Goal: Information Seeking & Learning: Learn about a topic

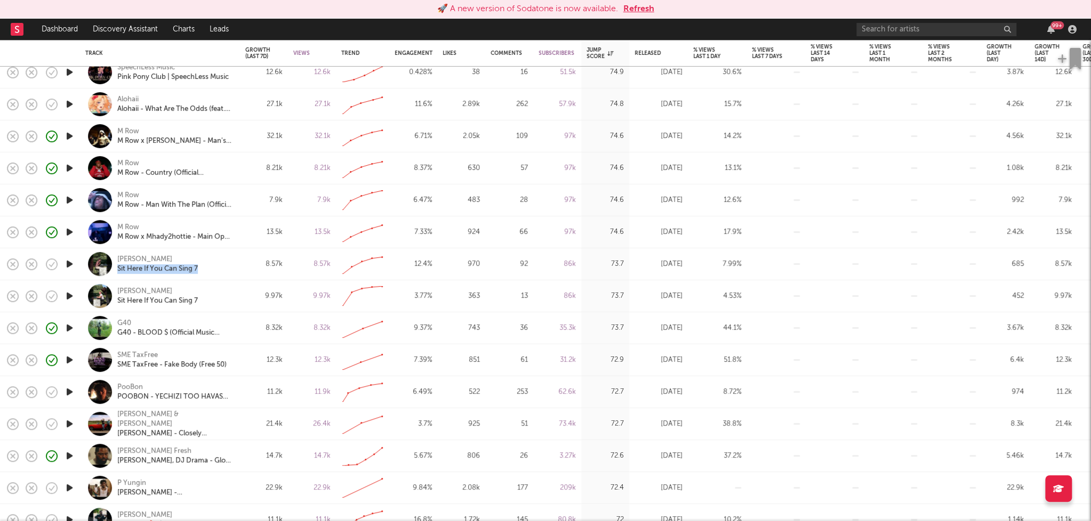
click at [71, 391] on icon "button" at bounding box center [69, 391] width 11 height 13
click at [70, 392] on icon "button" at bounding box center [69, 391] width 11 height 13
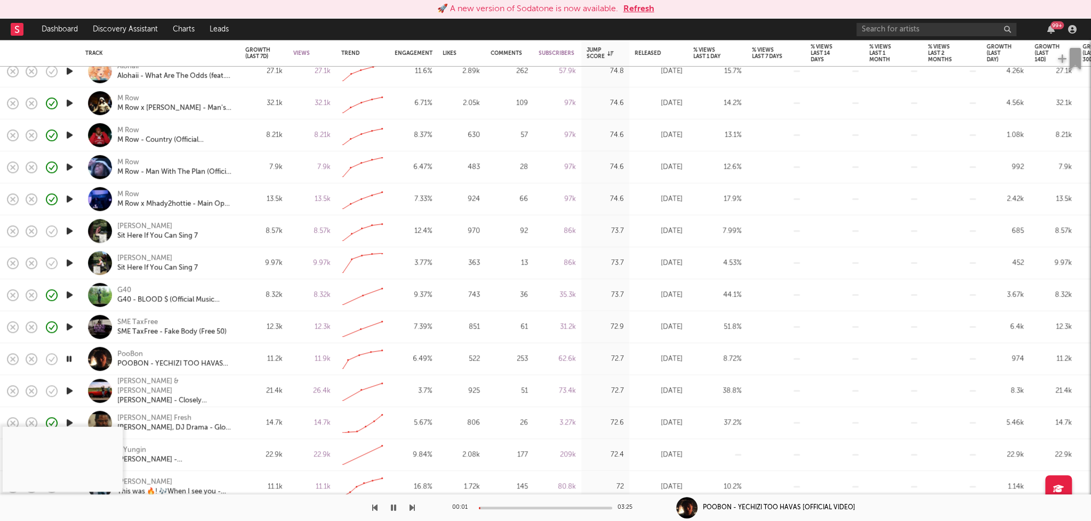
click at [499, 510] on div "00:01 03:25" at bounding box center [545, 508] width 187 height 27
click at [500, 508] on div at bounding box center [545, 508] width 133 height 3
click at [395, 506] on icon "button" at bounding box center [393, 508] width 5 height 9
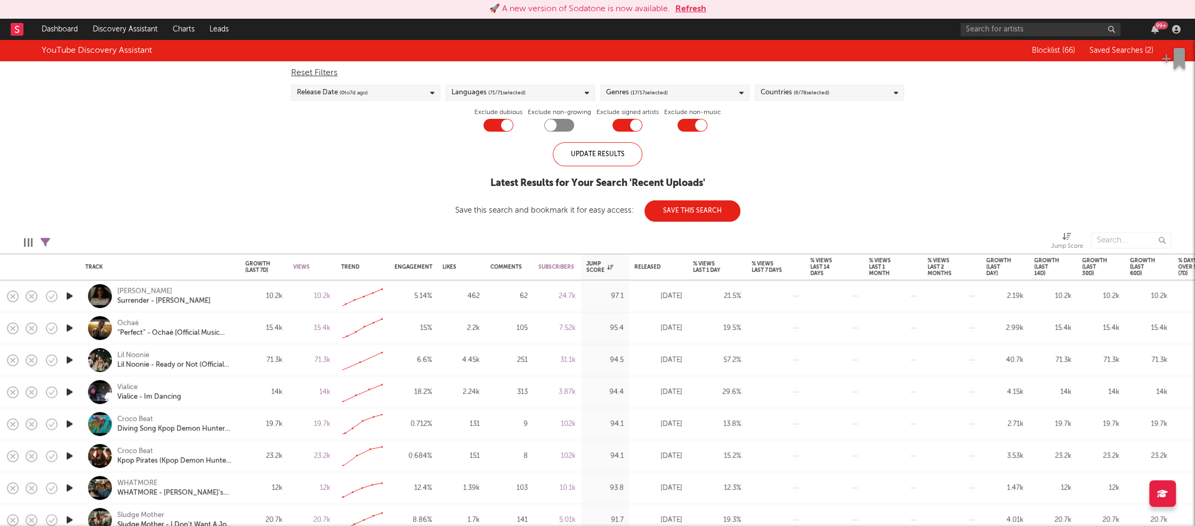
click at [710, 96] on div "Genres ( 17 / 17 selected)" at bounding box center [674, 93] width 149 height 16
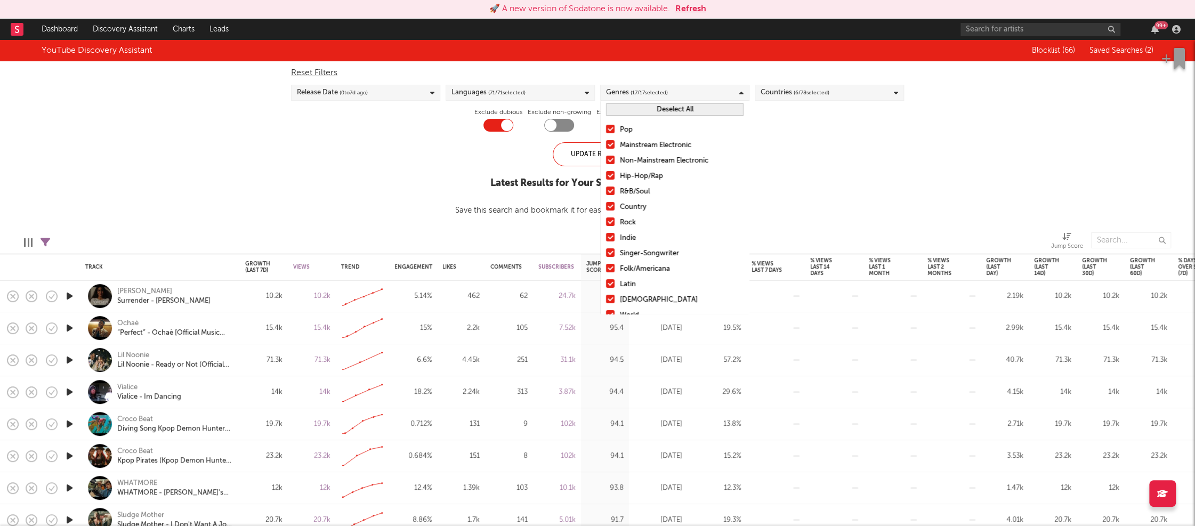
click at [686, 114] on button "Deselect All" at bounding box center [675, 109] width 138 height 12
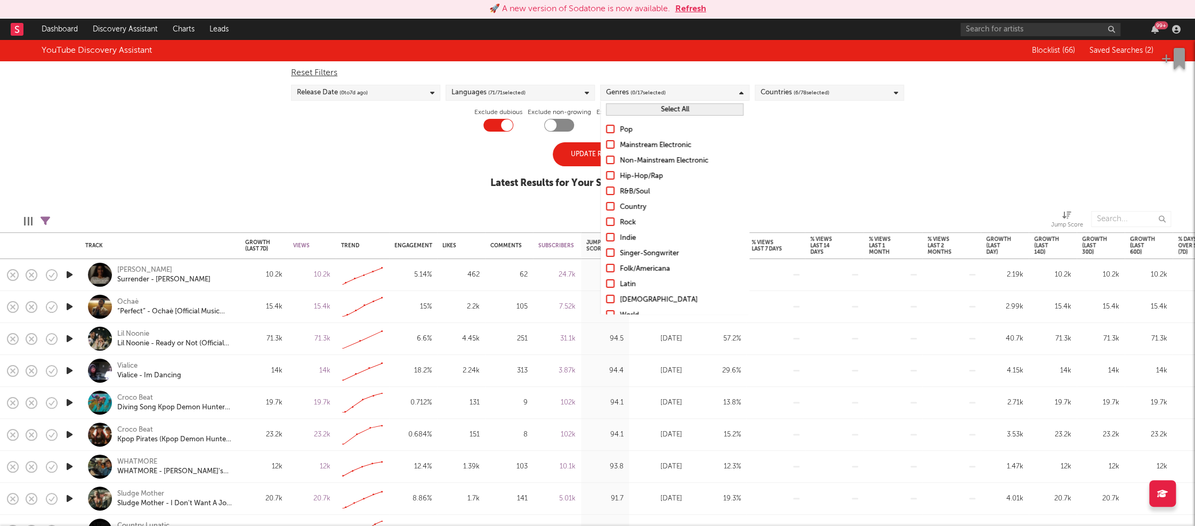
click at [642, 175] on div "Hip-Hop/Rap" at bounding box center [682, 176] width 124 height 13
click at [606, 175] on input "Hip-Hop/Rap" at bounding box center [606, 176] width 0 height 13
click at [629, 189] on div "R&B/Soul" at bounding box center [682, 192] width 124 height 13
click at [606, 189] on input "R&B/Soul" at bounding box center [606, 192] width 0 height 13
click at [578, 148] on div "Update Results" at bounding box center [598, 154] width 90 height 24
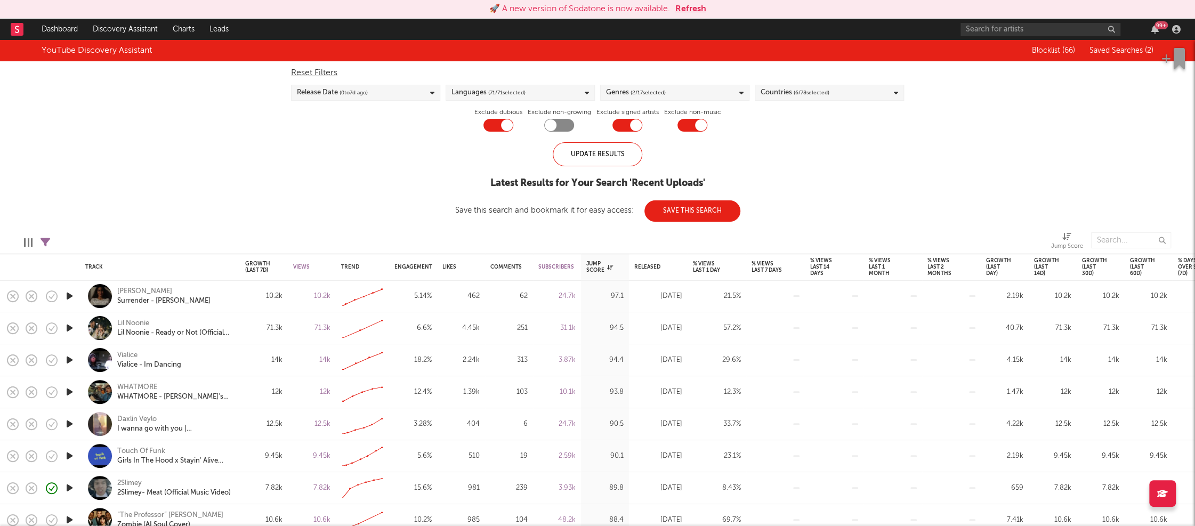
click at [828, 100] on div "Countries ( 6 / 78 selected)" at bounding box center [829, 93] width 149 height 16
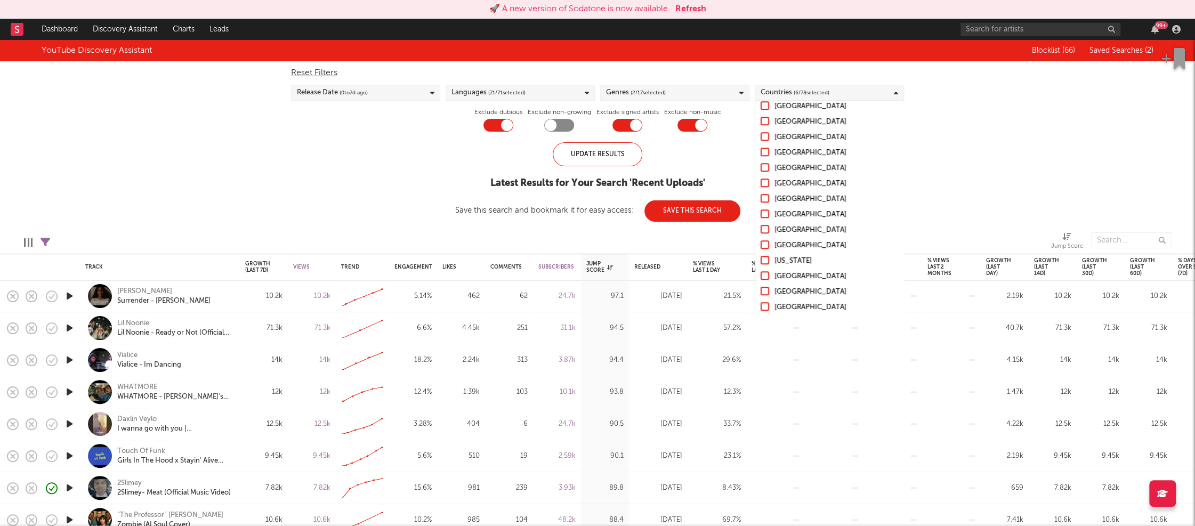
scroll to position [1039, 0]
click at [807, 287] on div "Uncategorized" at bounding box center [837, 287] width 124 height 13
click at [761, 287] on input "Uncategorized" at bounding box center [761, 287] width 0 height 13
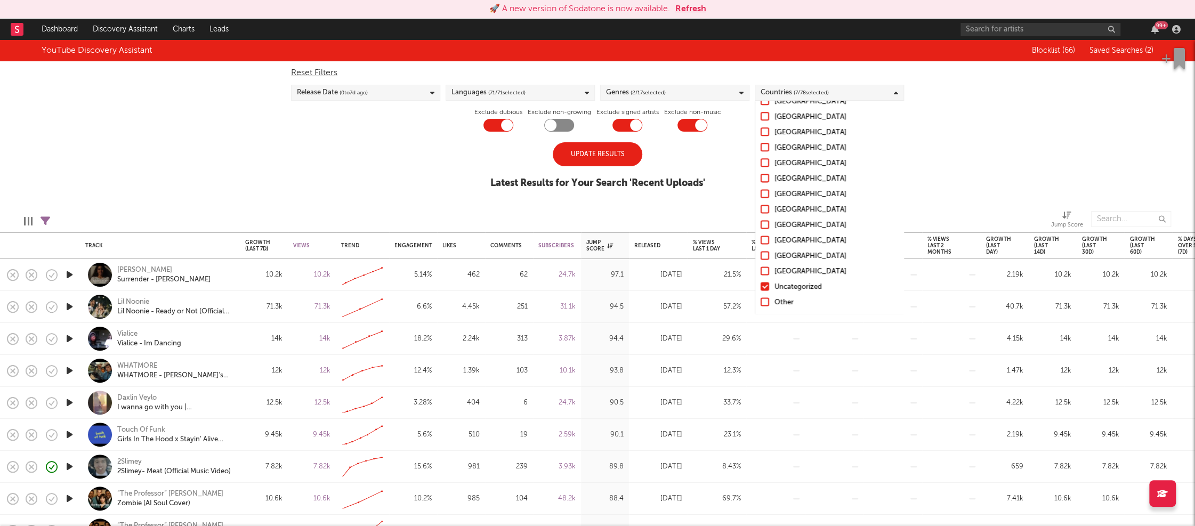
click at [783, 300] on div "Other" at bounding box center [837, 302] width 124 height 13
click at [761, 300] on input "Other" at bounding box center [761, 302] width 0 height 13
click at [800, 180] on div "Puerto Rico" at bounding box center [837, 178] width 124 height 13
click at [761, 180] on input "Puerto Rico" at bounding box center [761, 178] width 0 height 13
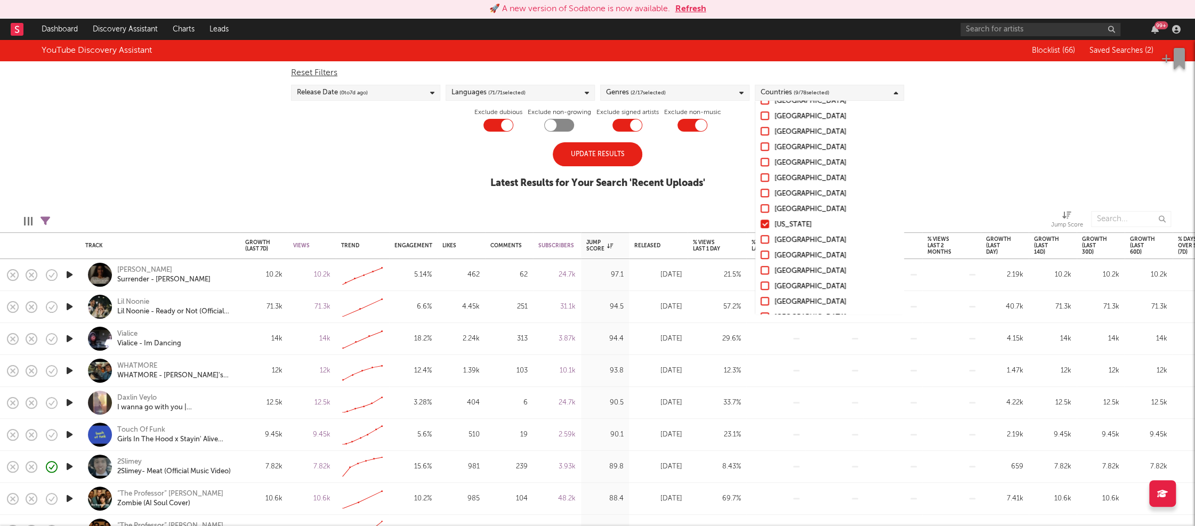
scroll to position [697, 0]
click at [810, 168] on div "Dominican Republic" at bounding box center [837, 165] width 124 height 13
click at [761, 168] on input "Dominican Republic" at bounding box center [761, 165] width 0 height 13
click at [802, 258] on div "New Zealand" at bounding box center [837, 259] width 124 height 13
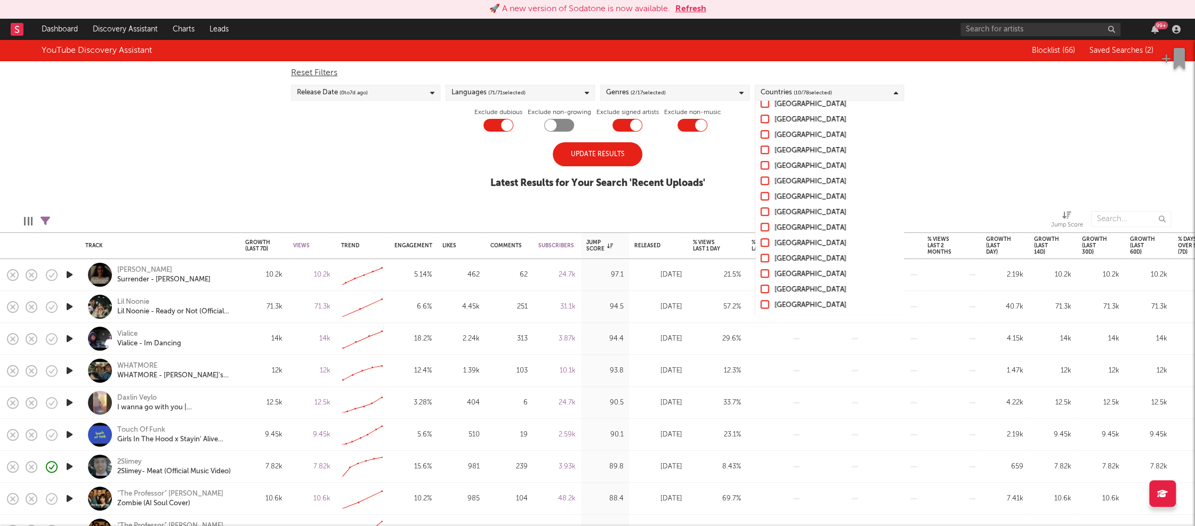
click at [761, 258] on input "New Zealand" at bounding box center [761, 259] width 0 height 13
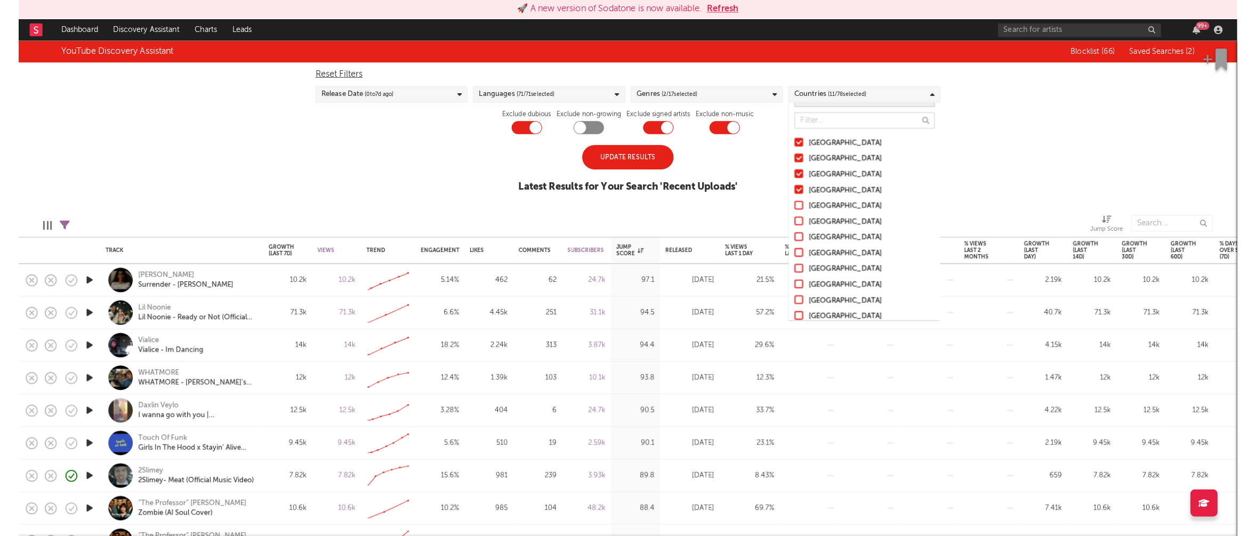
scroll to position [0, 0]
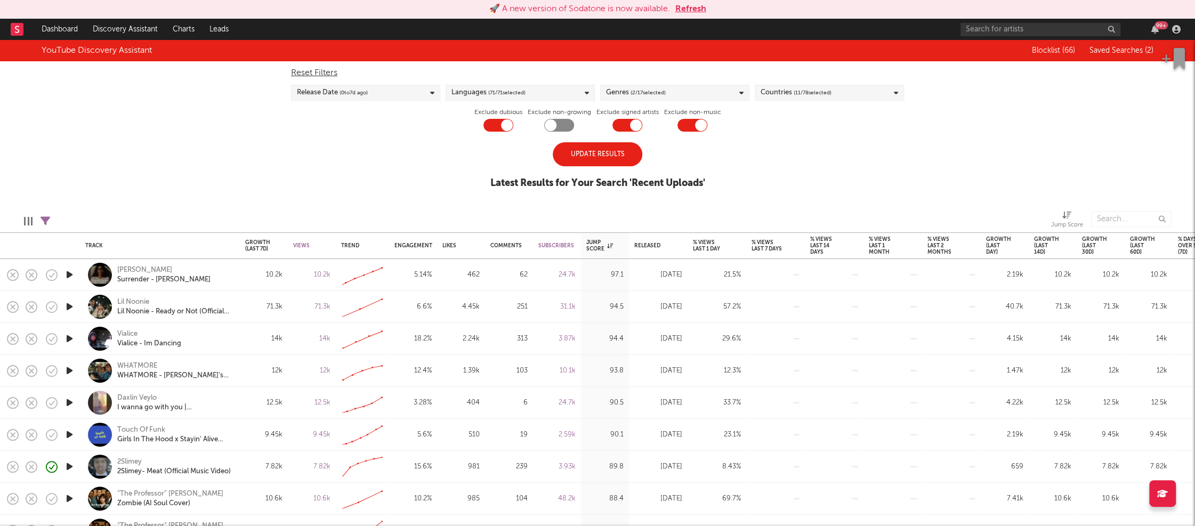
click at [599, 150] on div "Update Results" at bounding box center [598, 154] width 90 height 24
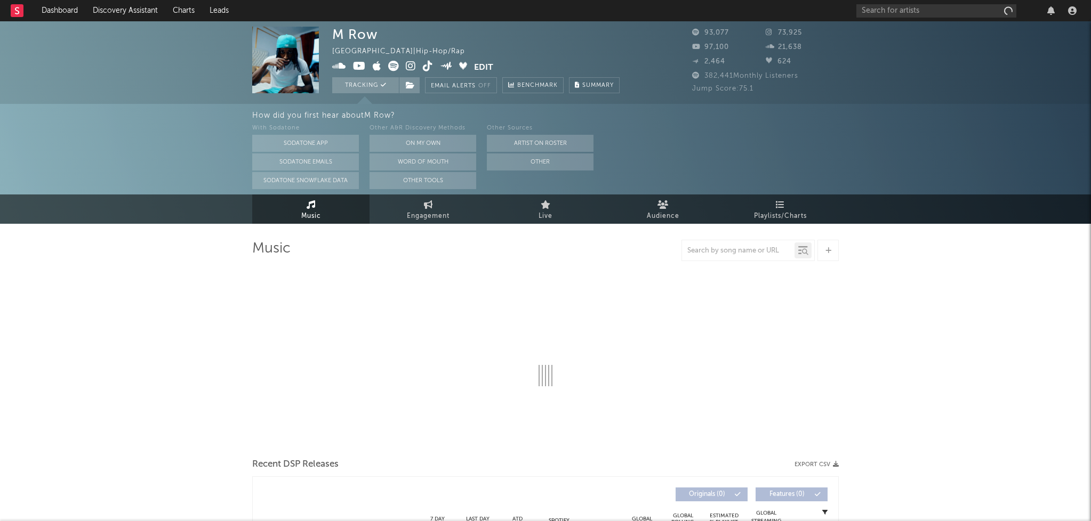
select select "6m"
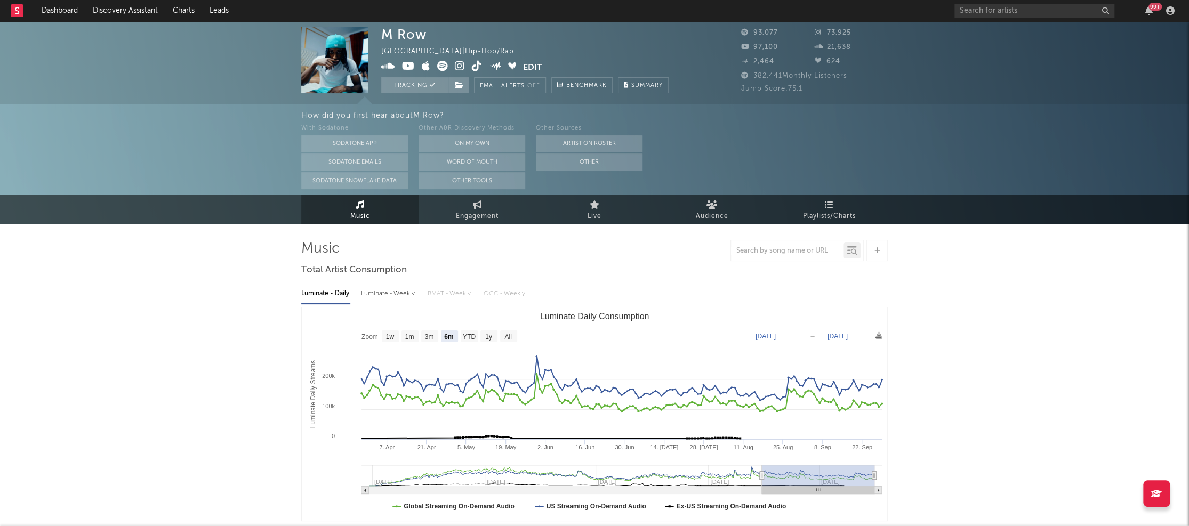
click at [457, 63] on icon at bounding box center [460, 66] width 10 height 11
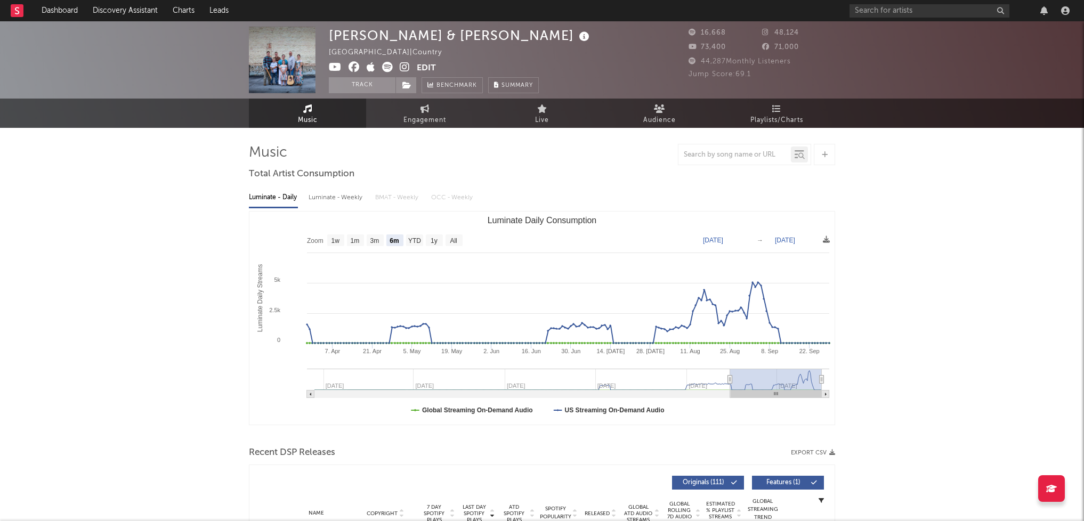
select select "6m"
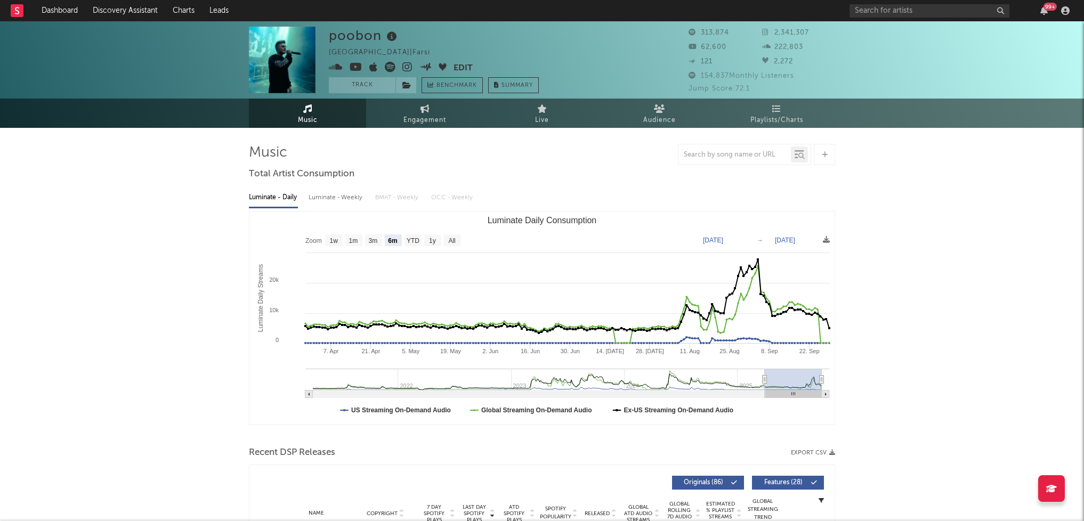
select select "6m"
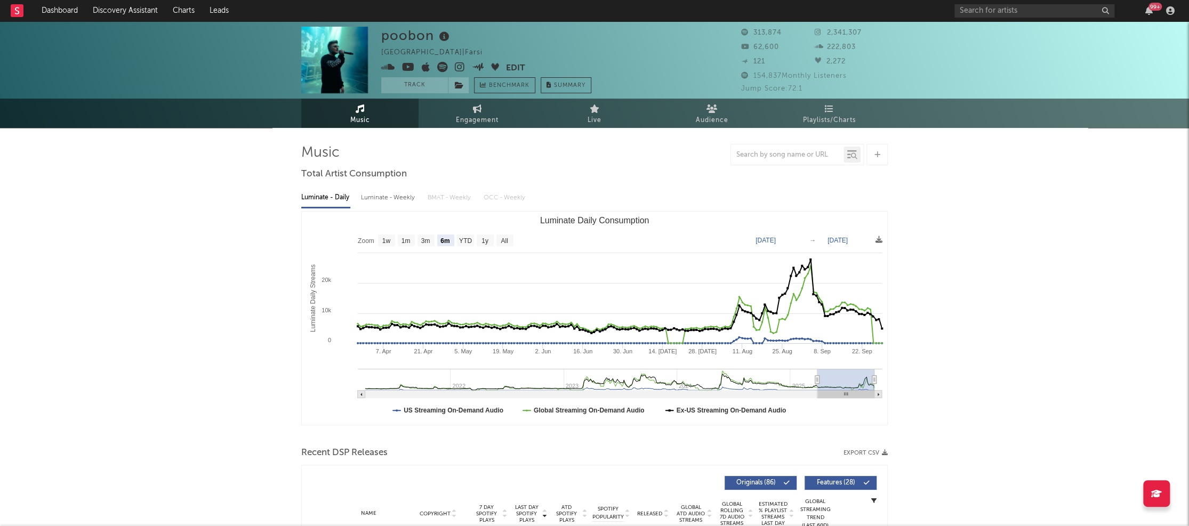
click at [375, 198] on div "Luminate - Weekly" at bounding box center [389, 198] width 56 height 18
select select "6m"
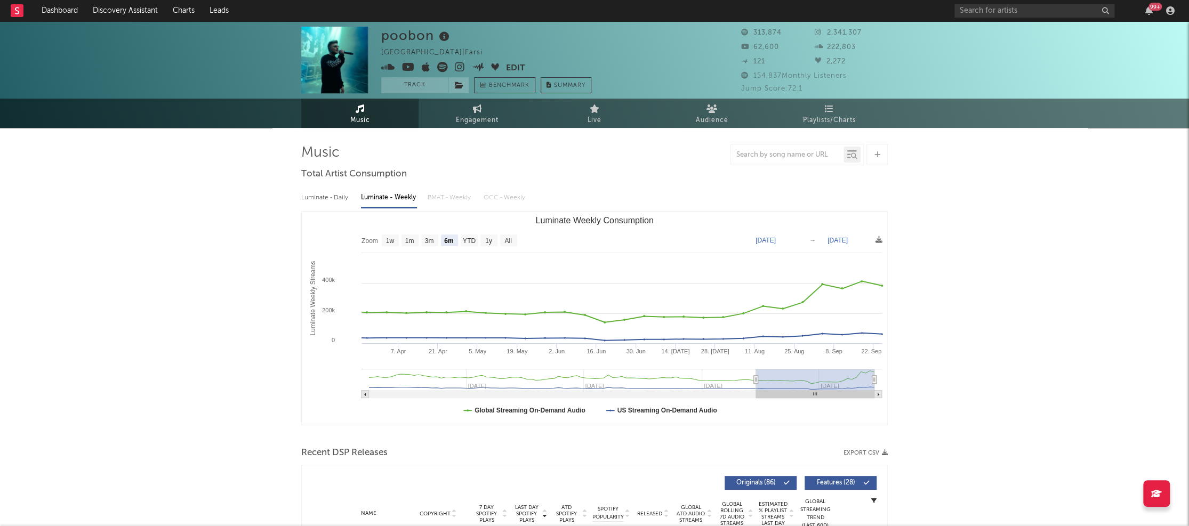
click at [459, 68] on icon at bounding box center [460, 67] width 10 height 11
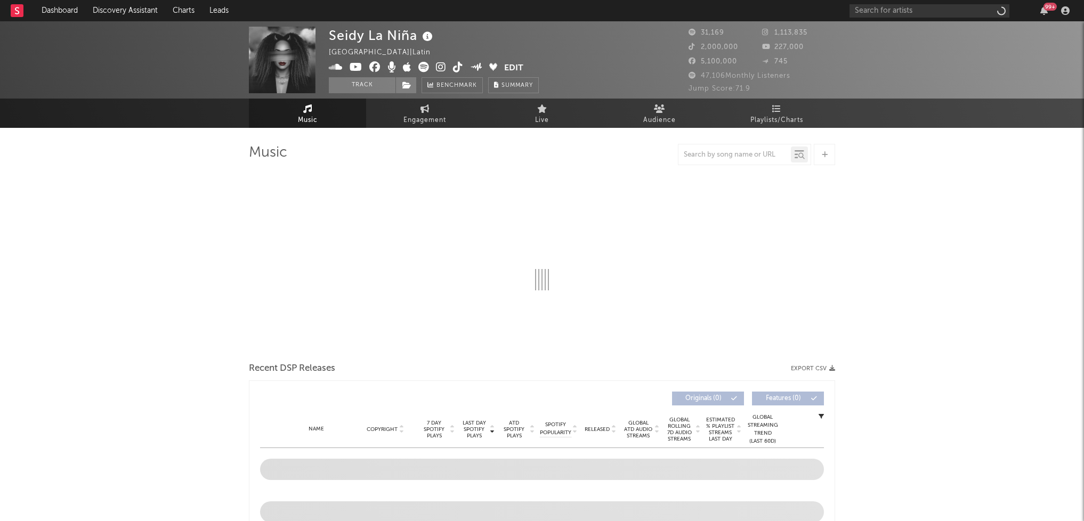
select select "6m"
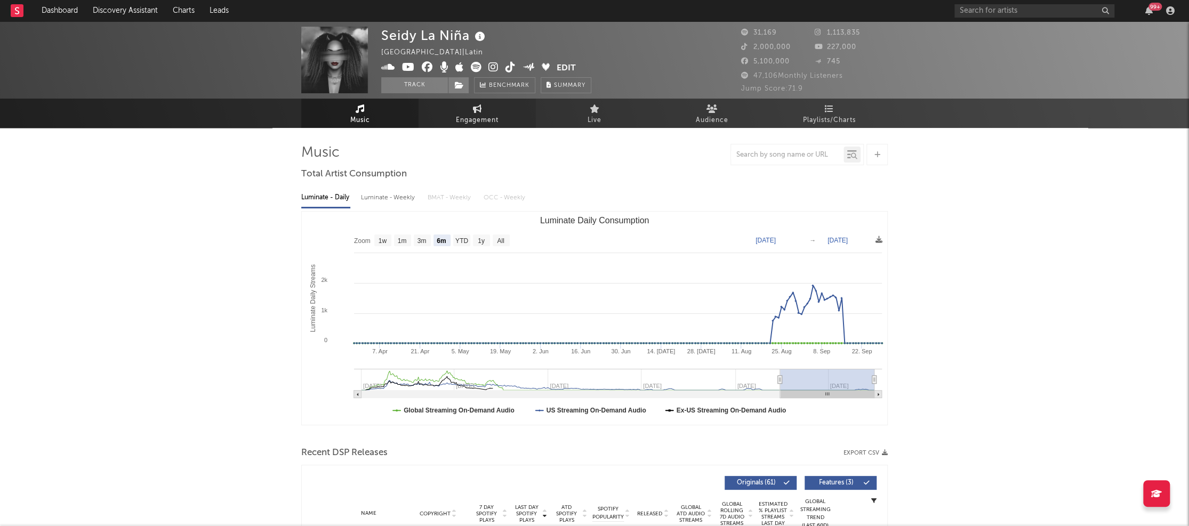
click at [485, 117] on span "Engagement" at bounding box center [477, 120] width 43 height 13
select select "1w"
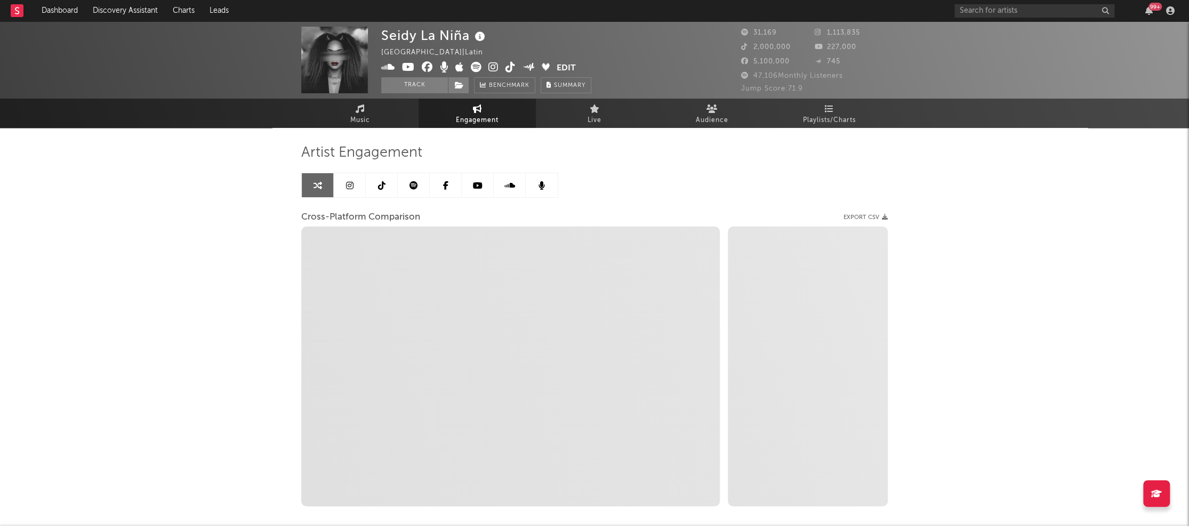
click at [492, 68] on icon at bounding box center [493, 67] width 10 height 11
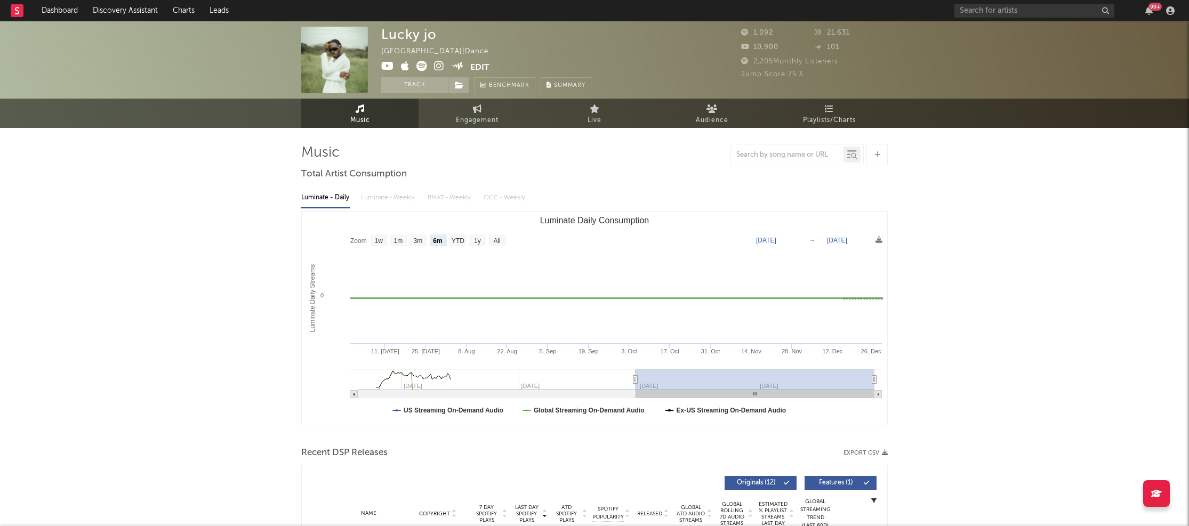
select select "6m"
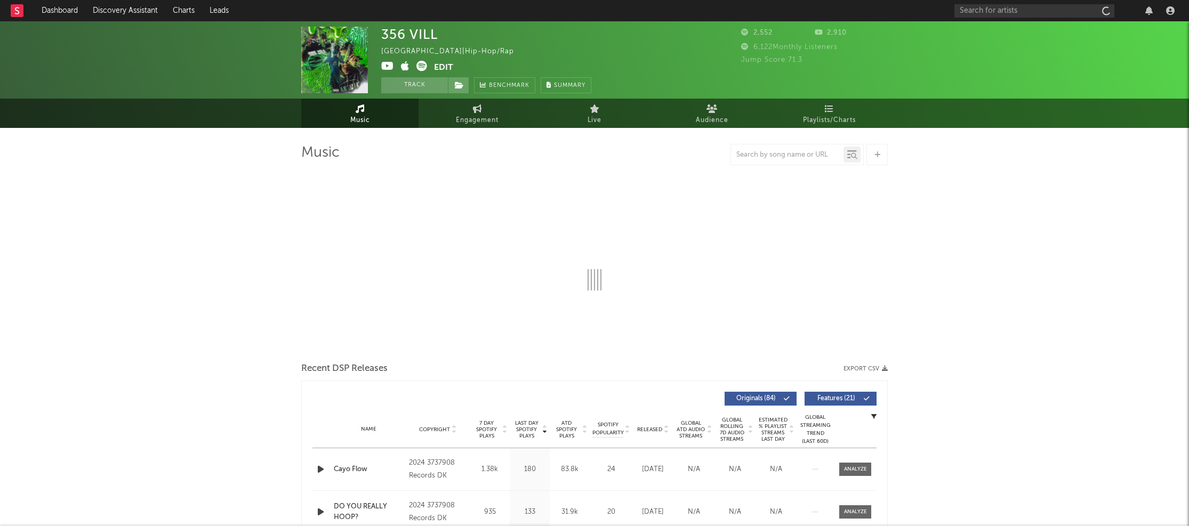
select select "6m"
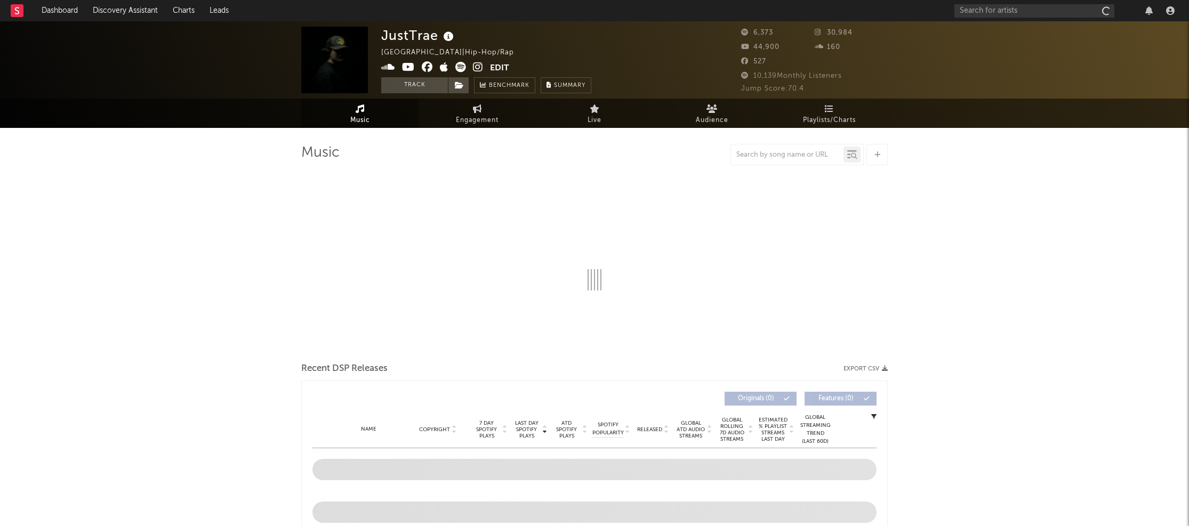
select select "1w"
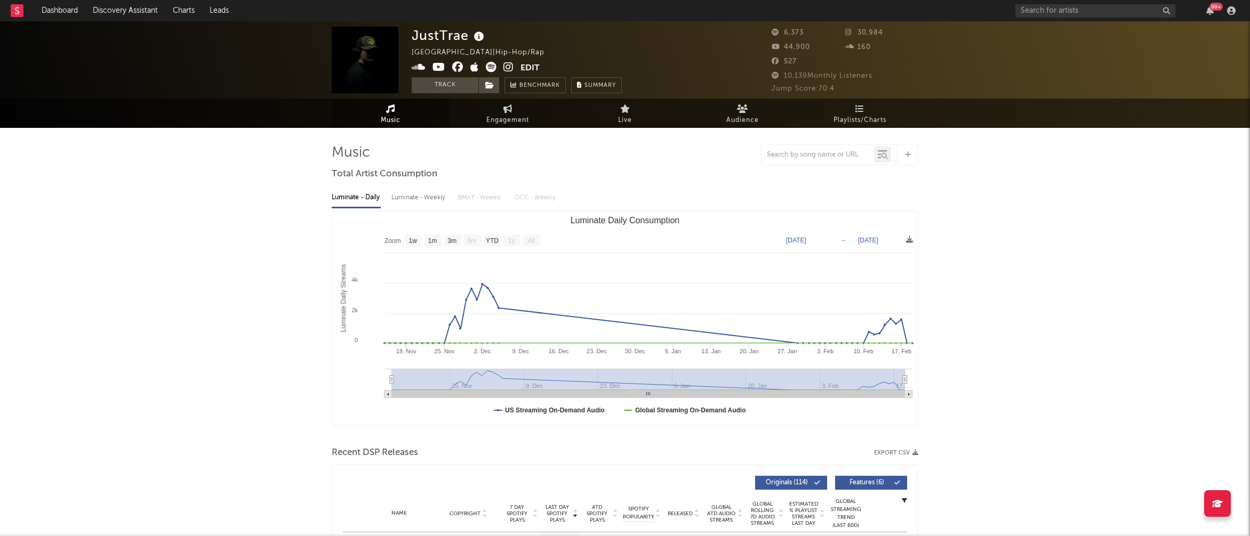
click at [405, 198] on div "Luminate - Weekly" at bounding box center [419, 198] width 56 height 18
select select "6m"
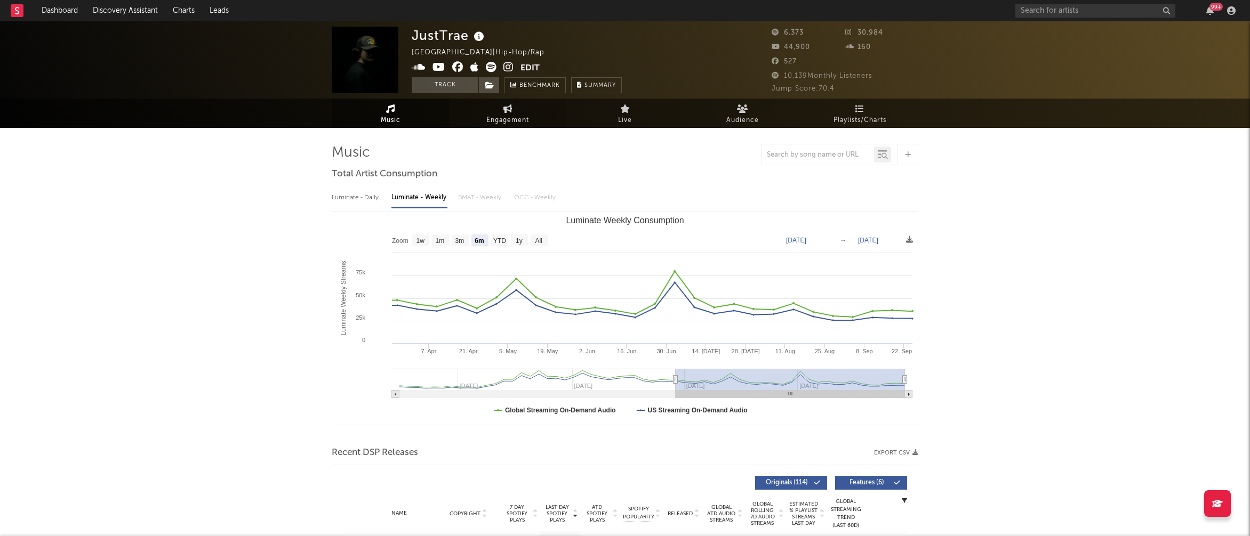
click at [500, 117] on span "Engagement" at bounding box center [507, 120] width 43 height 13
select select "1w"
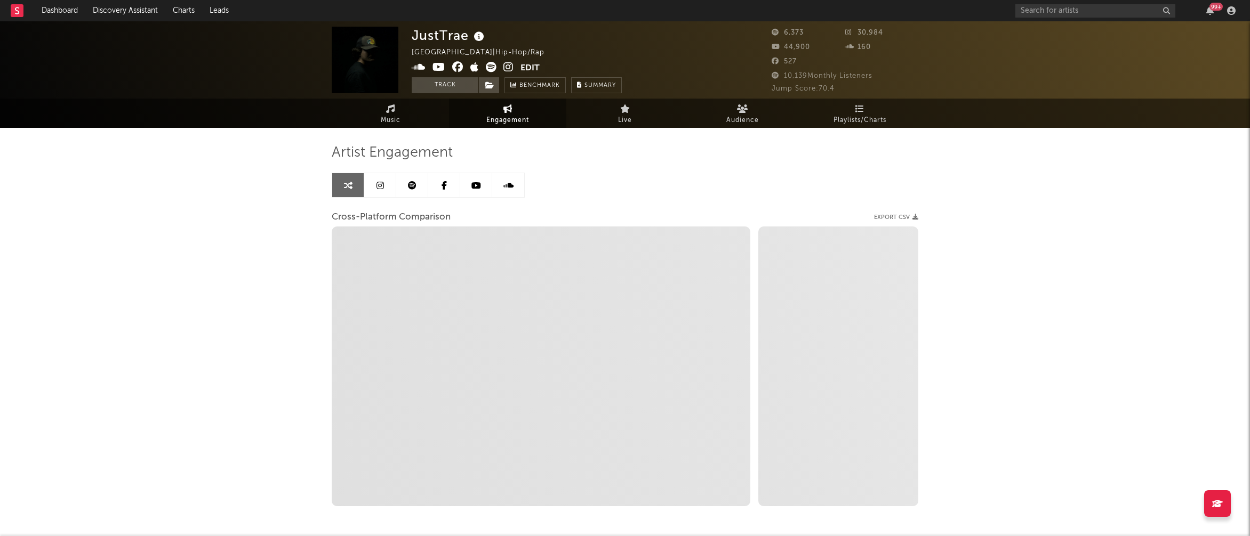
click at [507, 69] on icon at bounding box center [508, 67] width 10 height 11
select select "1m"
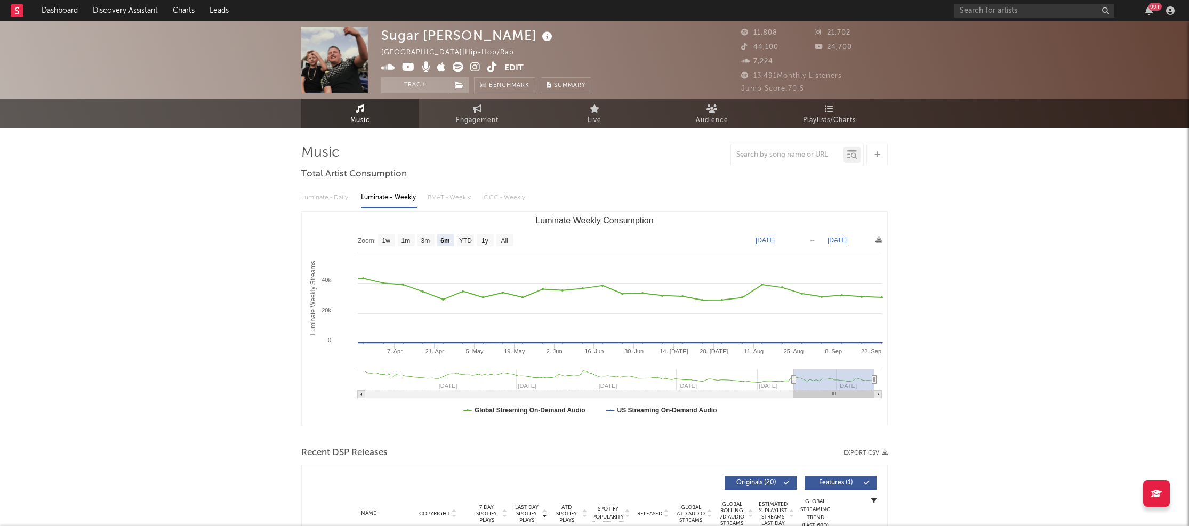
select select "6m"
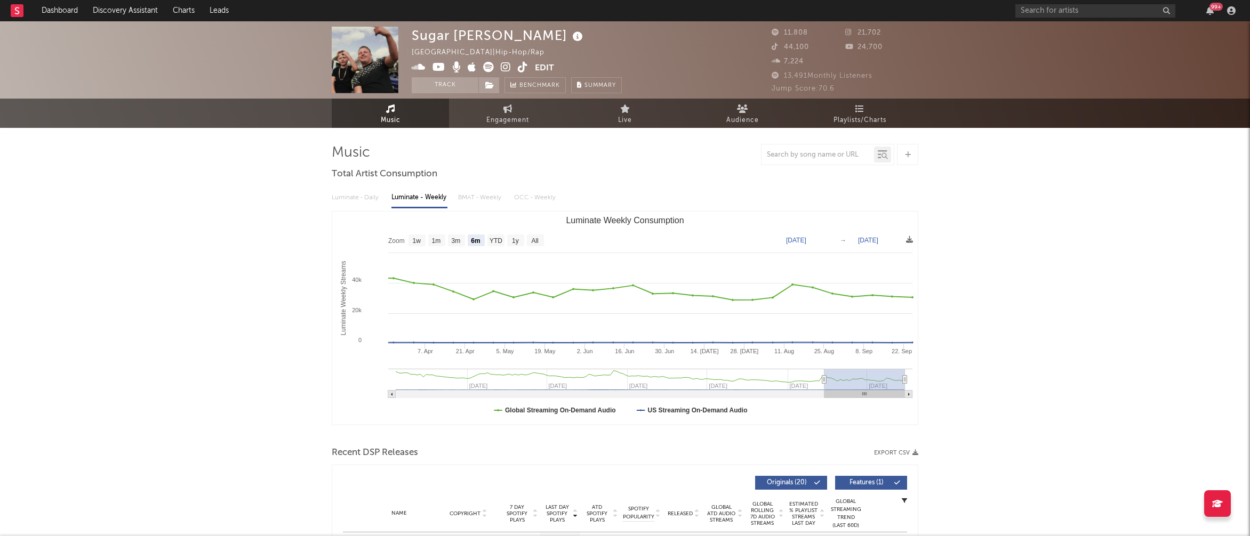
click at [505, 69] on icon at bounding box center [506, 67] width 10 height 11
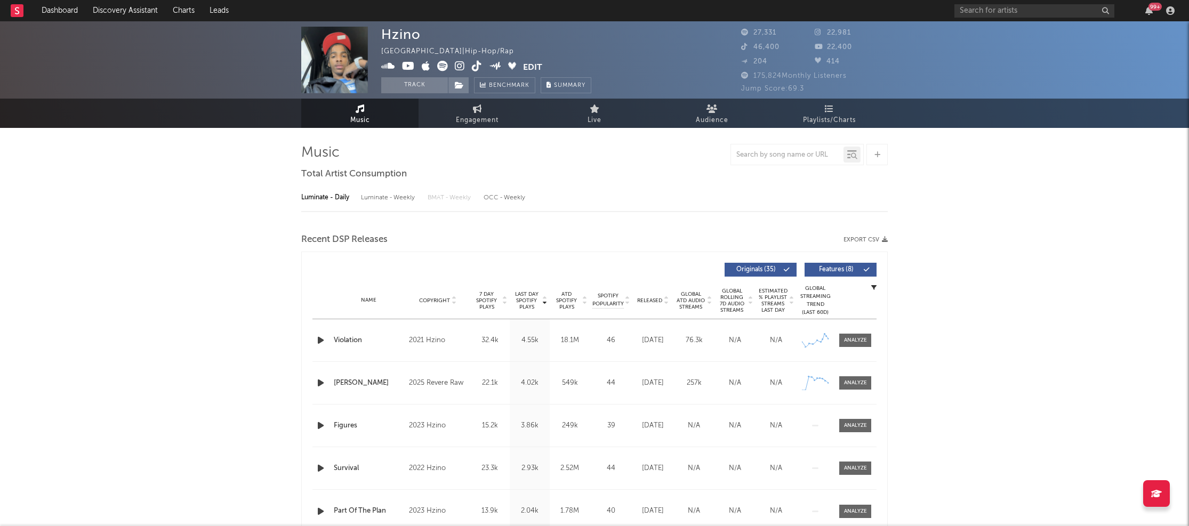
select select "6m"
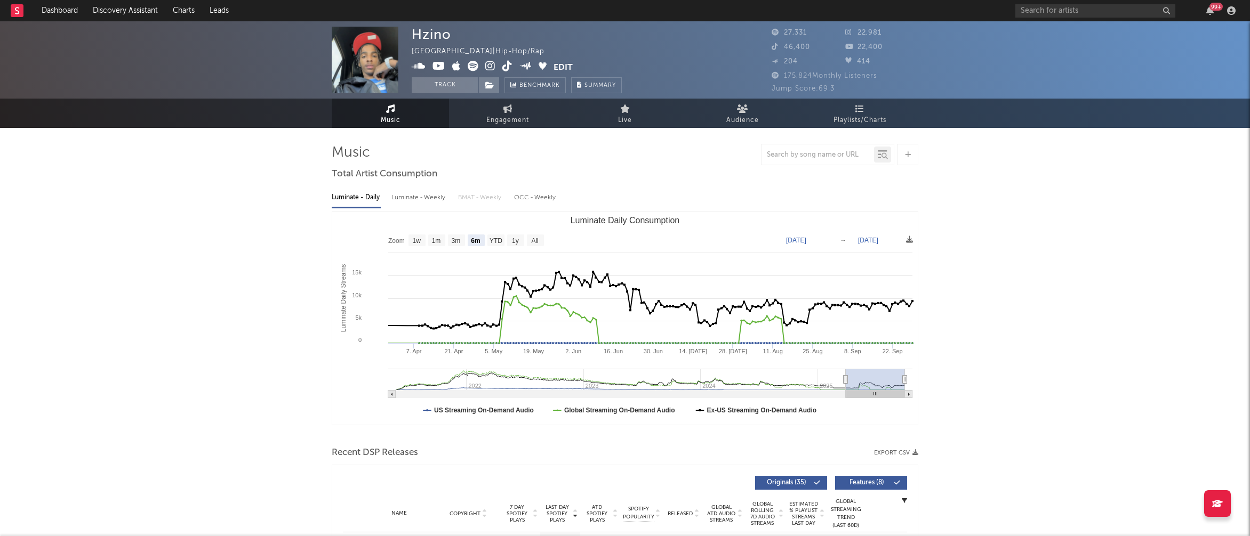
click at [490, 68] on icon at bounding box center [490, 66] width 10 height 11
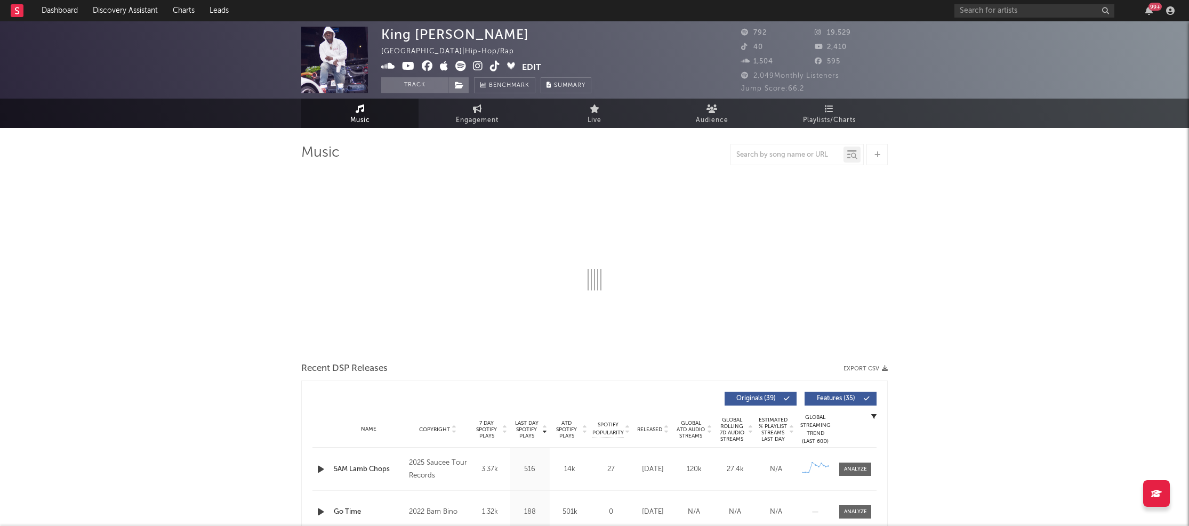
select select "1w"
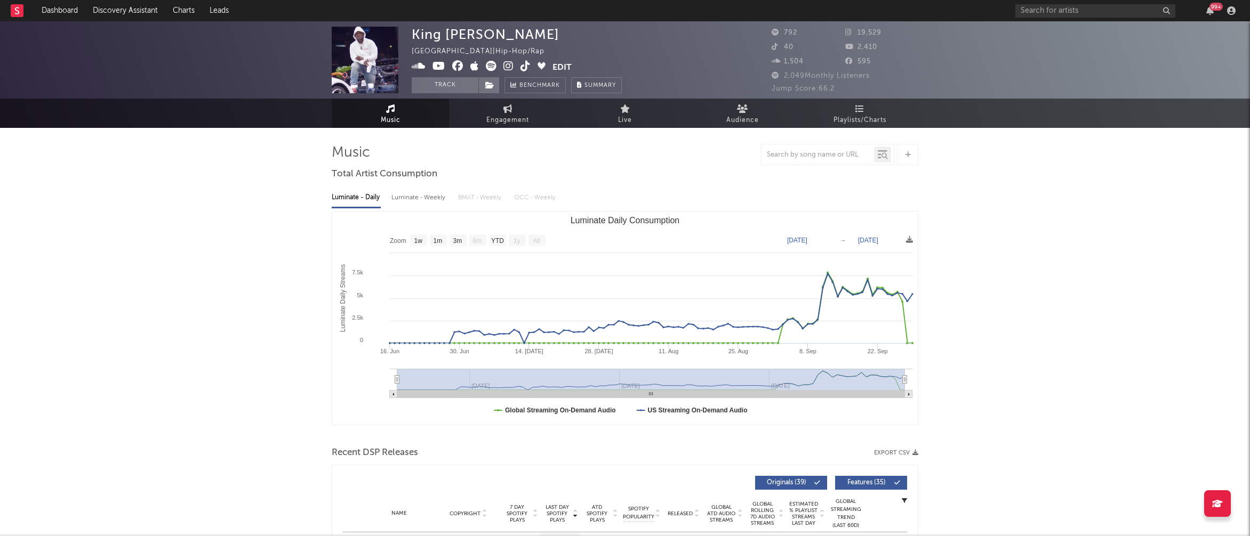
click at [407, 200] on div "Luminate - Weekly" at bounding box center [419, 198] width 56 height 18
select select "6m"
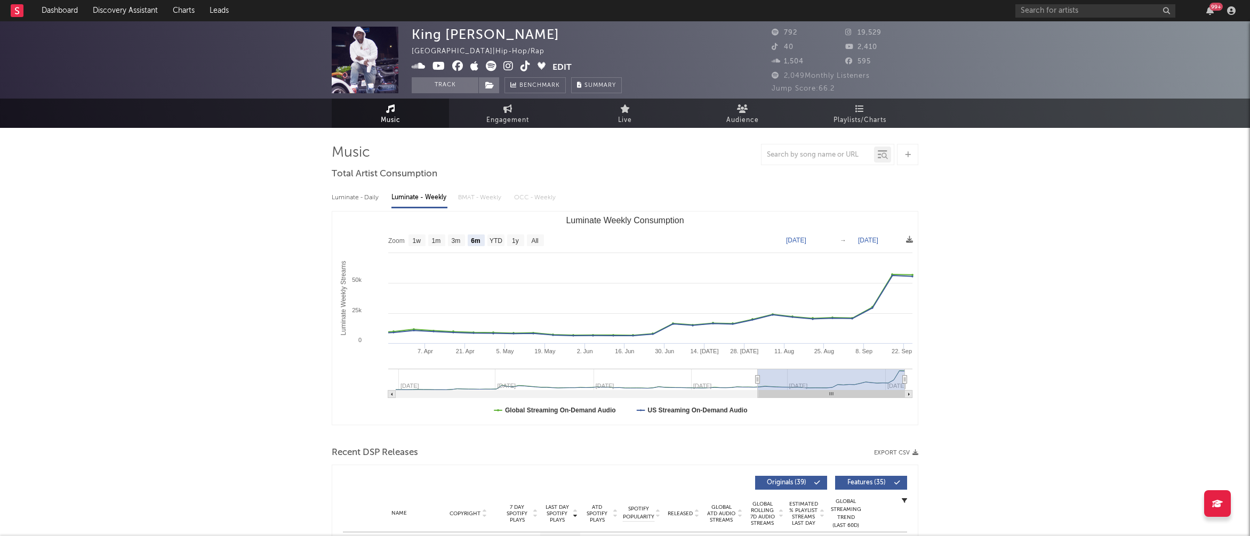
click at [506, 64] on icon at bounding box center [508, 66] width 10 height 11
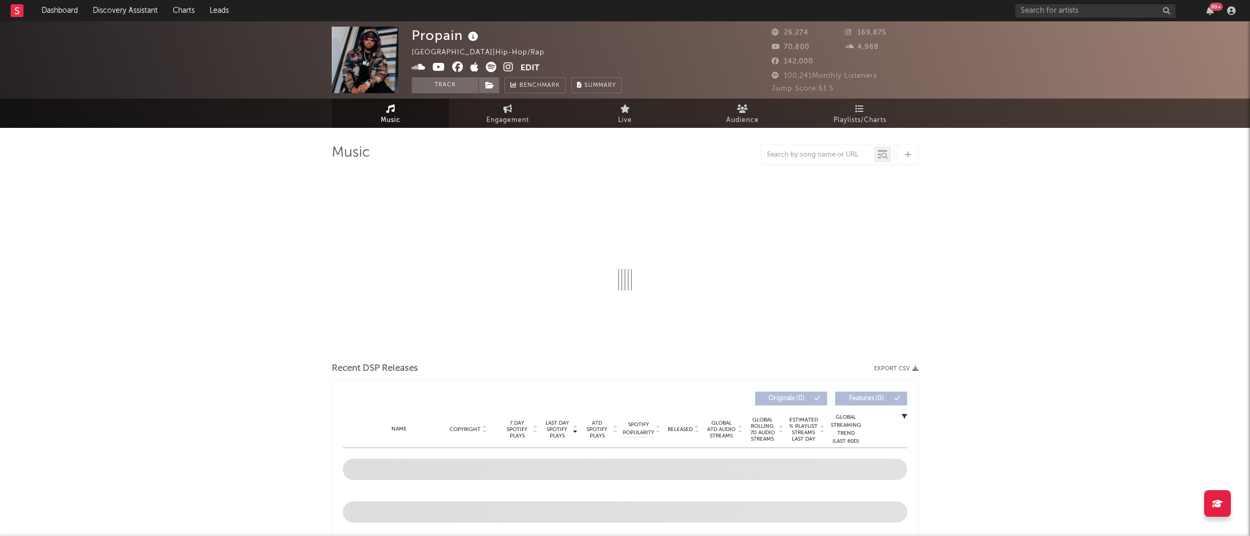
select select "6m"
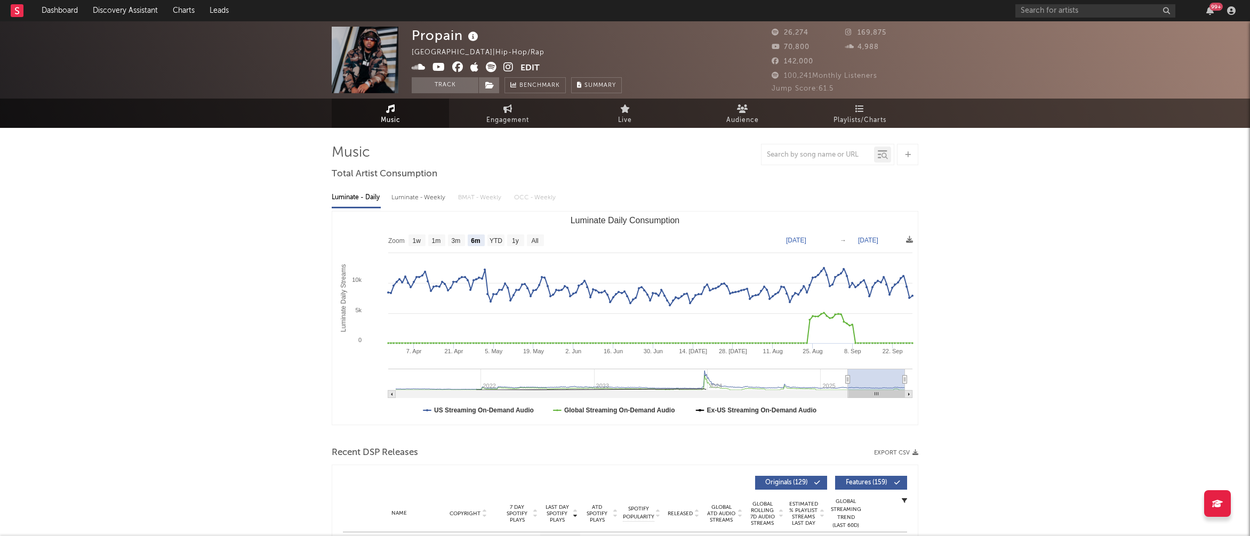
click at [507, 67] on icon at bounding box center [508, 67] width 10 height 11
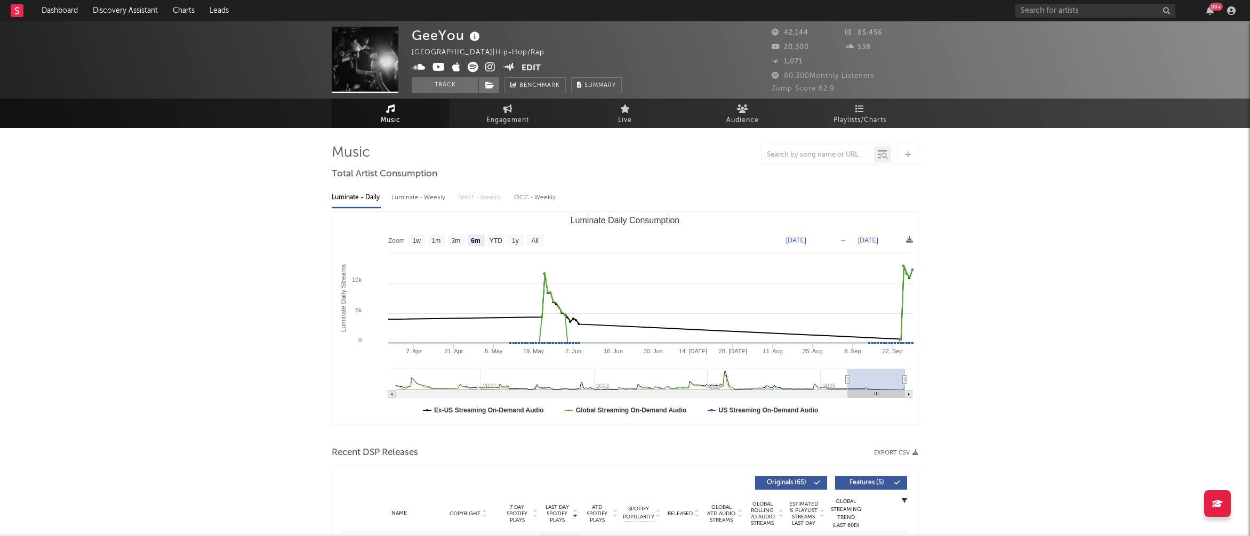
select select "6m"
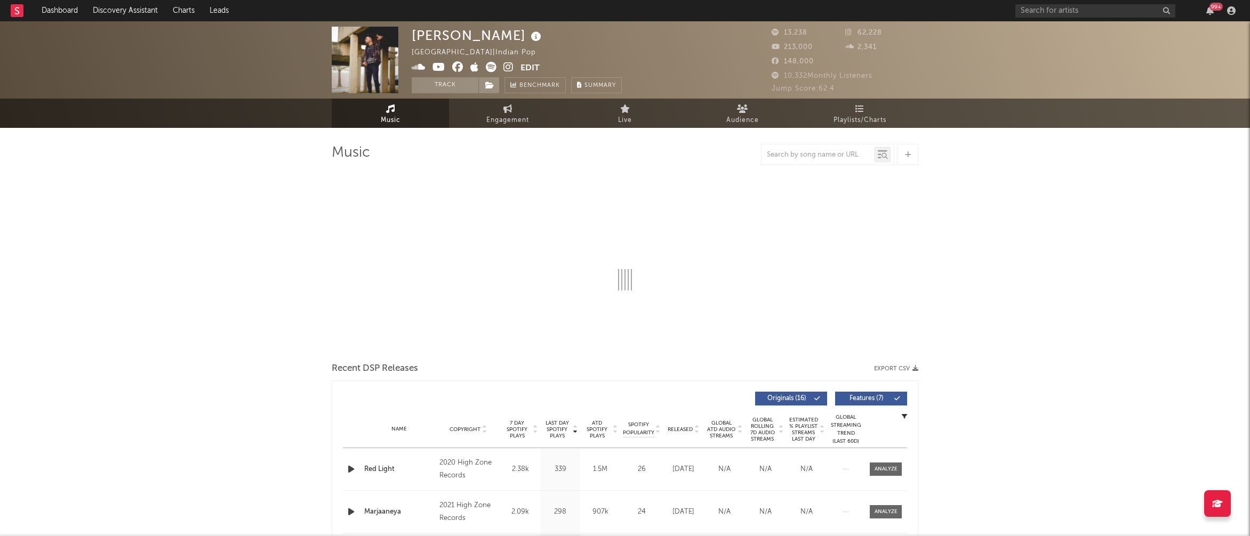
select select "1w"
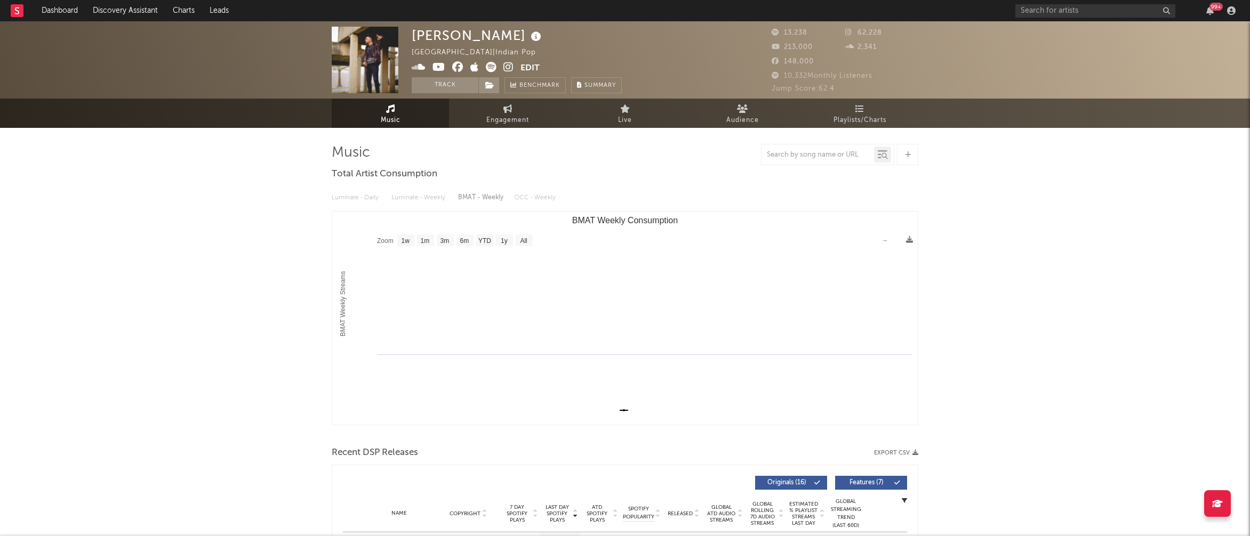
click at [509, 67] on icon at bounding box center [508, 67] width 10 height 11
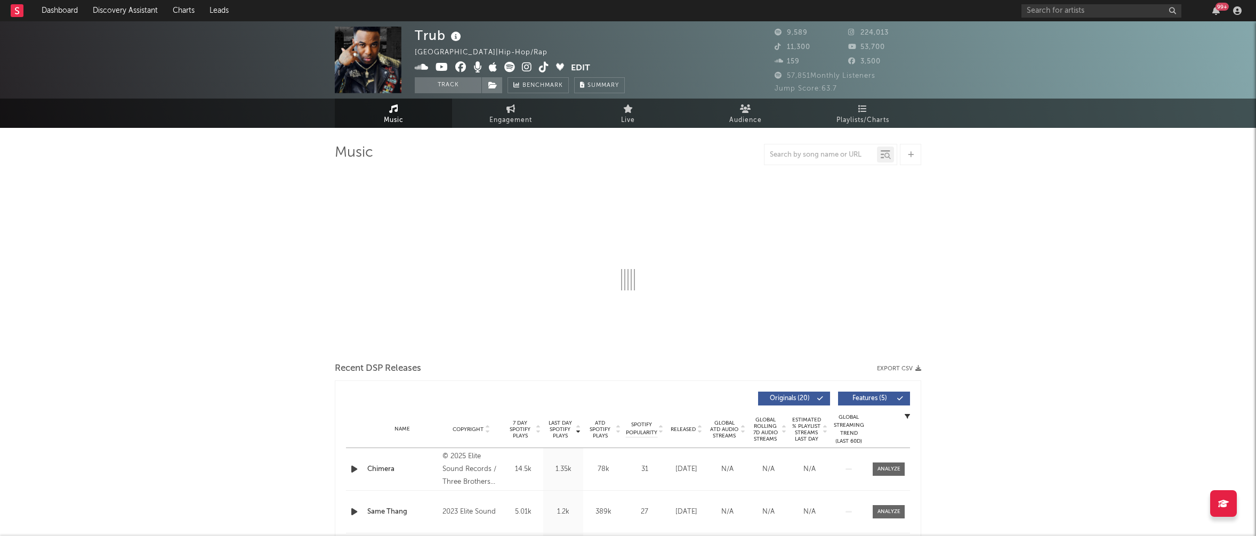
select select "6m"
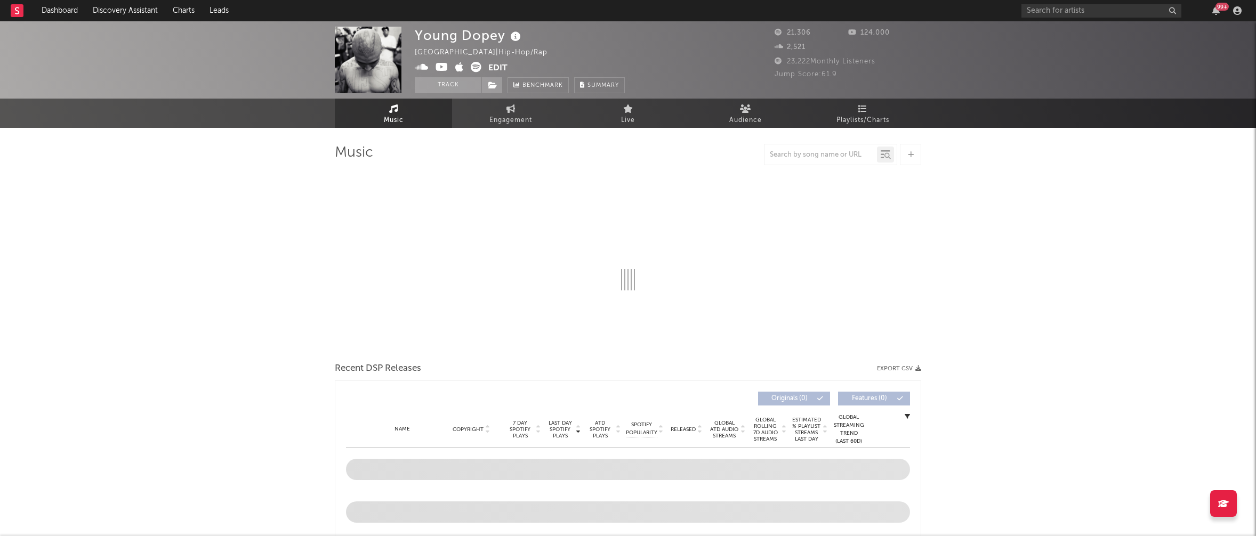
select select "6m"
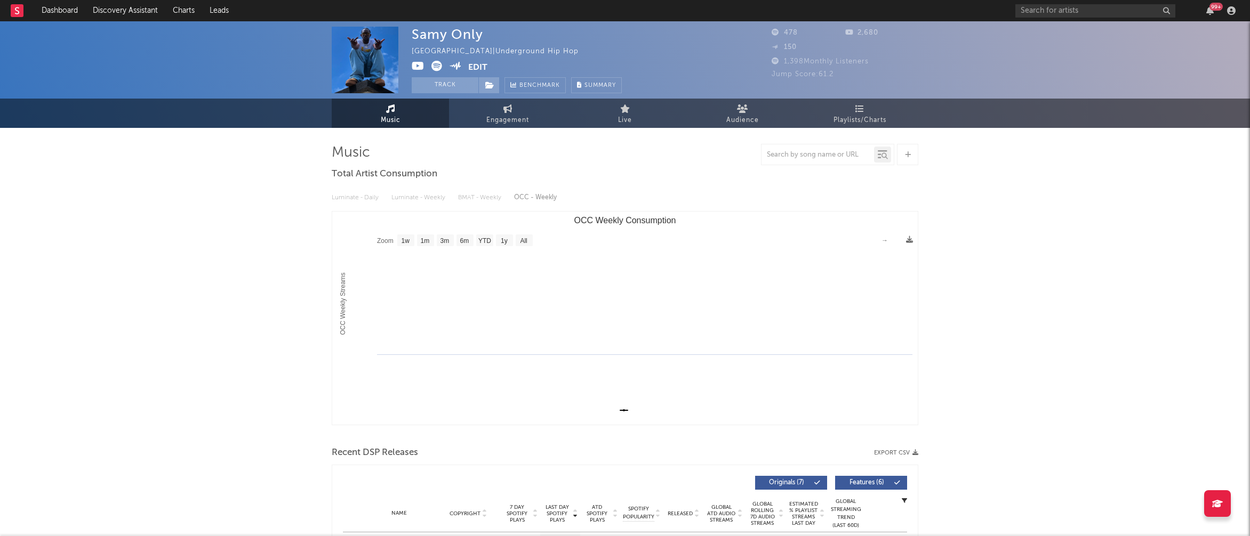
select select "1w"
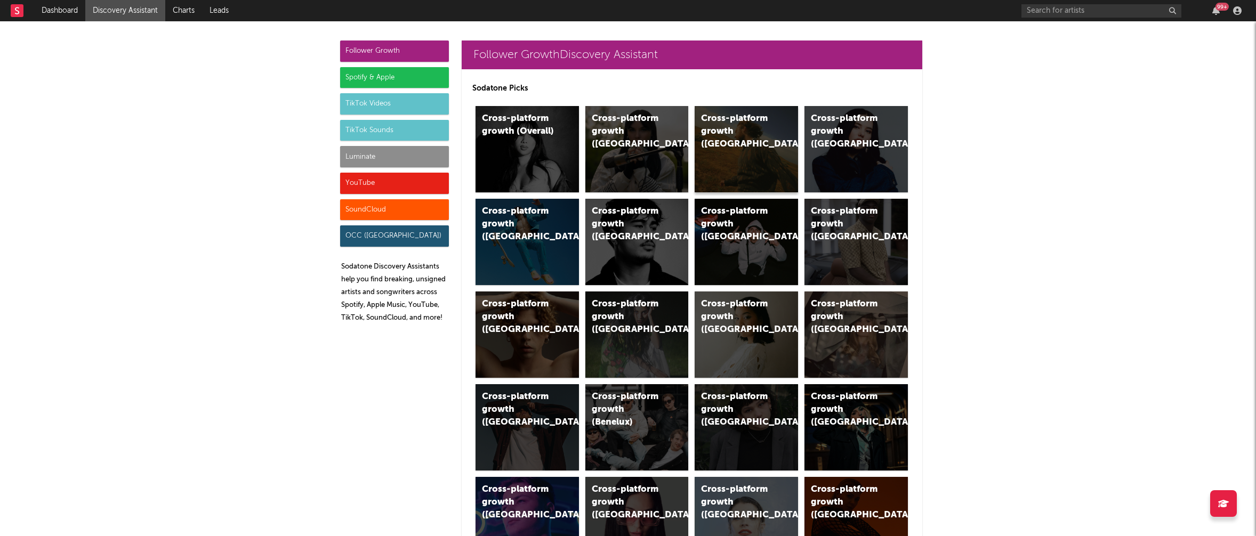
click at [723, 122] on div "Cross-platform growth (US)" at bounding box center [737, 131] width 73 height 38
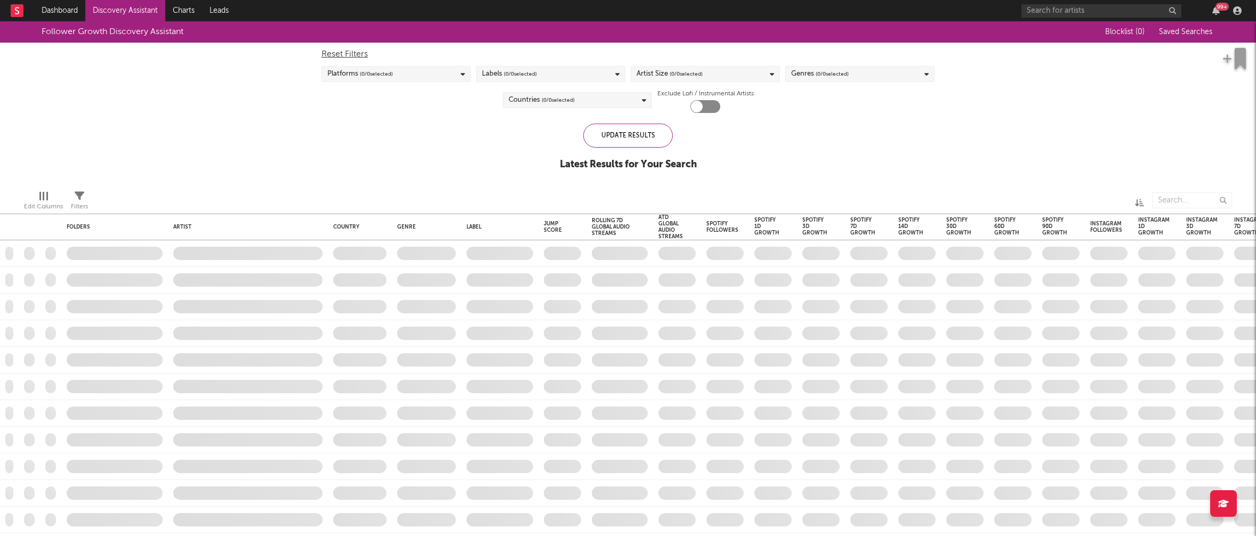
click at [767, 74] on div "Artist Size ( 0 / 0 selected)" at bounding box center [705, 74] width 149 height 16
checkbox input "true"
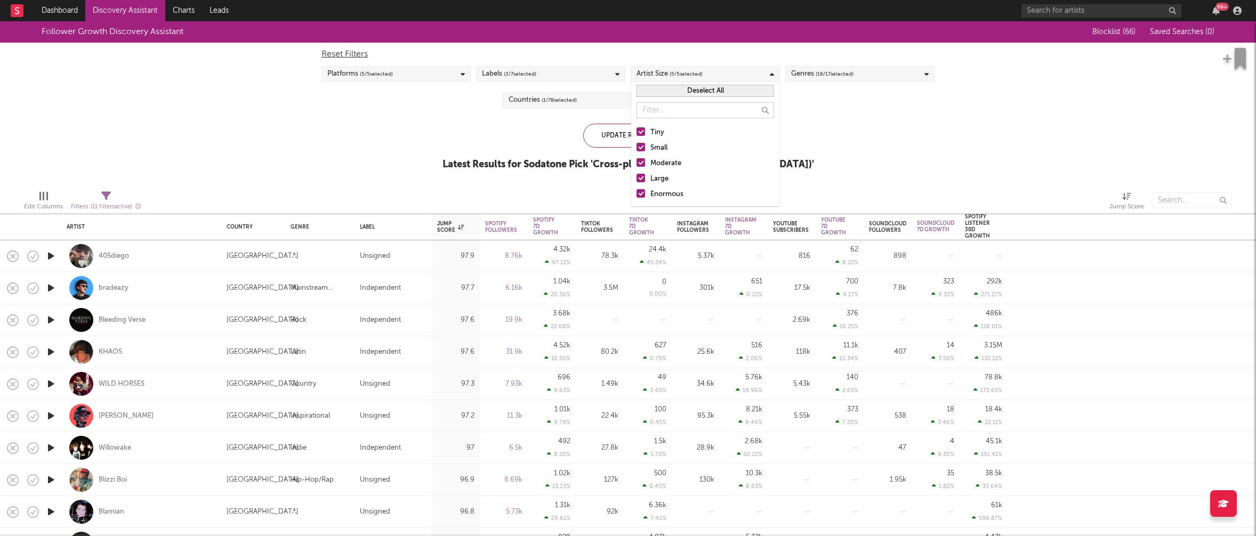
click at [668, 195] on div "Enormous" at bounding box center [712, 194] width 124 height 13
click at [637, 195] on input "Enormous" at bounding box center [637, 194] width 0 height 13
drag, startPoint x: 660, startPoint y: 177, endPoint x: 665, endPoint y: 159, distance: 18.4
click at [660, 177] on div "Large" at bounding box center [712, 179] width 124 height 13
click at [637, 177] on input "Large" at bounding box center [637, 179] width 0 height 13
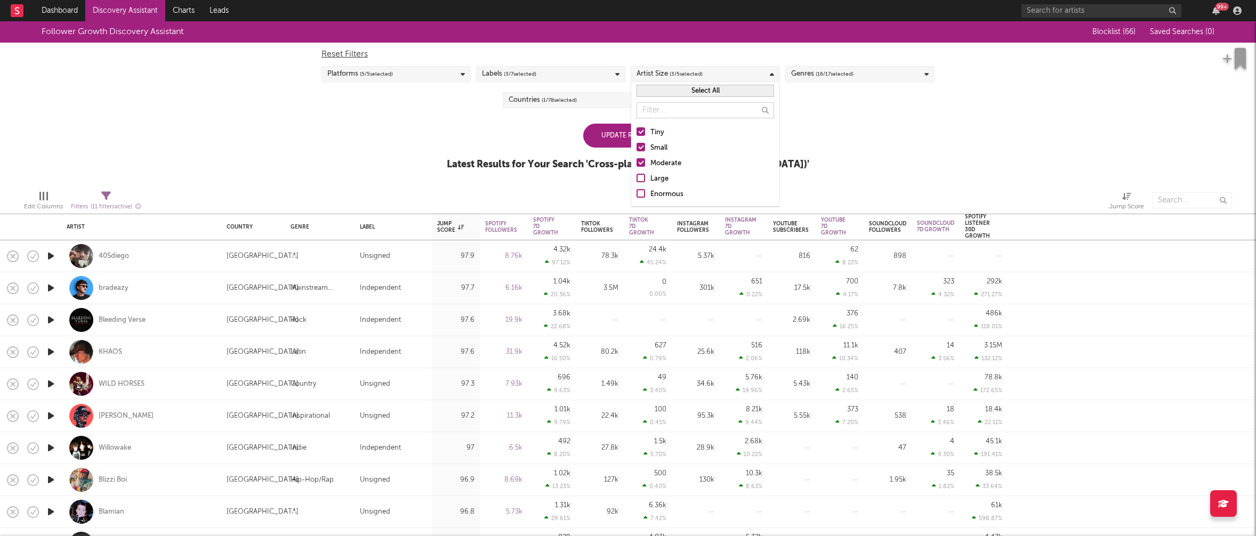
click at [665, 160] on div "Moderate" at bounding box center [712, 163] width 124 height 13
click at [637, 160] on input "Moderate" at bounding box center [637, 163] width 0 height 13
click at [663, 145] on div "Small" at bounding box center [712, 148] width 124 height 13
click at [637, 145] on input "Small" at bounding box center [637, 148] width 0 height 13
click at [486, 131] on div "Follower Growth Discovery Assistant Blocklist ( 66 ) Saved Searches ( 0 ) Reset…" at bounding box center [628, 101] width 1256 height 160
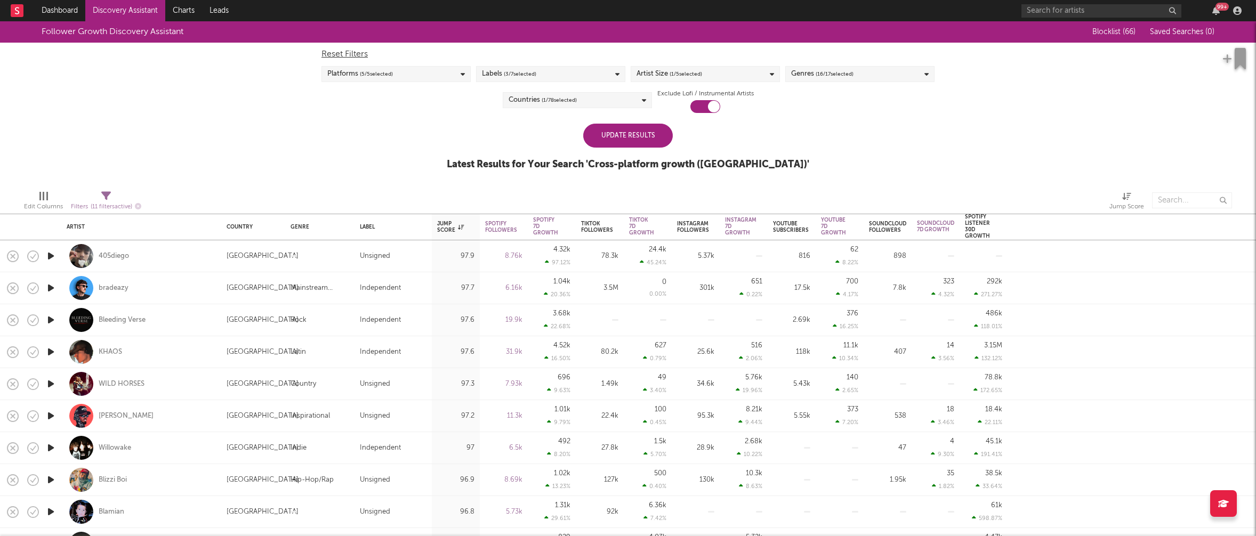
click at [622, 100] on div "Countries ( 1 / 78 selected)" at bounding box center [577, 100] width 149 height 16
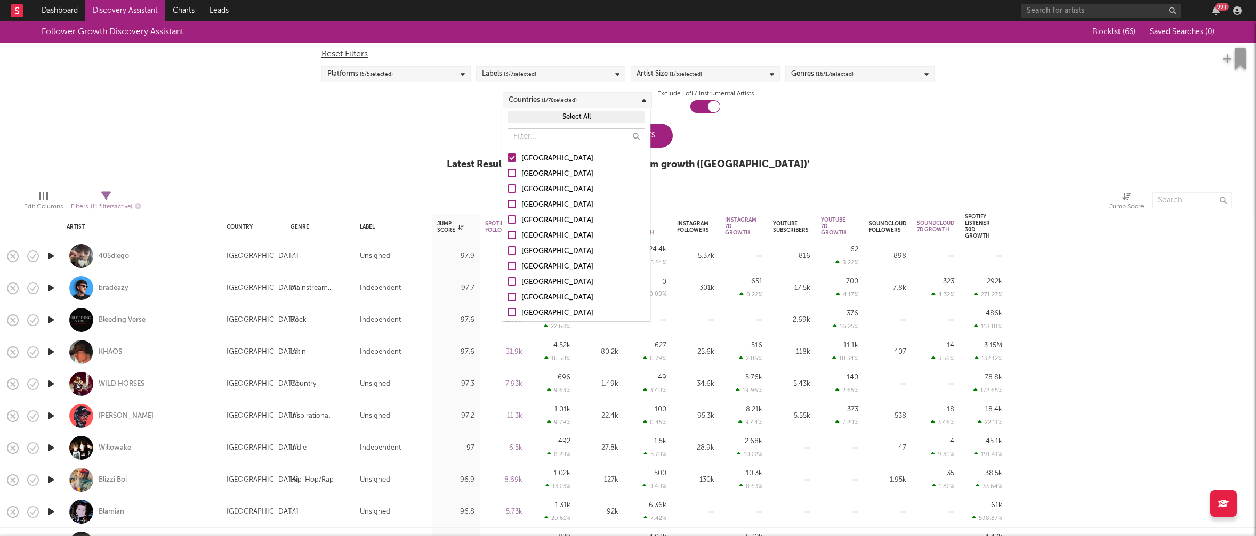
click at [535, 172] on div "Australia" at bounding box center [583, 174] width 124 height 13
click at [508, 172] on input "Australia" at bounding box center [508, 174] width 0 height 13
click at [535, 190] on div "Canada" at bounding box center [583, 189] width 124 height 13
click at [508, 190] on input "Canada" at bounding box center [508, 189] width 0 height 13
click at [536, 205] on div "United Kingdom" at bounding box center [583, 205] width 124 height 13
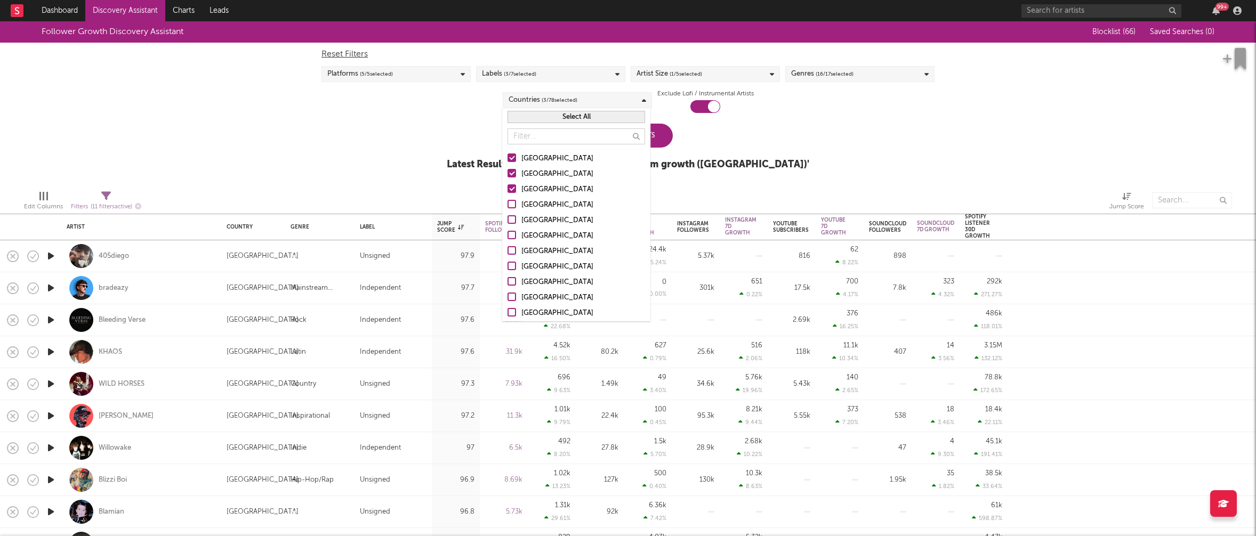
click at [508, 205] on input "United Kingdom" at bounding box center [508, 205] width 0 height 13
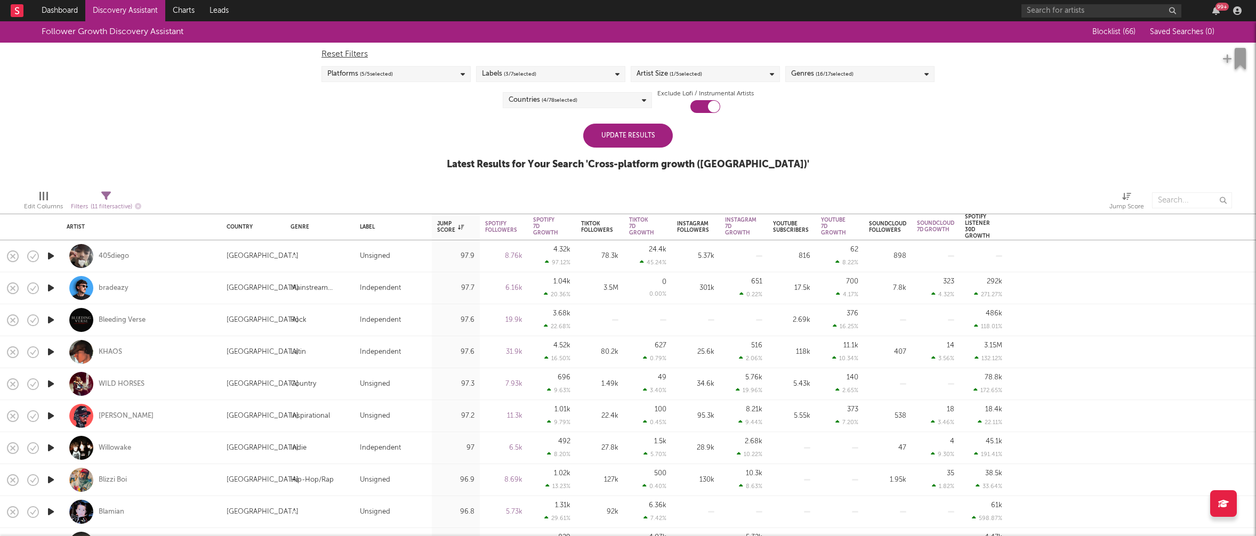
click at [868, 138] on div "Follower Growth Discovery Assistant Blocklist ( 66 ) Saved Searches ( 0 ) Reset…" at bounding box center [628, 101] width 1256 height 160
click at [640, 136] on div "Update Results" at bounding box center [628, 136] width 90 height 24
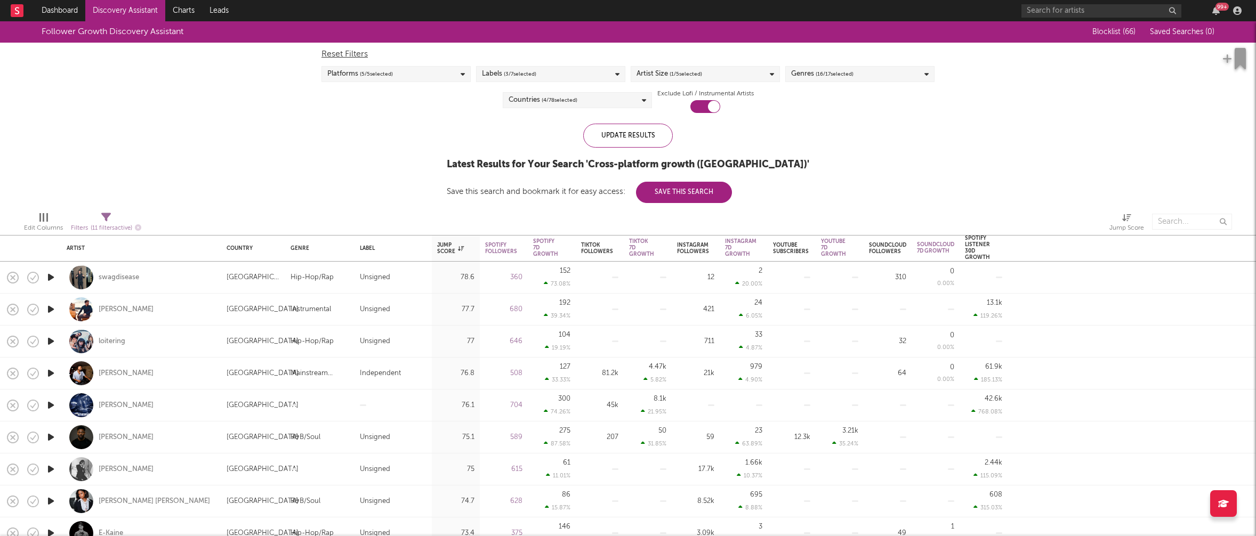
click at [461, 73] on icon at bounding box center [463, 74] width 4 height 7
click at [172, 115] on div "Follower Growth Discovery Assistant Blocklist ( 66 ) Saved Searches ( 0 ) Reset…" at bounding box center [628, 112] width 1256 height 182
click at [445, 242] on div "Jump Score" at bounding box center [450, 248] width 27 height 13
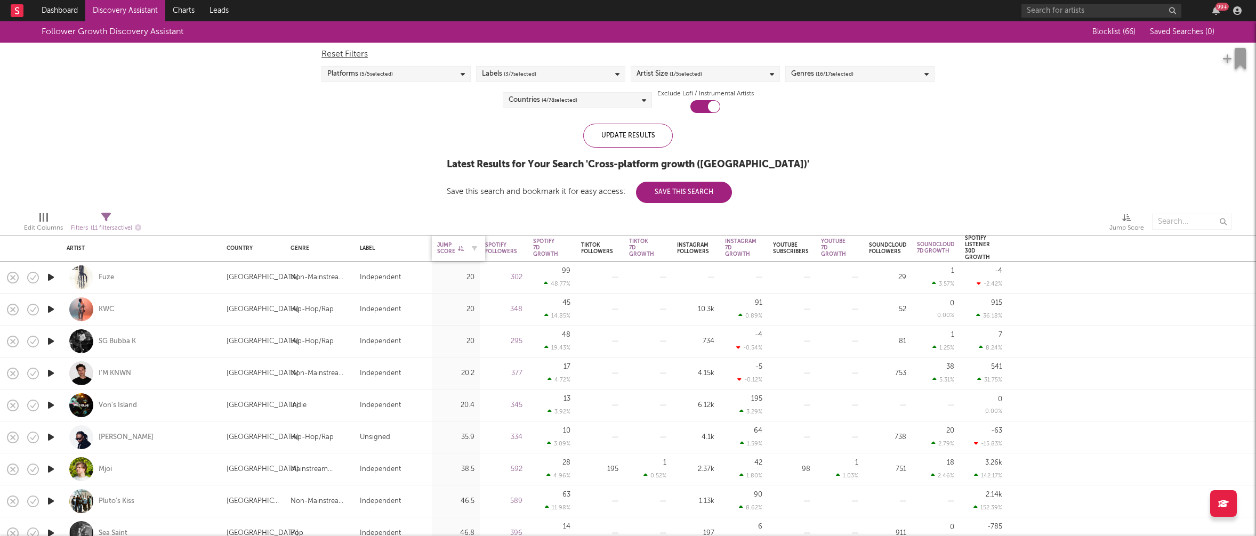
click at [444, 242] on div "Jump Score" at bounding box center [450, 248] width 27 height 13
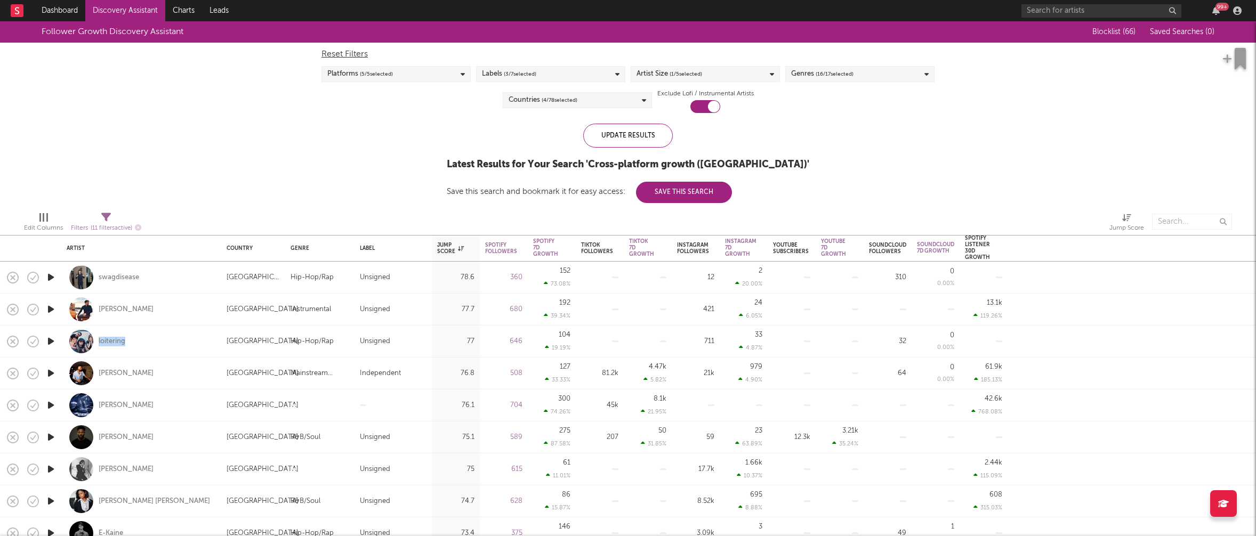
click at [54, 373] on icon "button" at bounding box center [50, 373] width 11 height 13
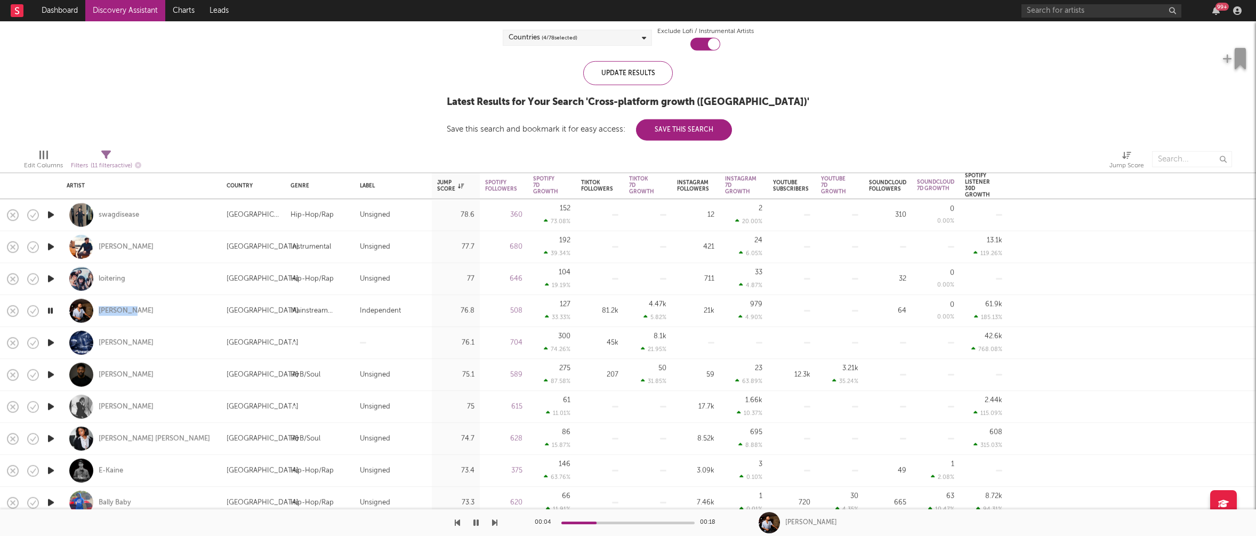
click at [47, 340] on icon "button" at bounding box center [50, 342] width 11 height 13
click at [50, 340] on icon "button" at bounding box center [50, 342] width 10 height 13
click at [51, 372] on icon "button" at bounding box center [50, 374] width 11 height 13
click at [52, 404] on icon "button" at bounding box center [50, 406] width 11 height 13
click at [51, 405] on icon "button" at bounding box center [50, 406] width 10 height 13
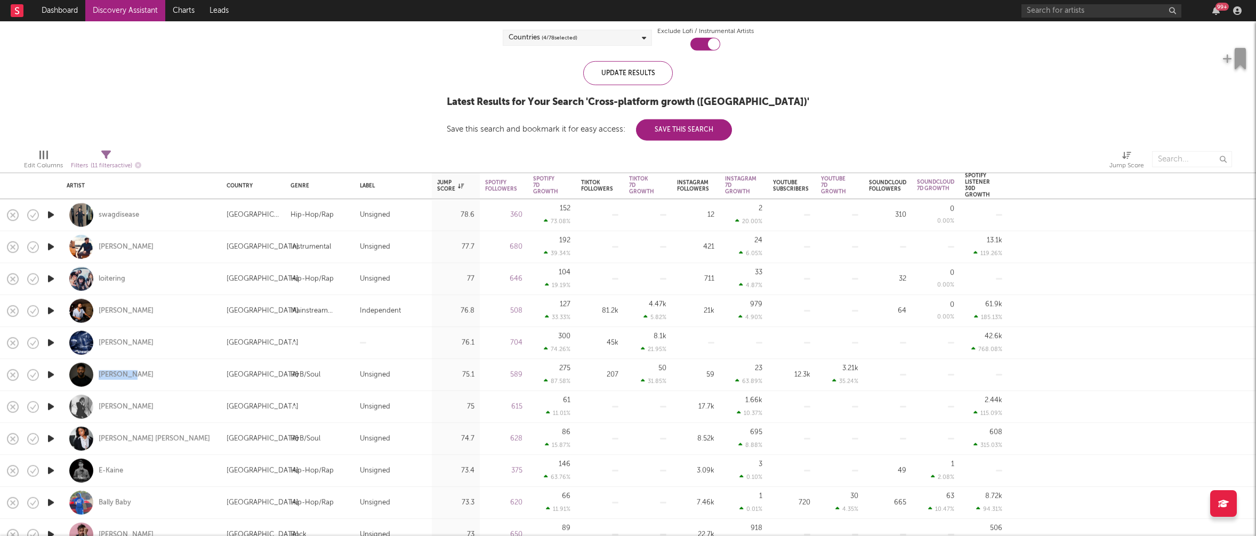
click at [51, 439] on icon "button" at bounding box center [50, 438] width 11 height 13
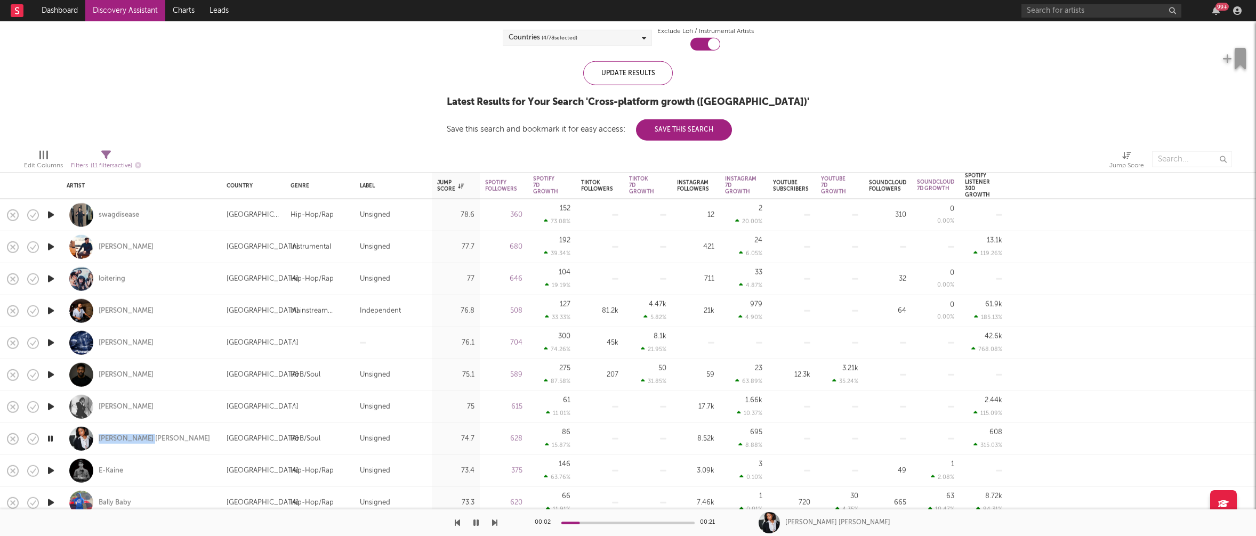
click at [52, 440] on icon "button" at bounding box center [50, 438] width 10 height 13
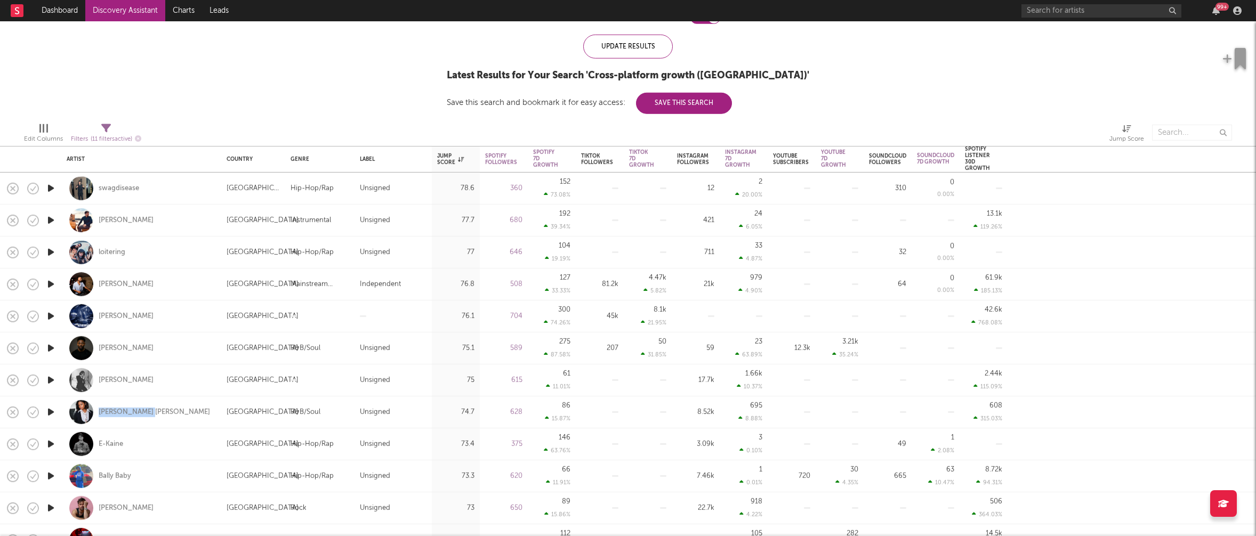
click at [51, 444] on icon "button" at bounding box center [50, 444] width 11 height 13
click at [51, 444] on icon "button" at bounding box center [50, 444] width 10 height 13
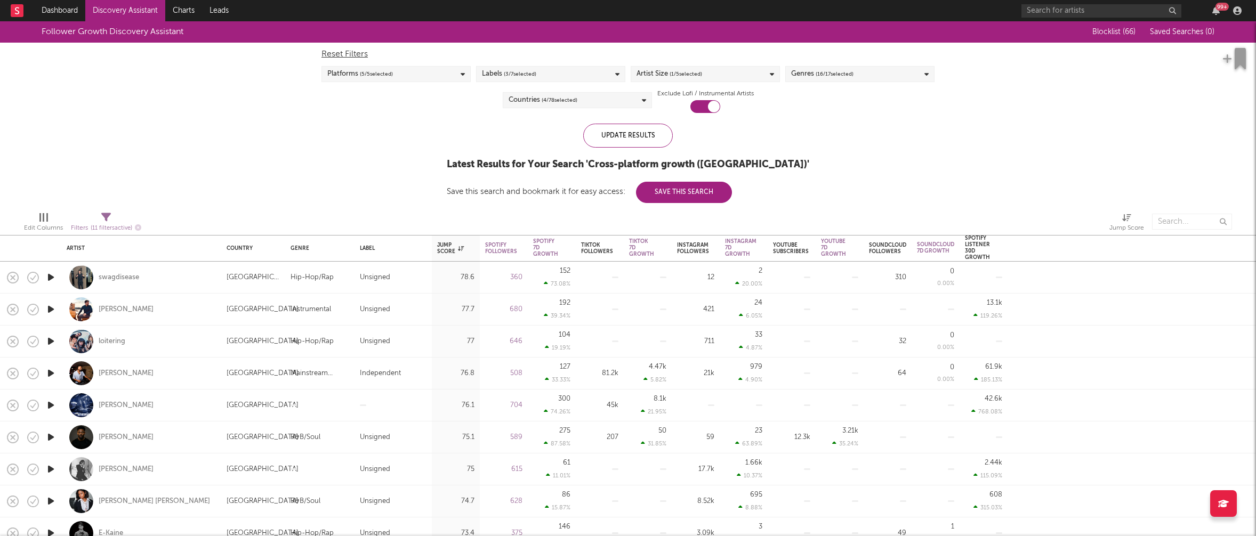
click at [612, 101] on div "Countries ( 4 / 78 selected)" at bounding box center [577, 100] width 149 height 16
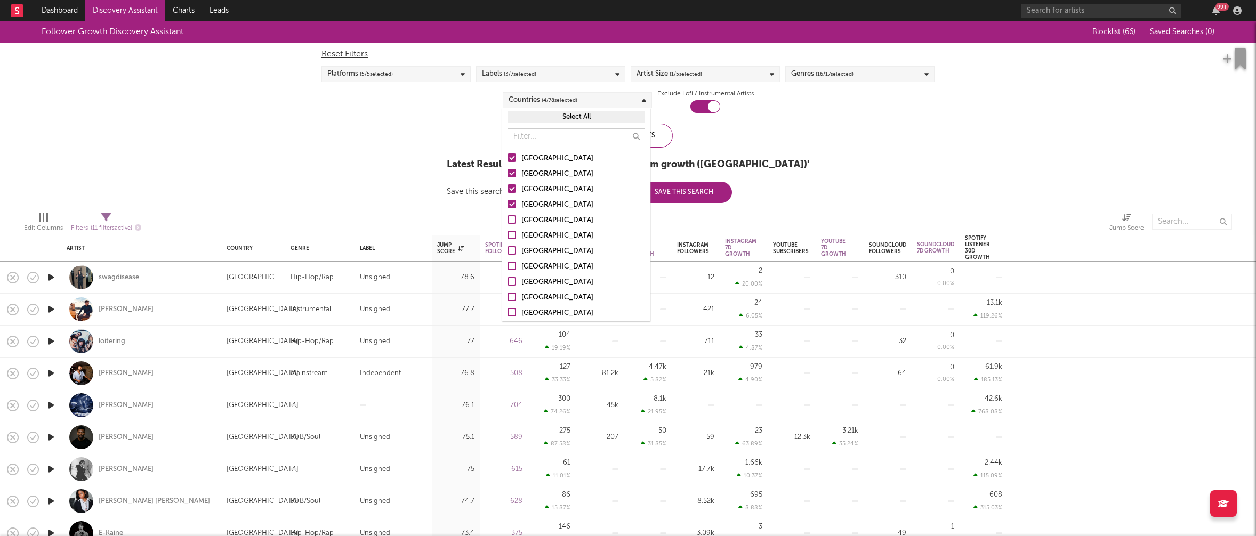
click at [595, 114] on button "Select All" at bounding box center [577, 117] width 138 height 12
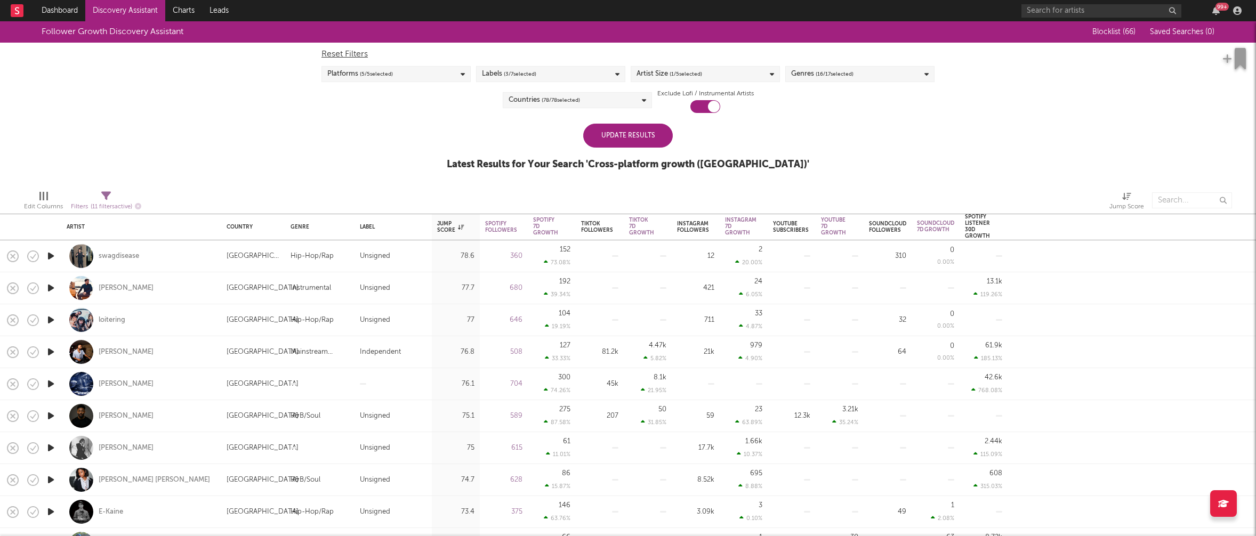
click at [735, 136] on div "Update Results Latest Results for Your Search ' Cross-platform growth (US) '" at bounding box center [628, 153] width 363 height 58
click at [633, 133] on div "Update Results" at bounding box center [628, 136] width 90 height 24
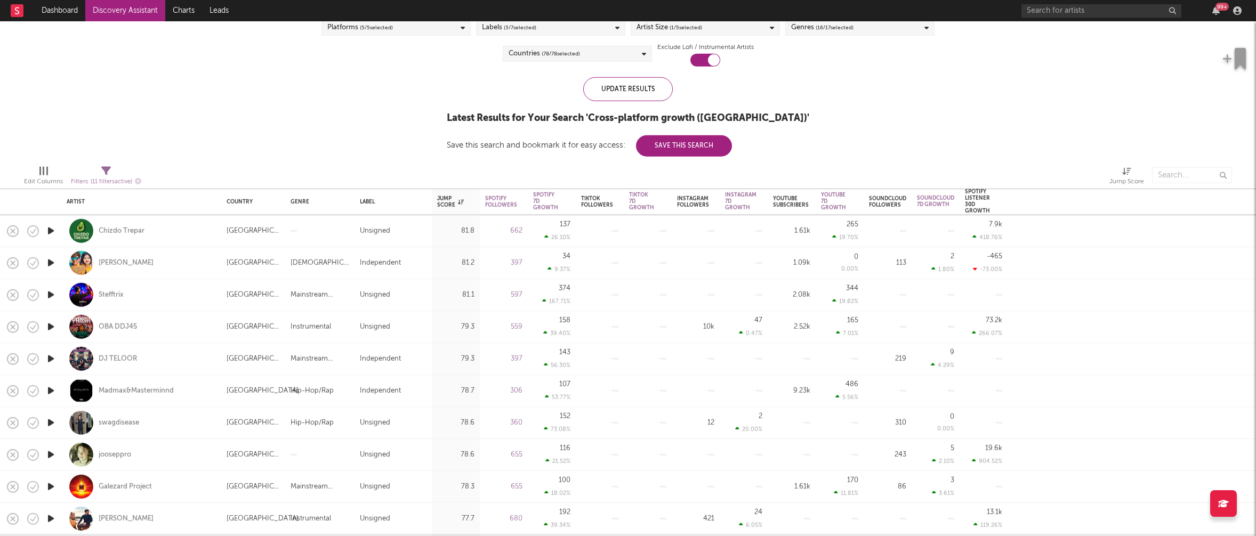
click at [51, 229] on icon "button" at bounding box center [50, 230] width 11 height 13
click at [50, 262] on icon "button" at bounding box center [50, 262] width 11 height 13
click at [50, 263] on icon "button" at bounding box center [50, 262] width 10 height 13
click at [50, 294] on icon "button" at bounding box center [50, 294] width 11 height 13
click at [51, 294] on icon "button" at bounding box center [50, 294] width 10 height 13
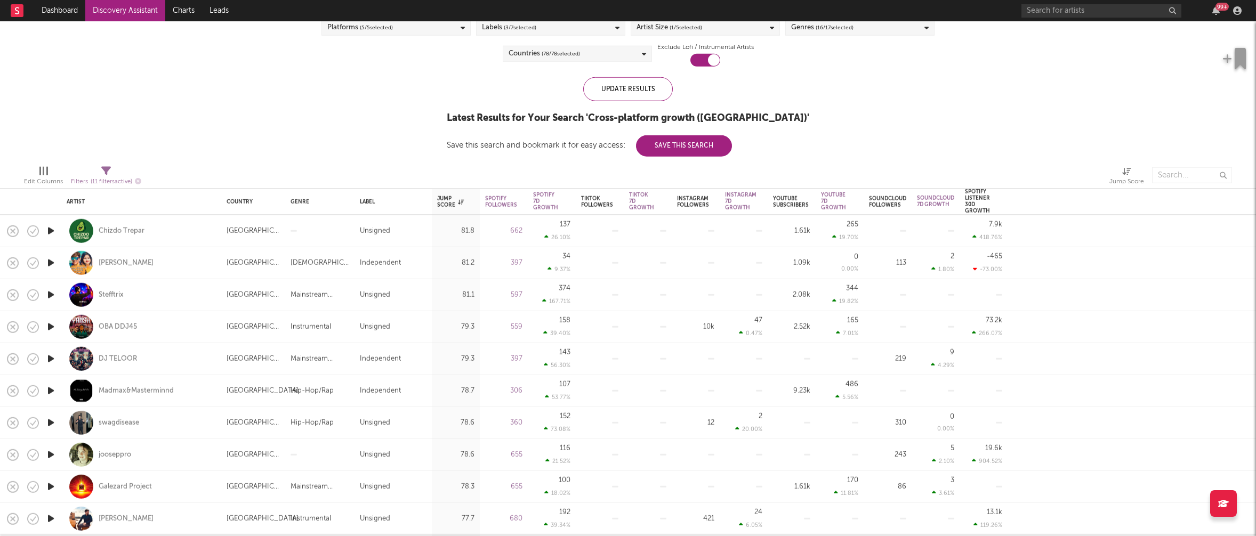
click at [53, 326] on icon "button" at bounding box center [50, 326] width 11 height 13
click at [52, 358] on icon "button" at bounding box center [50, 358] width 11 height 13
click at [48, 388] on icon "button" at bounding box center [50, 390] width 11 height 13
click at [49, 389] on icon "button" at bounding box center [50, 390] width 10 height 13
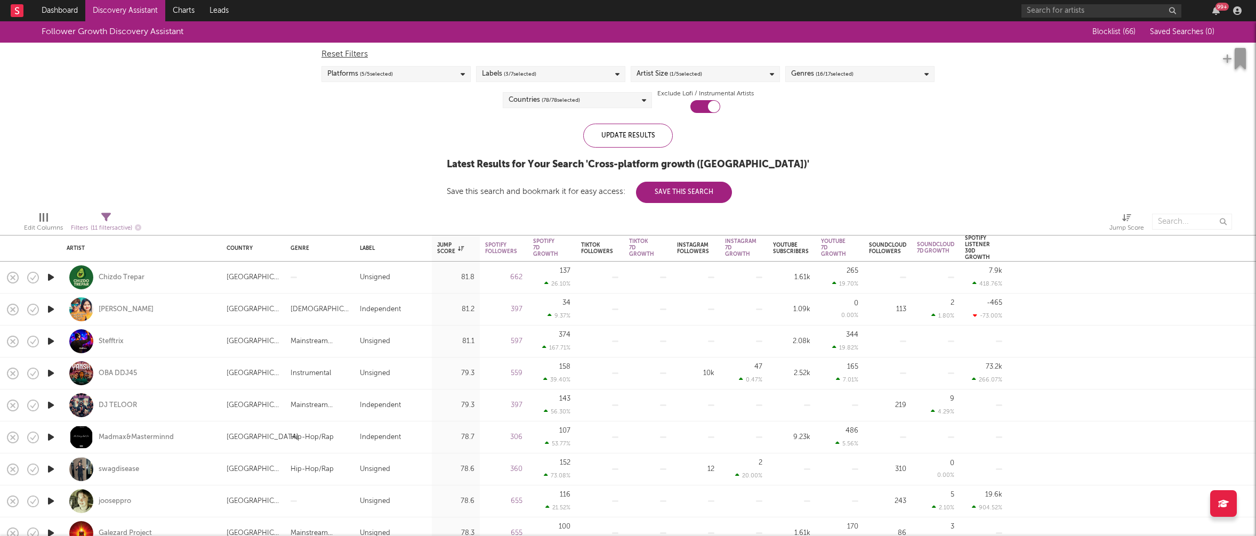
click at [722, 82] on div "Artist Size ( 1 / 5 selected)" at bounding box center [705, 74] width 149 height 16
drag, startPoint x: 660, startPoint y: 147, endPoint x: 660, endPoint y: 138, distance: 9.6
click at [660, 147] on div "Small" at bounding box center [712, 148] width 124 height 13
click at [637, 147] on input "Small" at bounding box center [637, 148] width 0 height 13
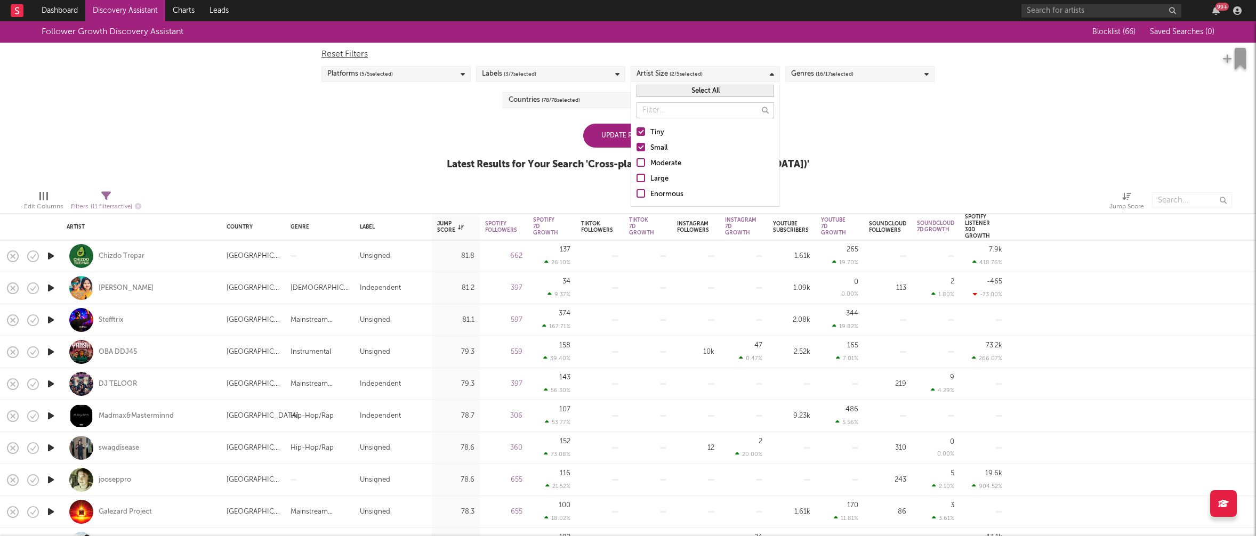
click at [659, 135] on div "Tiny" at bounding box center [712, 132] width 124 height 13
click at [637, 135] on input "Tiny" at bounding box center [637, 132] width 0 height 13
click at [436, 134] on div "Follower Growth Discovery Assistant Blocklist ( 66 ) Saved Searches ( 0 ) Reset…" at bounding box center [628, 101] width 1256 height 160
click at [629, 102] on div "Countries ( 78 / 78 selected)" at bounding box center [577, 100] width 149 height 16
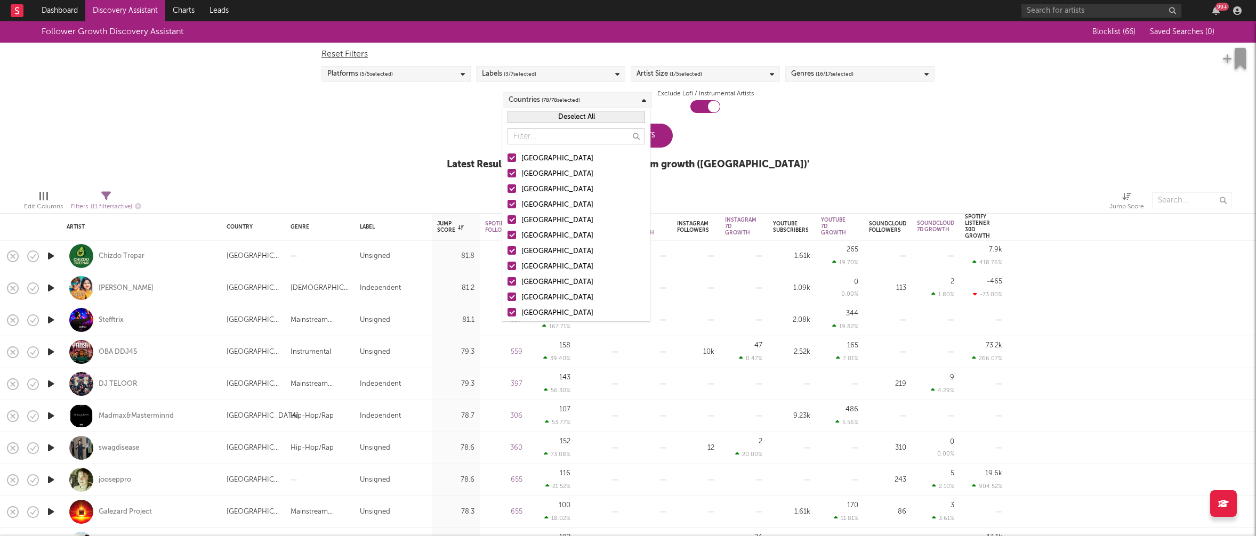
click at [600, 117] on button "Deselect All" at bounding box center [577, 117] width 138 height 12
drag, startPoint x: 545, startPoint y: 159, endPoint x: 540, endPoint y: 176, distance: 17.4
click at [545, 159] on div "[GEOGRAPHIC_DATA]" at bounding box center [583, 158] width 124 height 13
click at [508, 159] on input "[GEOGRAPHIC_DATA]" at bounding box center [508, 158] width 0 height 13
click at [540, 176] on div "Australia" at bounding box center [583, 174] width 124 height 13
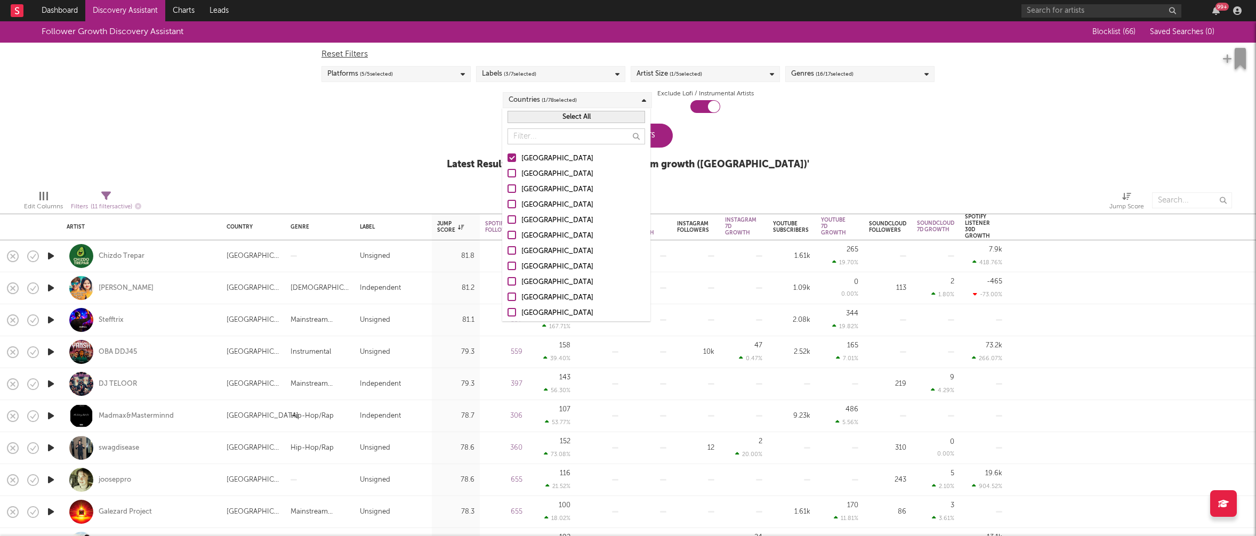
click at [508, 176] on input "Australia" at bounding box center [508, 174] width 0 height 13
click at [535, 191] on div "Canada" at bounding box center [583, 189] width 124 height 13
click at [508, 191] on input "Canada" at bounding box center [508, 189] width 0 height 13
click at [536, 199] on div "United Kingdom" at bounding box center [583, 205] width 124 height 13
click at [508, 199] on input "United Kingdom" at bounding box center [508, 205] width 0 height 13
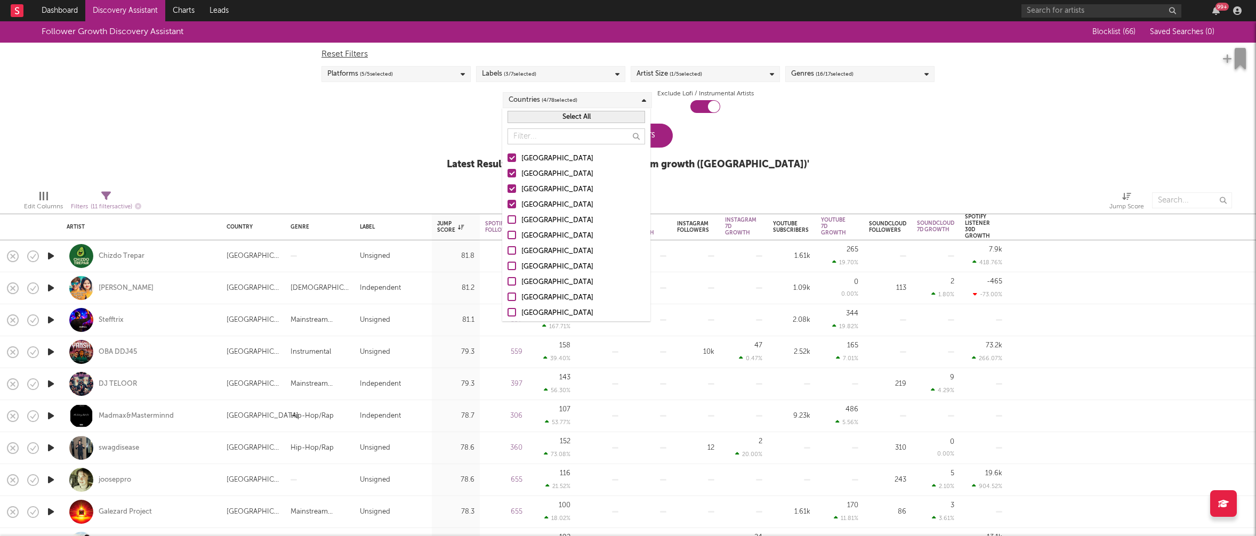
click at [822, 159] on div "Follower Growth Discovery Assistant Blocklist ( 66 ) Saved Searches ( 0 ) Reset…" at bounding box center [628, 101] width 1256 height 160
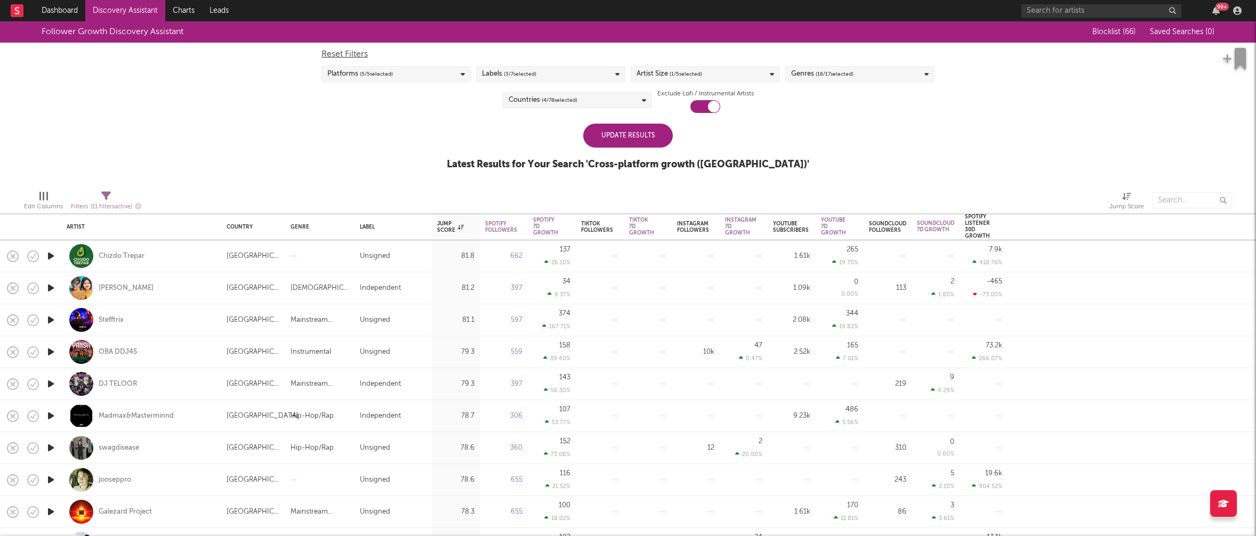
click at [902, 69] on div "Genres ( 16 / 17 selected)" at bounding box center [859, 74] width 149 height 16
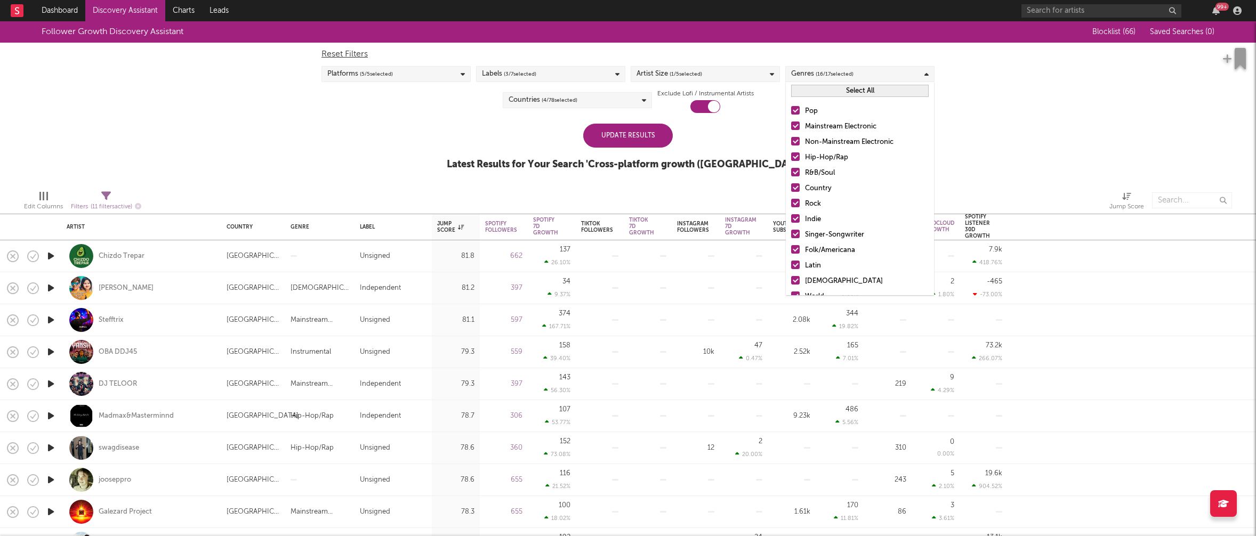
click at [882, 90] on button "Select All" at bounding box center [860, 91] width 138 height 12
click at [882, 90] on button "Deselect All" at bounding box center [860, 91] width 138 height 12
click at [838, 153] on div "Hip-Hop/Rap" at bounding box center [867, 157] width 124 height 13
click at [791, 153] on input "Hip-Hop/Rap" at bounding box center [791, 157] width 0 height 13
click at [826, 171] on div "R&B/Soul" at bounding box center [867, 173] width 124 height 13
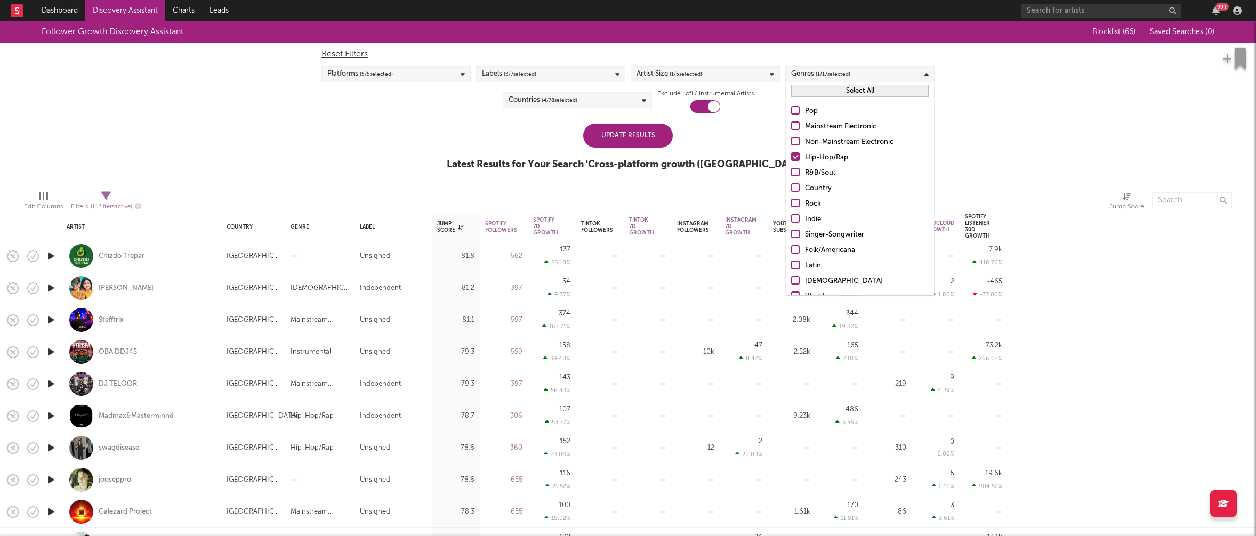
click at [791, 171] on input "R&B/Soul" at bounding box center [791, 173] width 0 height 13
click at [647, 138] on div "Update Results" at bounding box center [628, 136] width 90 height 24
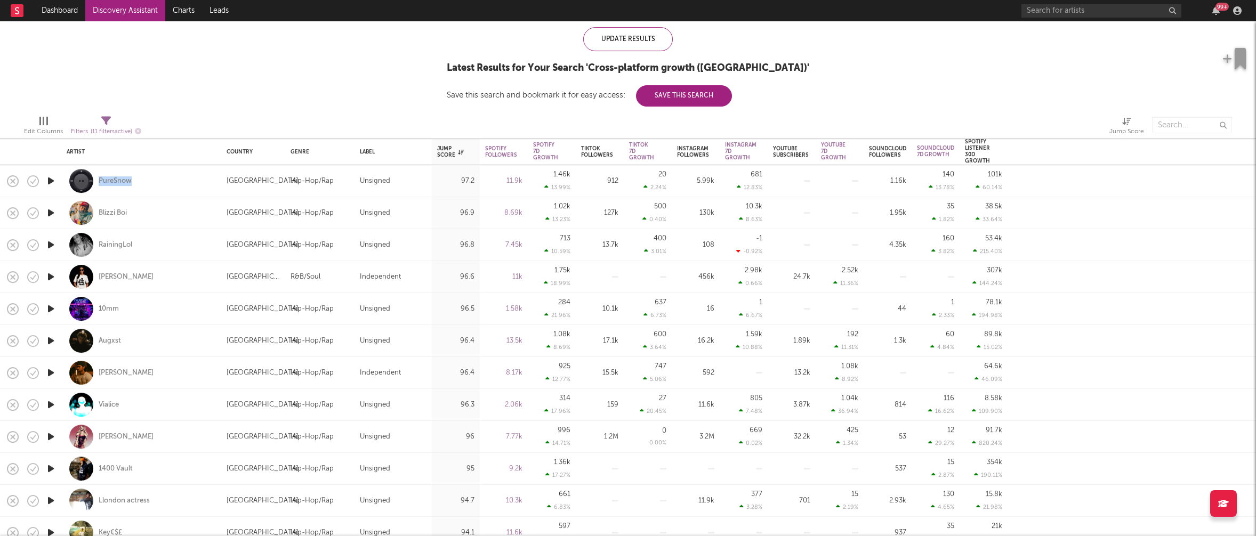
click at [51, 308] on icon "button" at bounding box center [50, 308] width 11 height 13
click at [51, 308] on icon "button" at bounding box center [50, 308] width 10 height 13
click at [49, 244] on icon "button" at bounding box center [50, 244] width 11 height 13
click at [49, 244] on icon "button" at bounding box center [50, 244] width 10 height 13
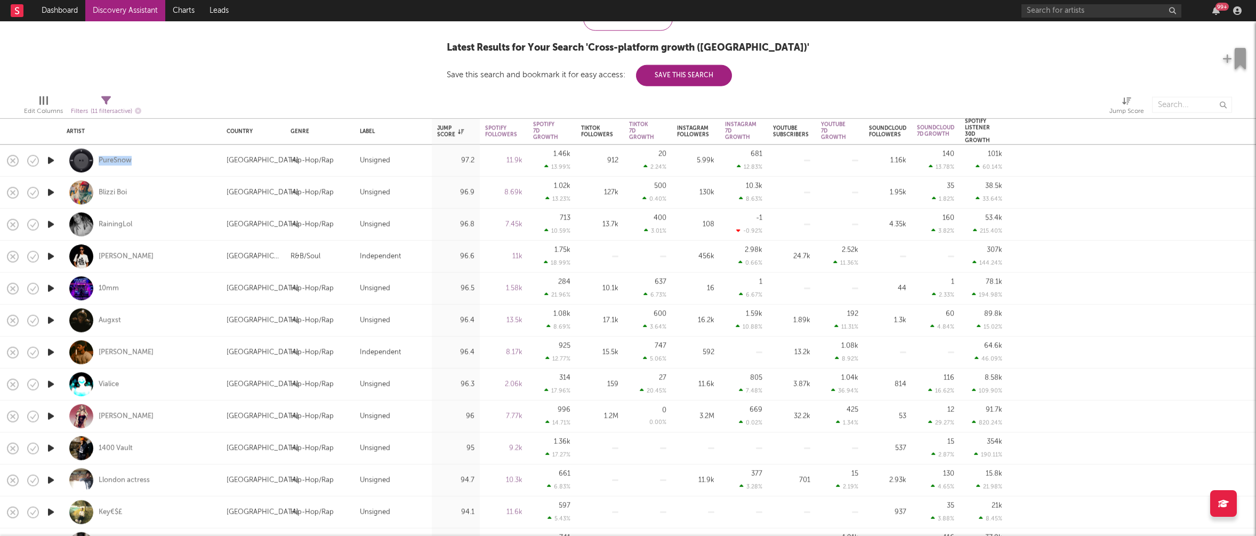
click at [55, 348] on icon "button" at bounding box center [50, 352] width 11 height 13
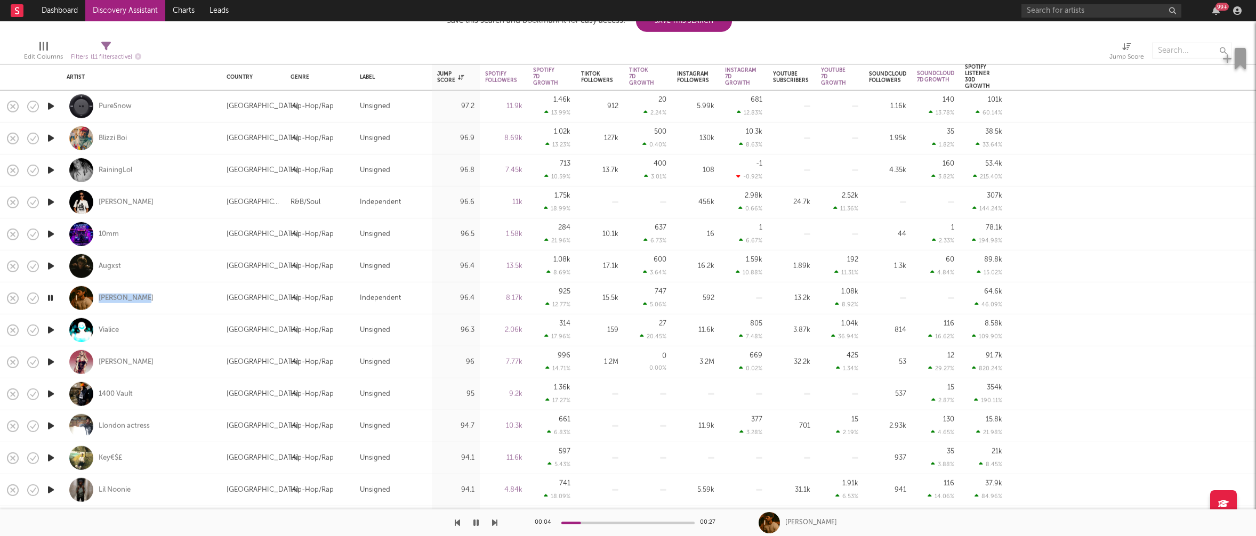
click at [53, 329] on icon "button" at bounding box center [50, 330] width 11 height 13
click at [52, 332] on icon "button" at bounding box center [50, 330] width 10 height 13
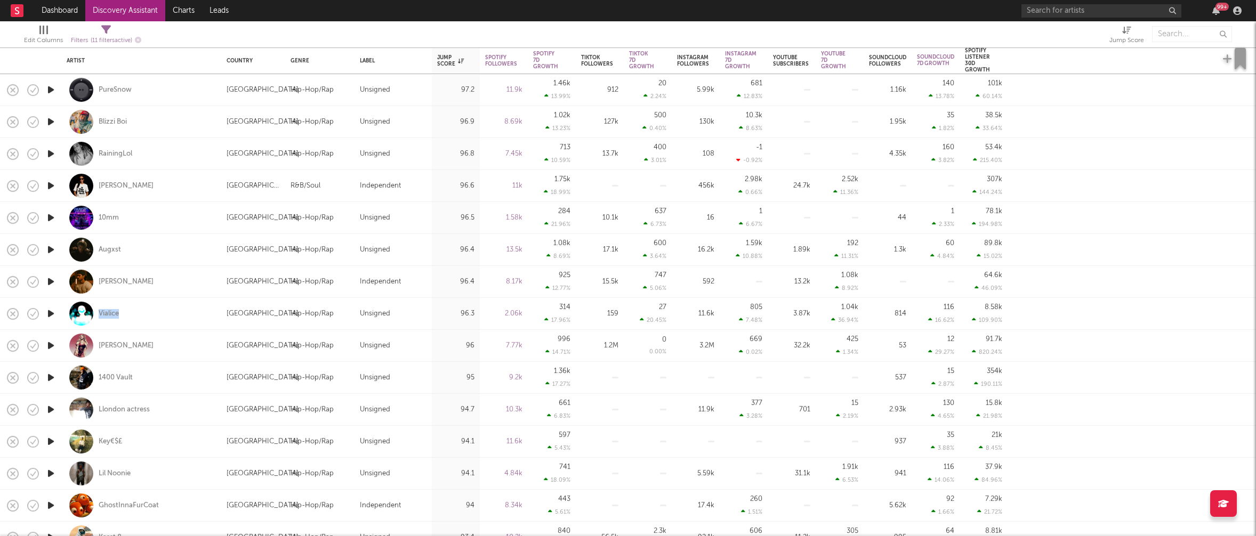
click at [52, 343] on icon "button" at bounding box center [50, 345] width 11 height 13
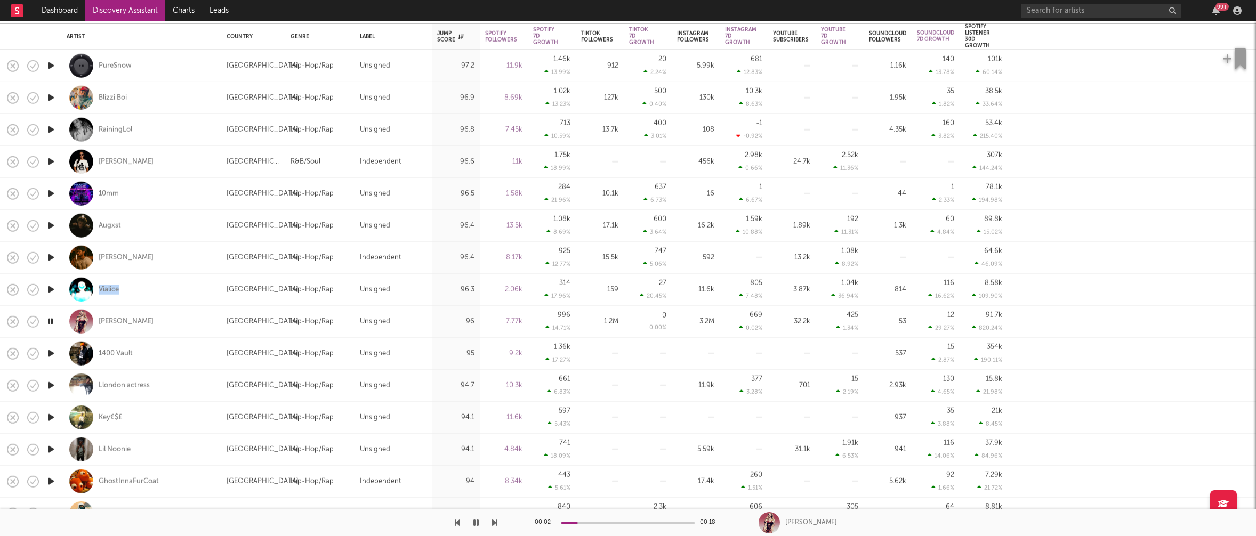
click at [49, 353] on icon "button" at bounding box center [50, 353] width 11 height 13
click at [53, 383] on icon "button" at bounding box center [50, 385] width 11 height 13
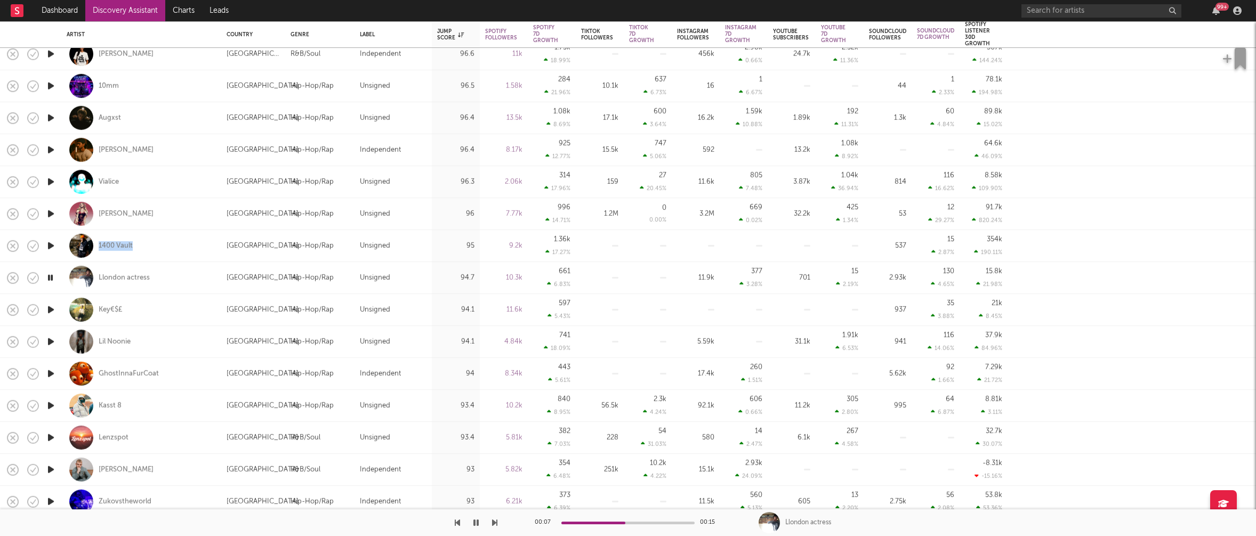
click at [49, 468] on icon "button" at bounding box center [50, 469] width 11 height 13
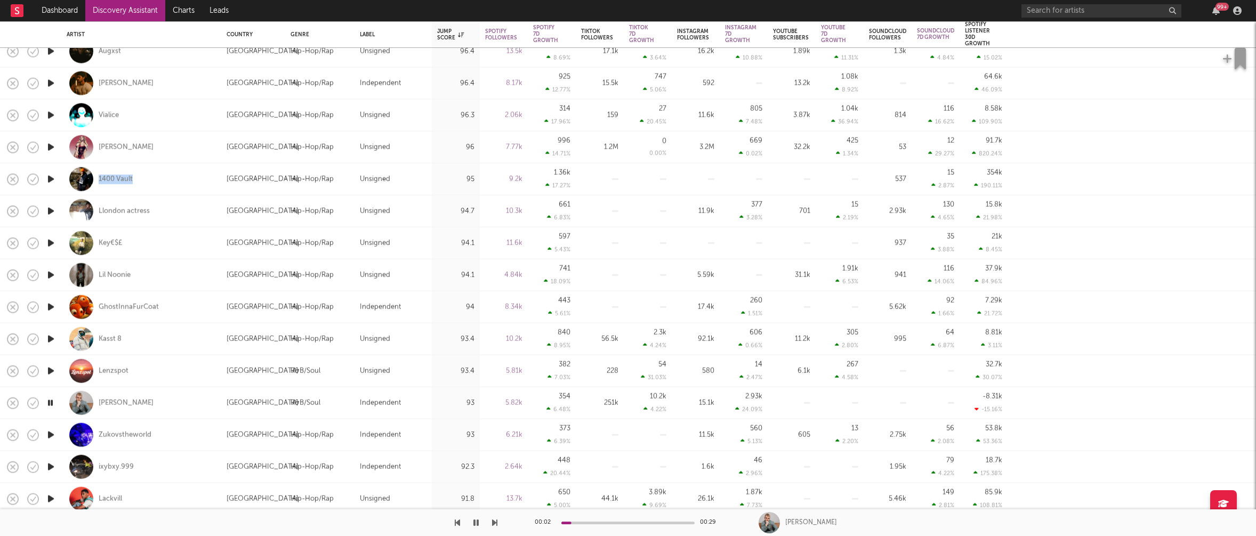
click at [50, 433] on icon "button" at bounding box center [50, 435] width 11 height 13
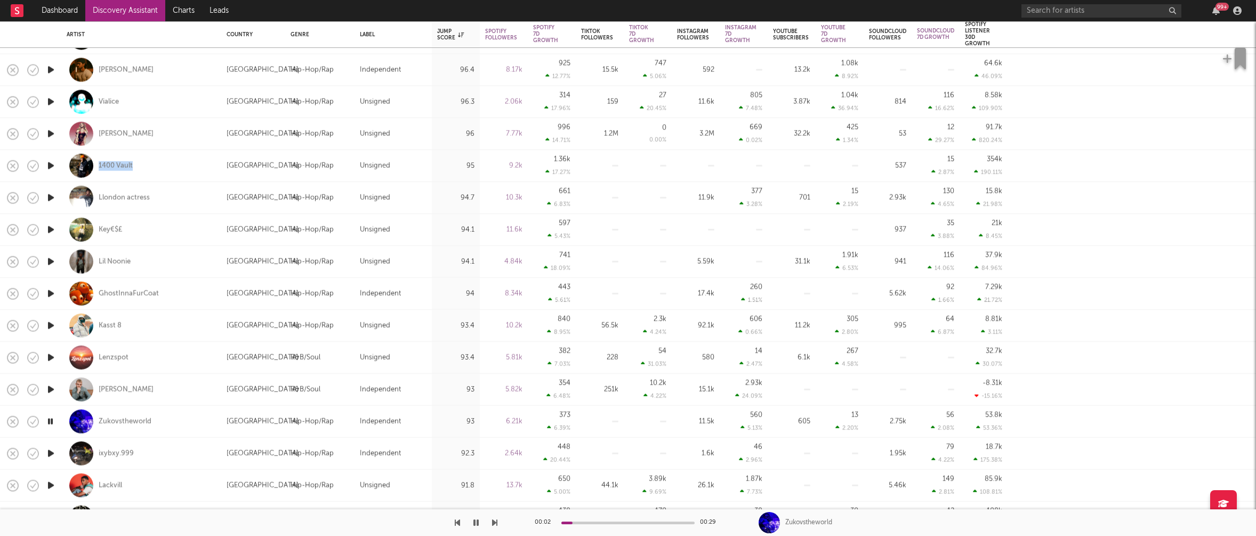
click at [51, 454] on icon "button" at bounding box center [50, 453] width 11 height 13
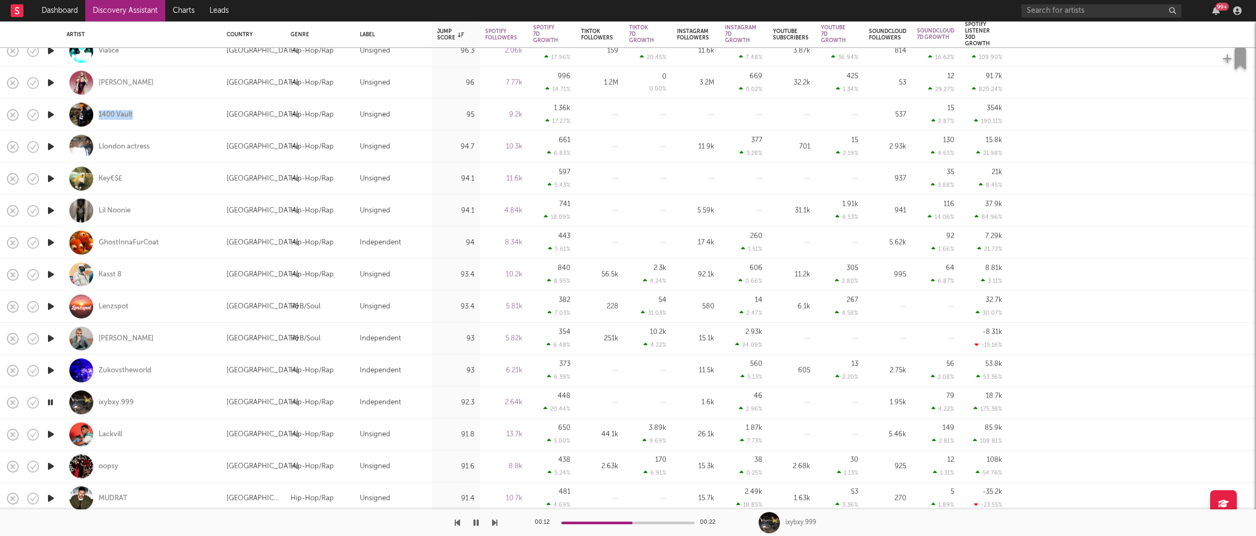
click at [50, 432] on icon "button" at bounding box center [50, 434] width 11 height 13
click at [51, 464] on icon "button" at bounding box center [50, 466] width 11 height 13
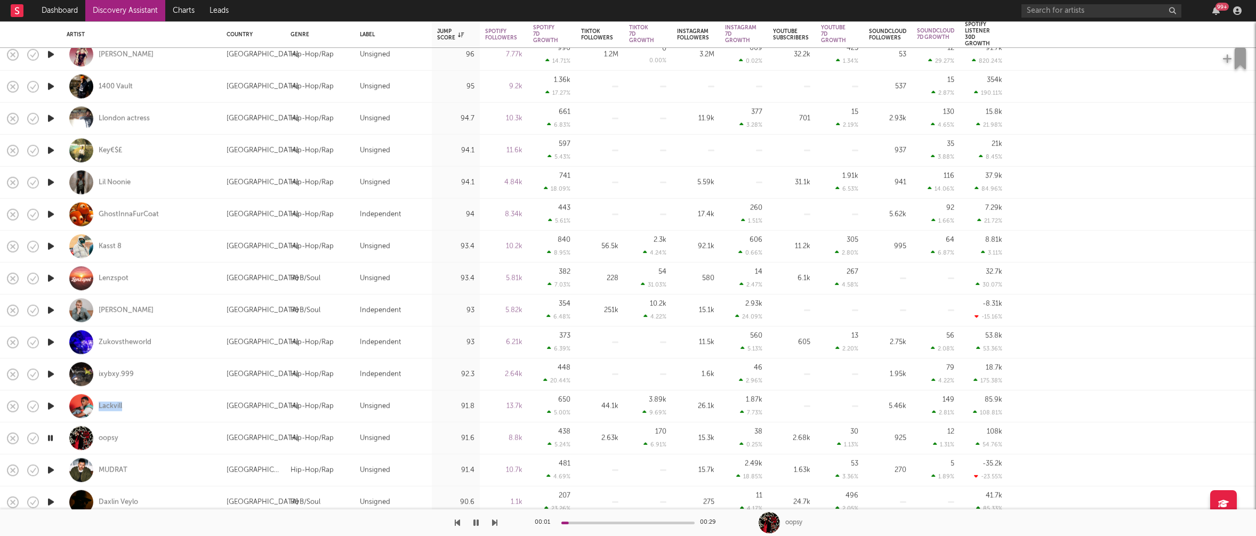
click at [50, 471] on icon "button" at bounding box center [50, 470] width 11 height 13
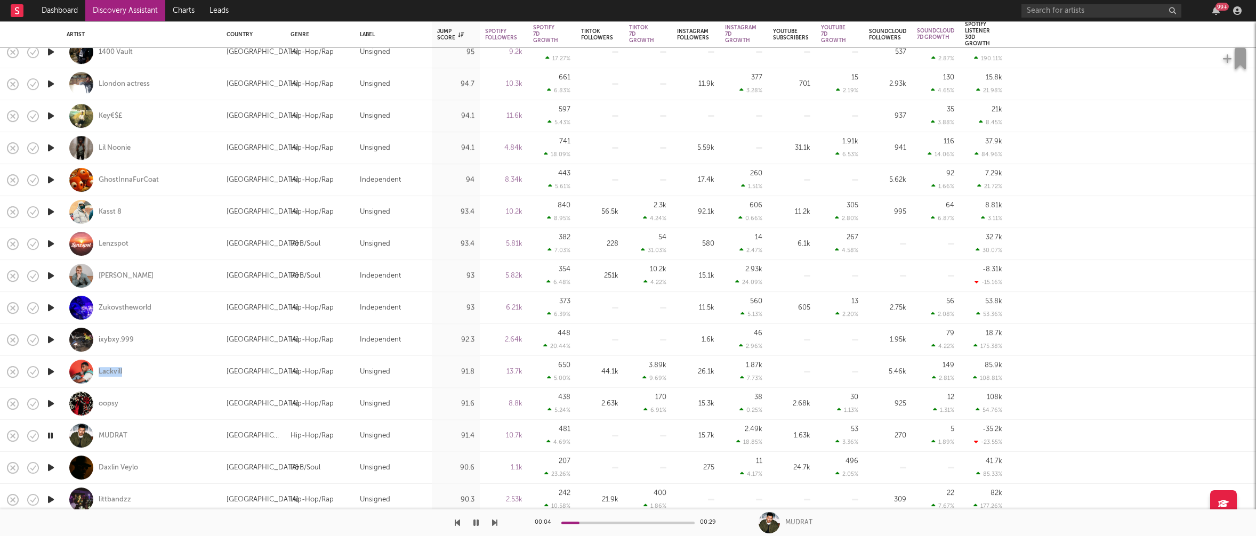
click at [51, 436] on icon "button" at bounding box center [50, 435] width 10 height 13
click at [51, 466] on icon "button" at bounding box center [50, 467] width 11 height 13
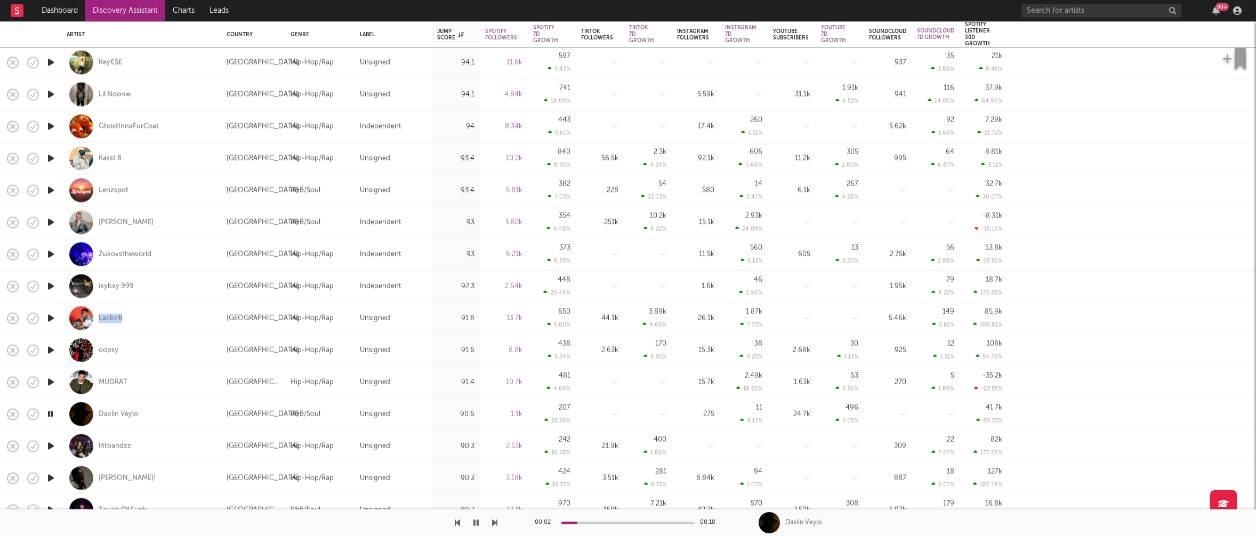
click at [51, 442] on icon "button" at bounding box center [50, 446] width 11 height 13
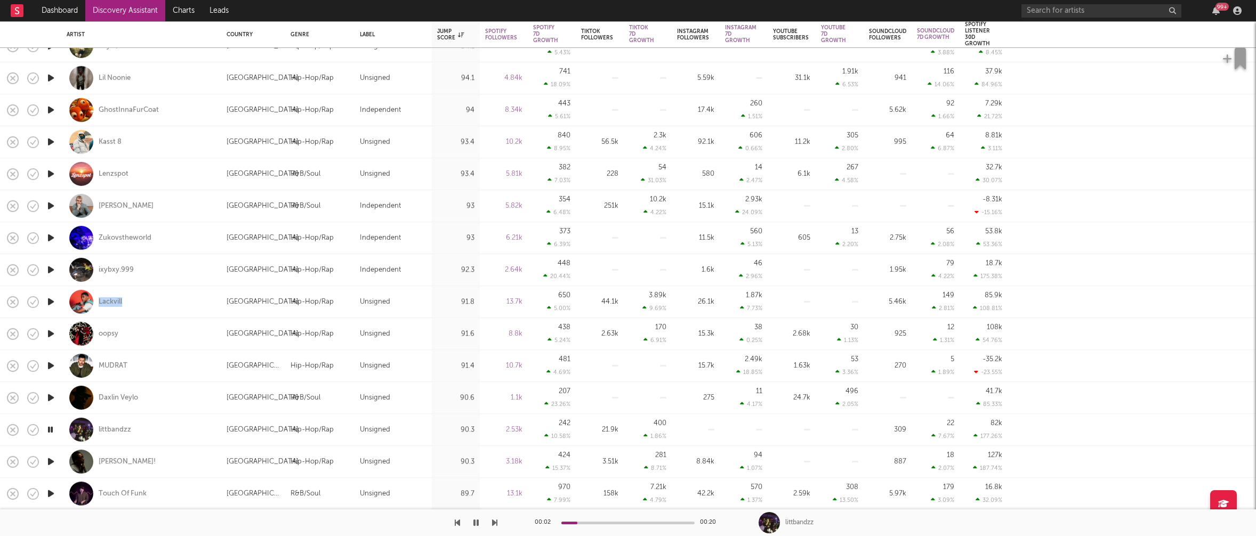
click at [51, 462] on icon "button" at bounding box center [50, 461] width 11 height 13
click at [50, 492] on icon "button" at bounding box center [50, 493] width 11 height 13
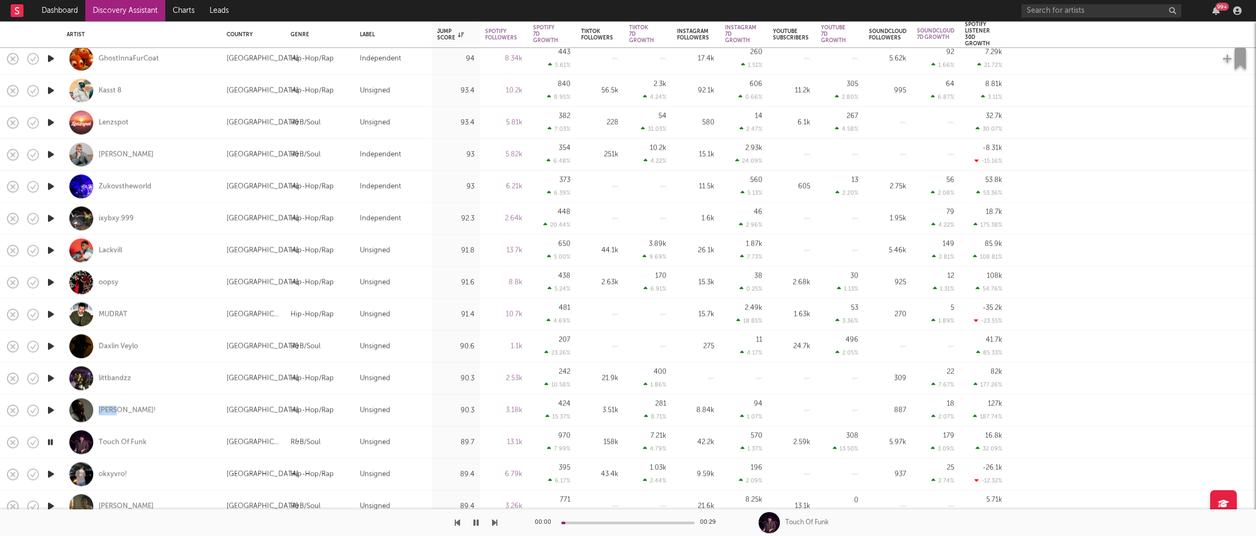
click at [50, 474] on icon "button" at bounding box center [50, 474] width 11 height 13
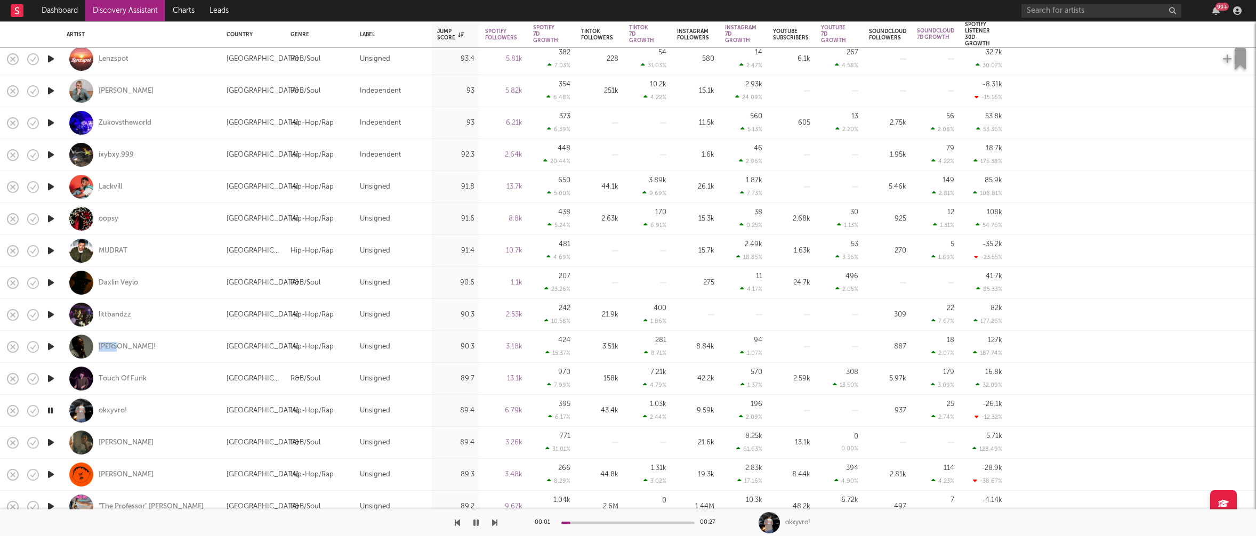
click at [52, 440] on icon "button" at bounding box center [50, 442] width 11 height 13
click at [49, 440] on icon "button" at bounding box center [50, 442] width 10 height 13
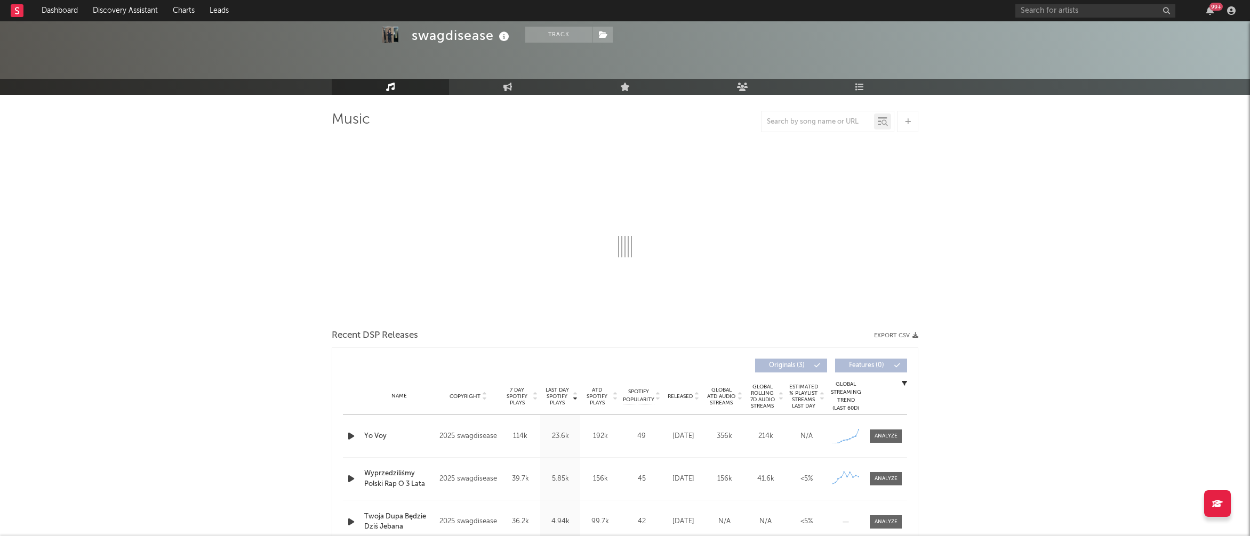
scroll to position [34, 0]
click at [351, 435] on icon "button" at bounding box center [350, 435] width 11 height 13
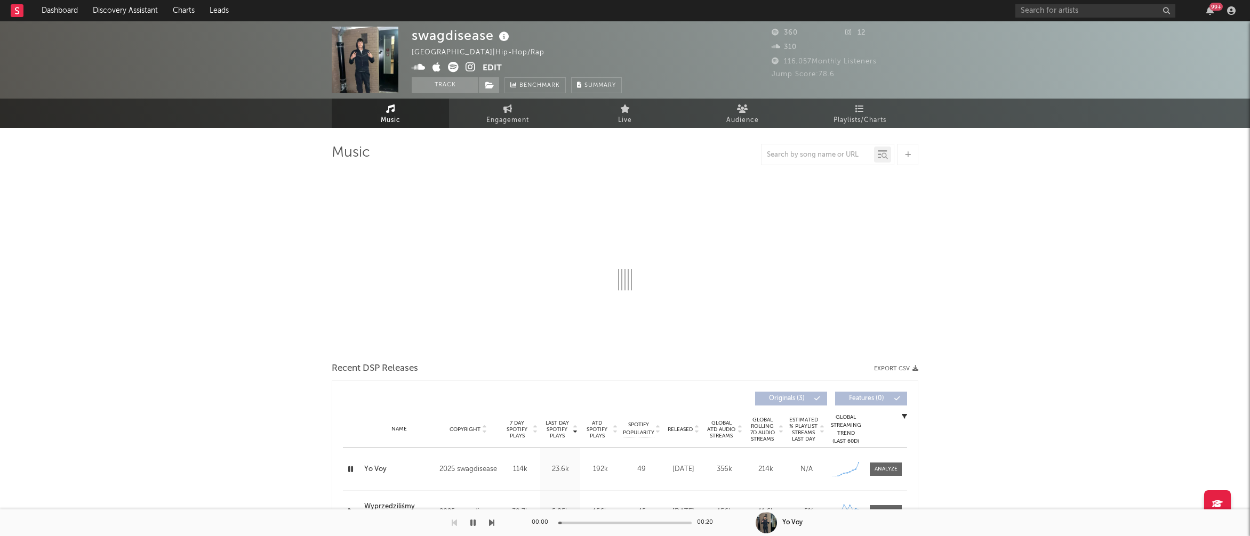
scroll to position [0, 0]
click at [516, 119] on span "Engagement" at bounding box center [507, 120] width 43 height 13
select select "1w"
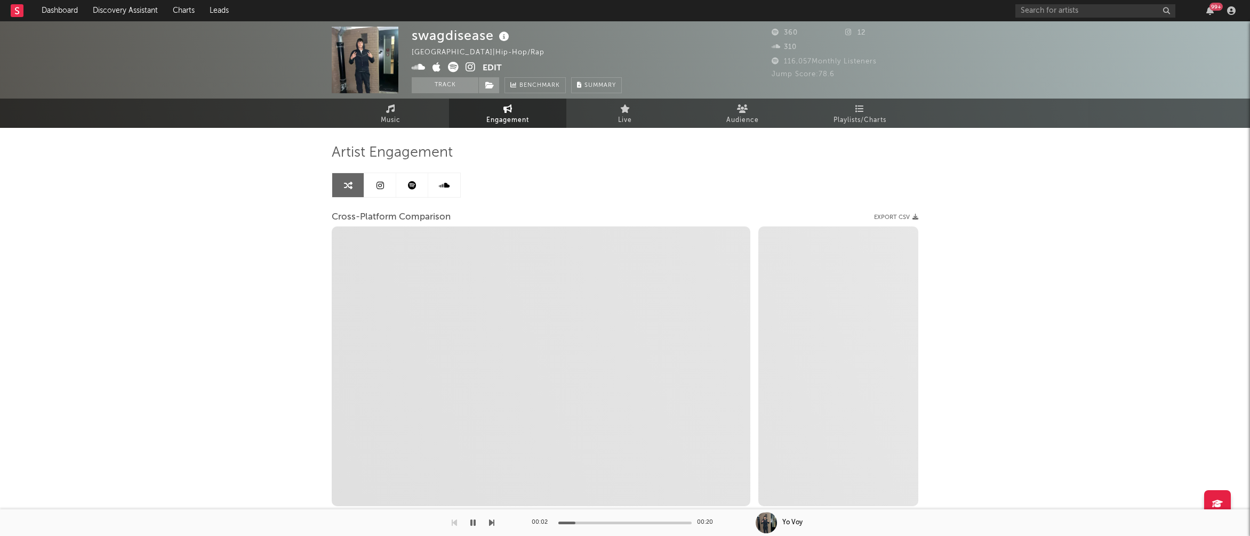
click at [472, 65] on icon at bounding box center [470, 67] width 10 height 11
select select "1m"
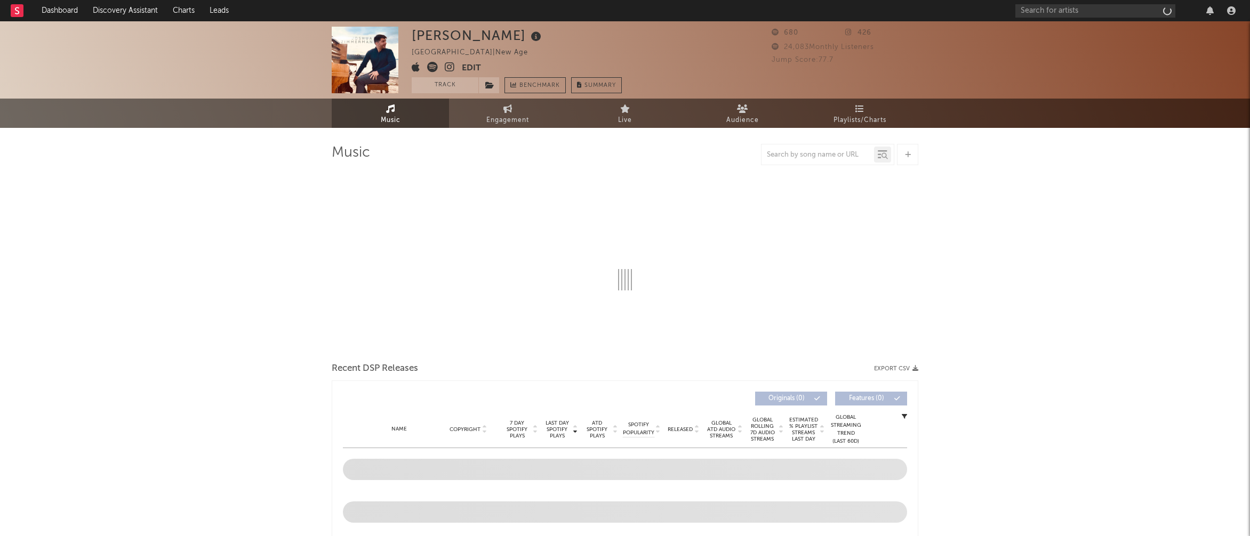
select select "1w"
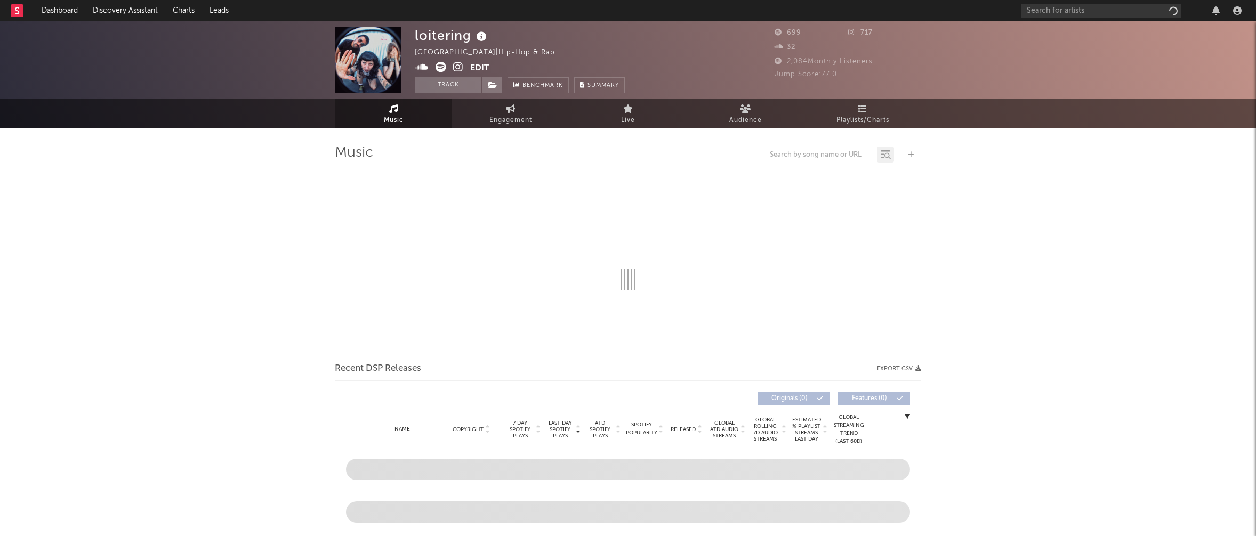
select select "1w"
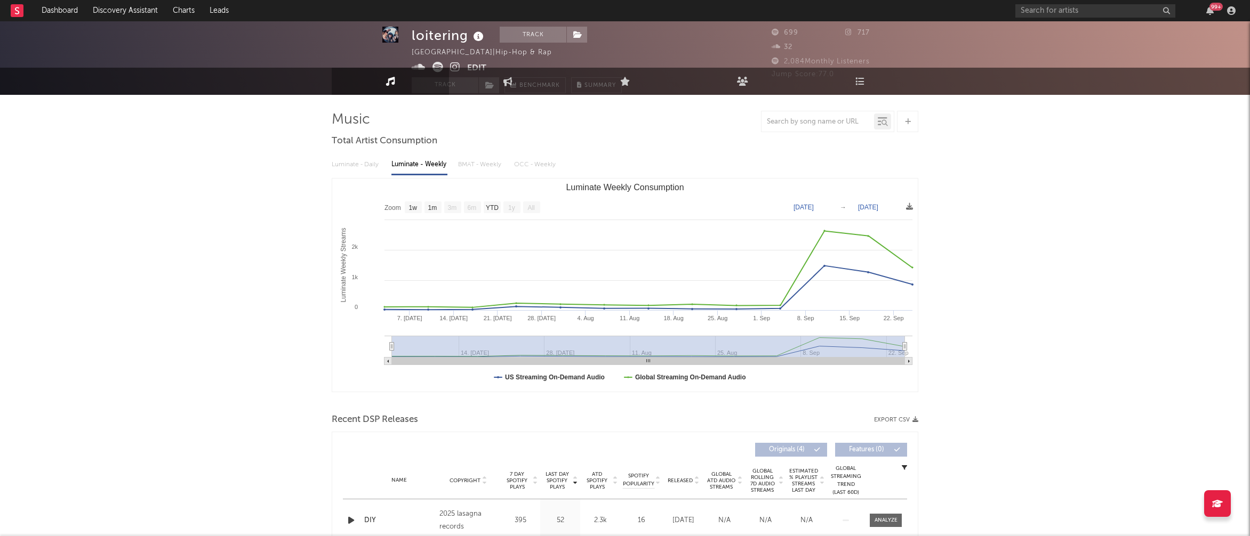
scroll to position [34, 0]
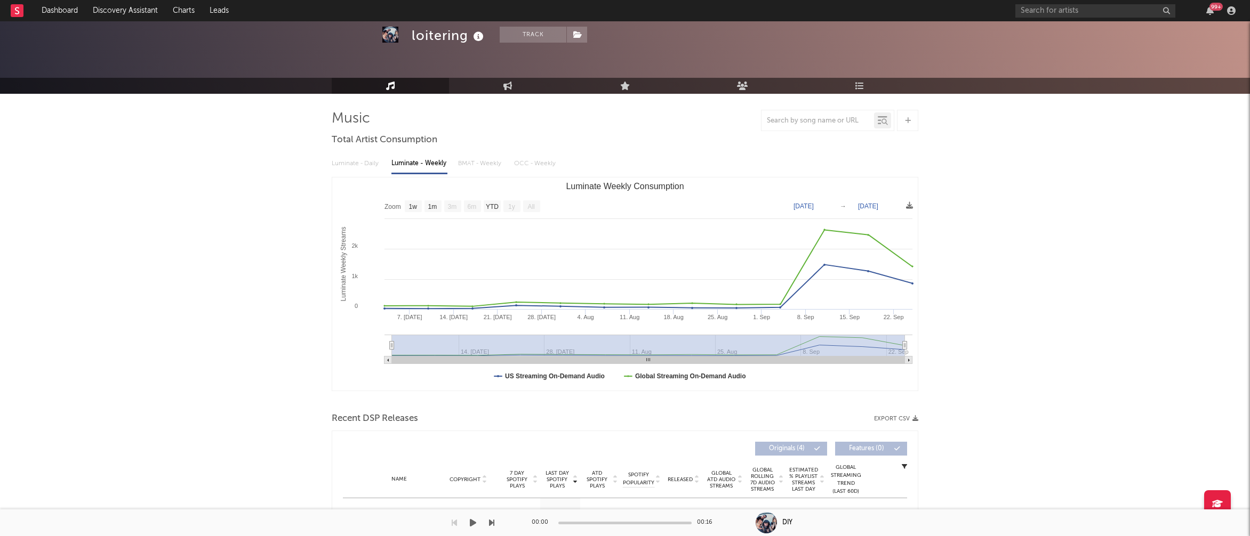
drag, startPoint x: 351, startPoint y: 519, endPoint x: 351, endPoint y: 513, distance: 6.4
click at [351, 519] on div at bounding box center [247, 523] width 494 height 27
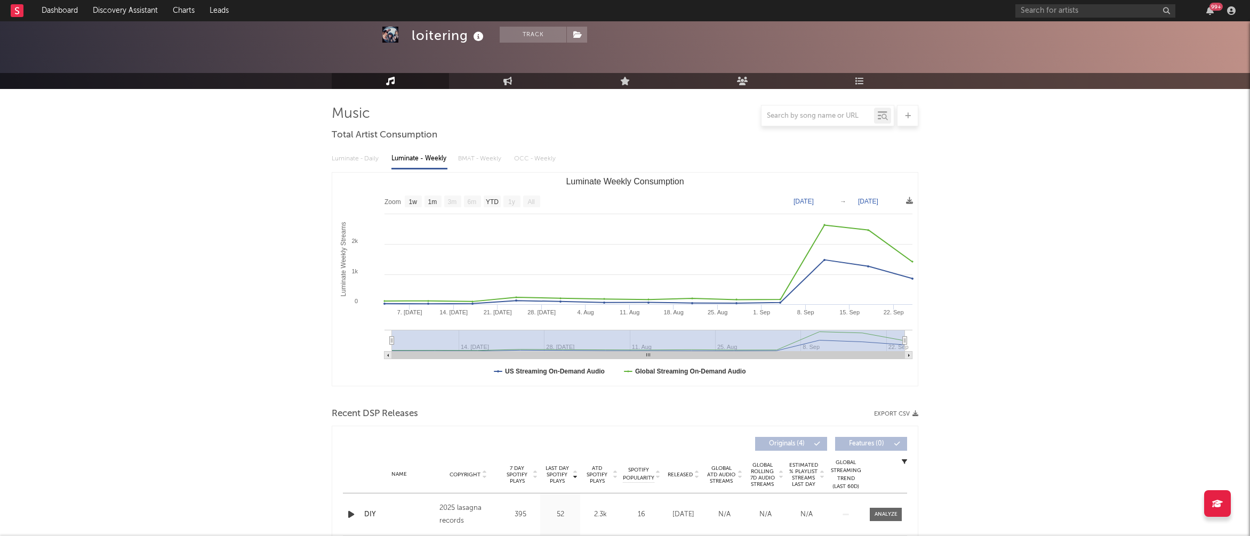
scroll to position [107, 0]
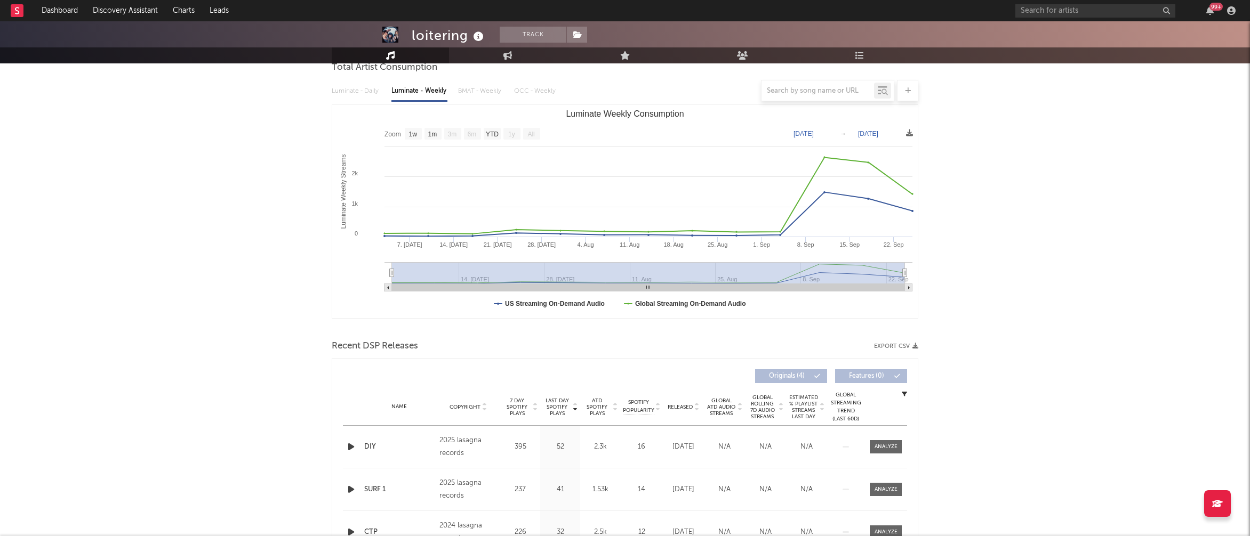
click at [346, 444] on icon "button" at bounding box center [350, 446] width 11 height 13
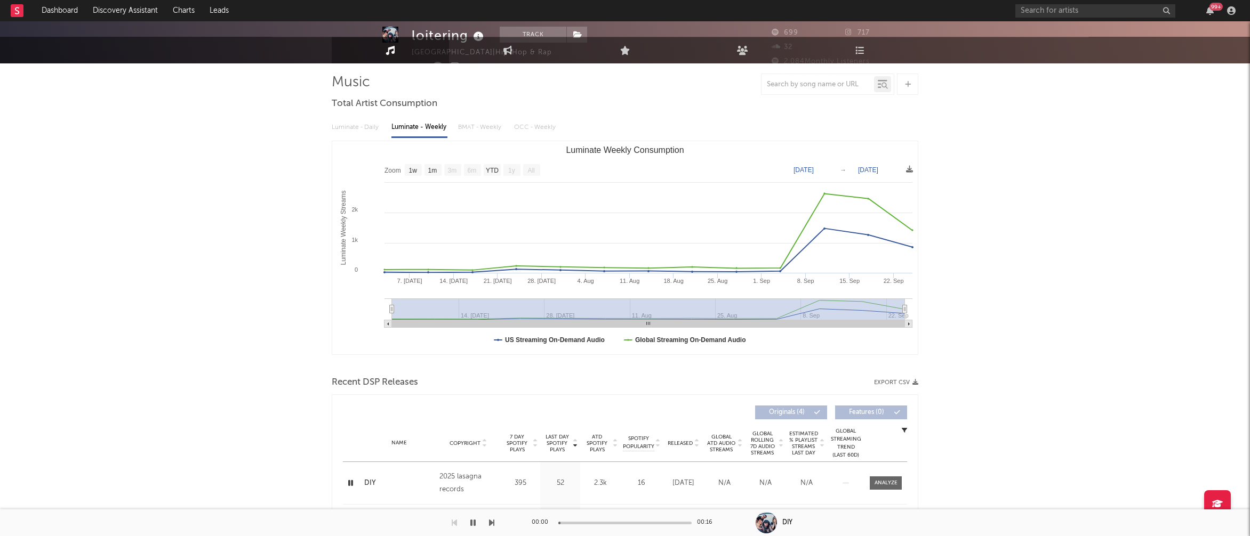
scroll to position [0, 0]
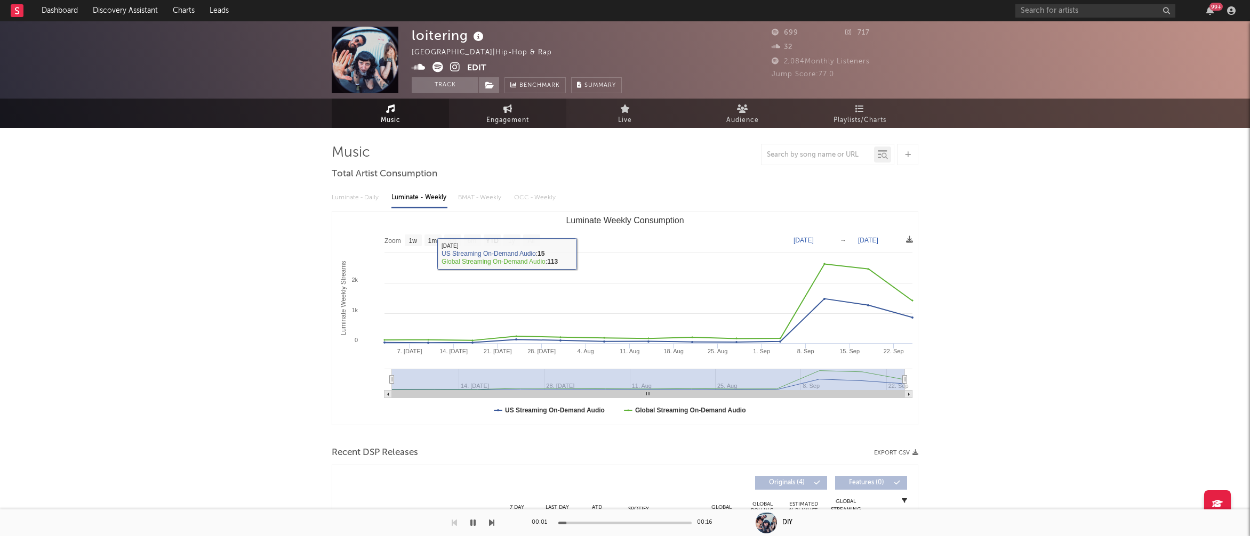
click at [522, 119] on span "Engagement" at bounding box center [507, 120] width 43 height 13
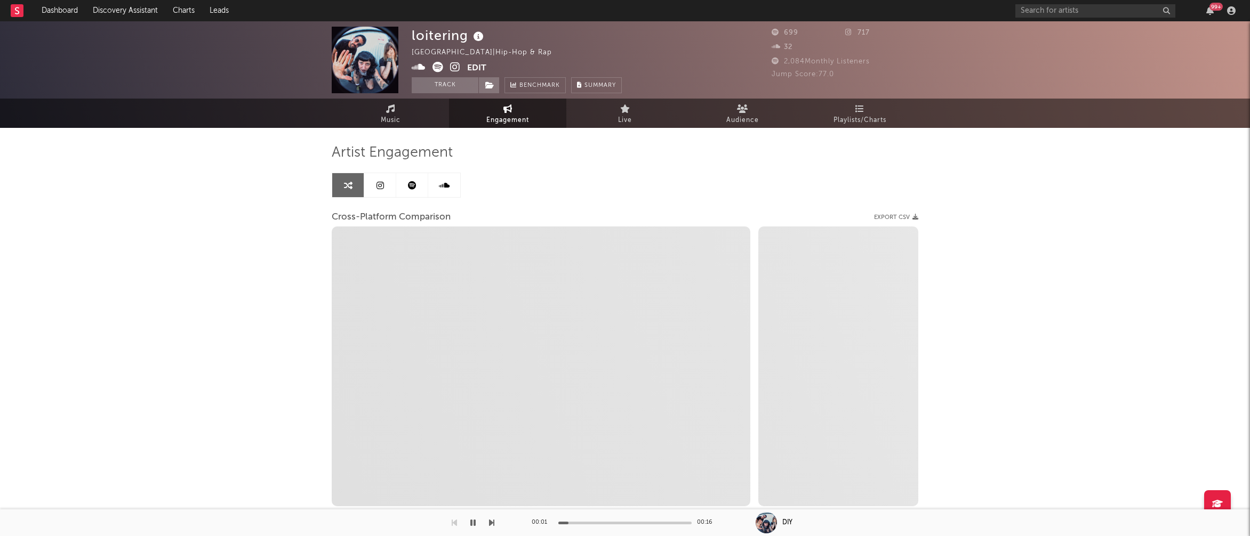
select select "1w"
click at [452, 64] on icon at bounding box center [455, 67] width 10 height 11
select select "1m"
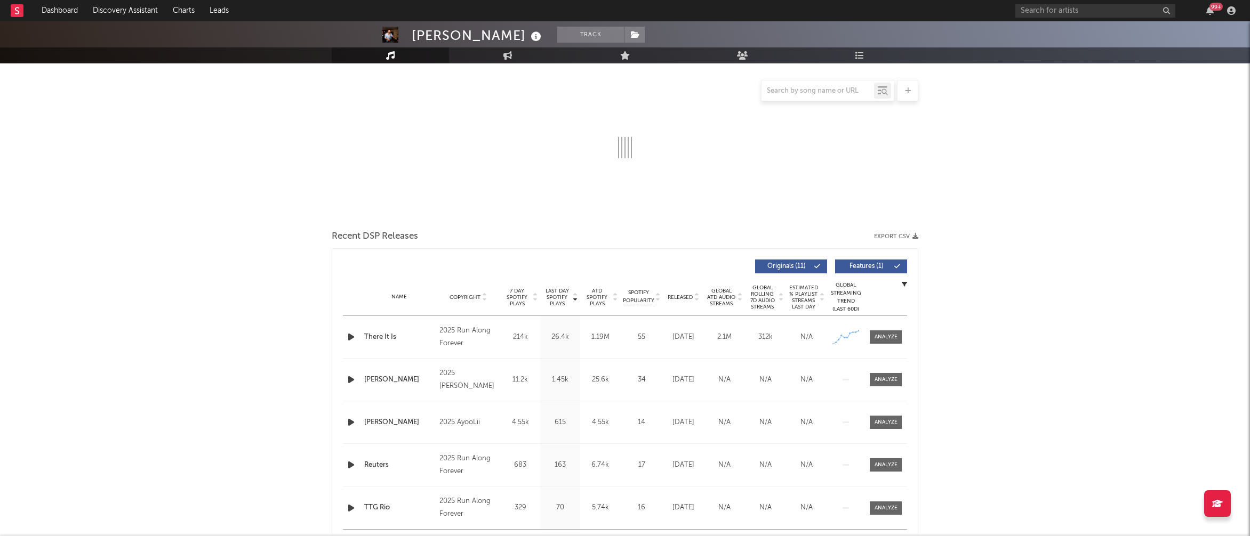
scroll to position [139, 0]
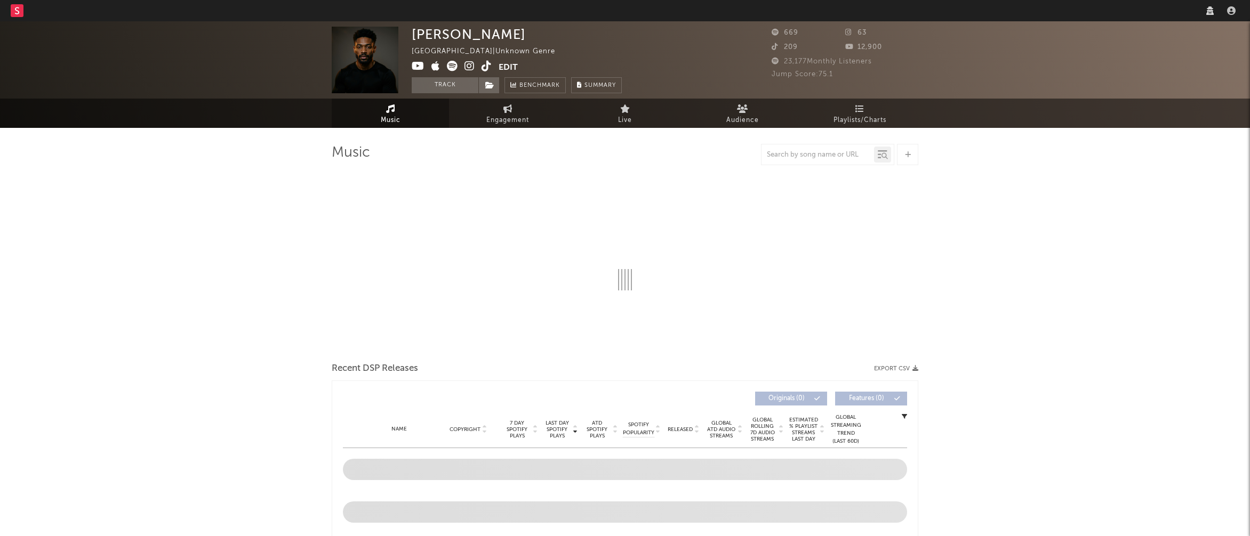
select select "1w"
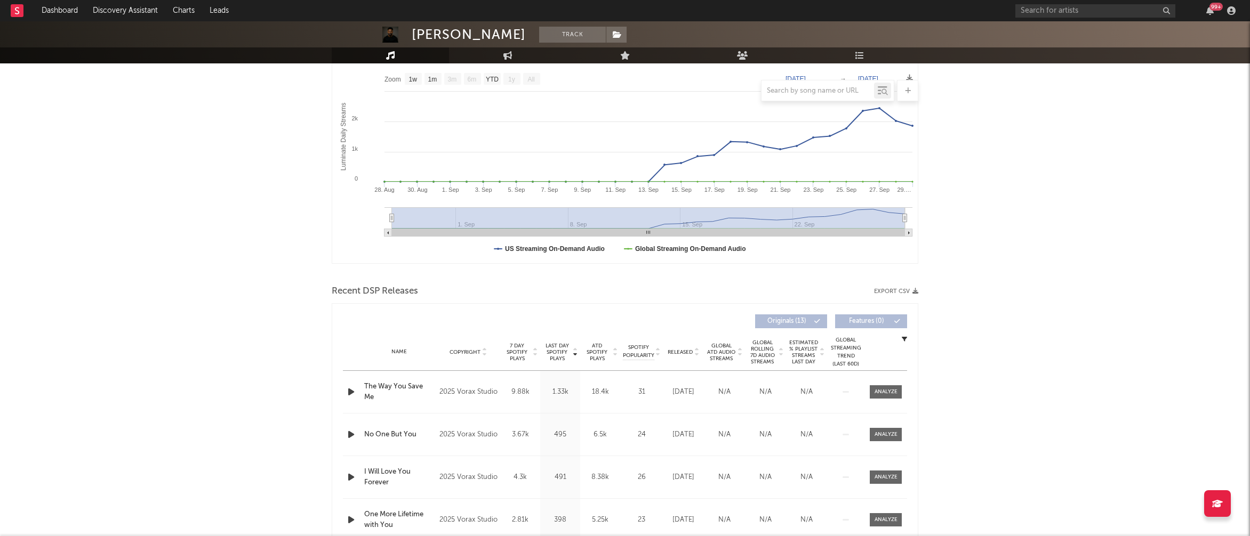
scroll to position [166, 0]
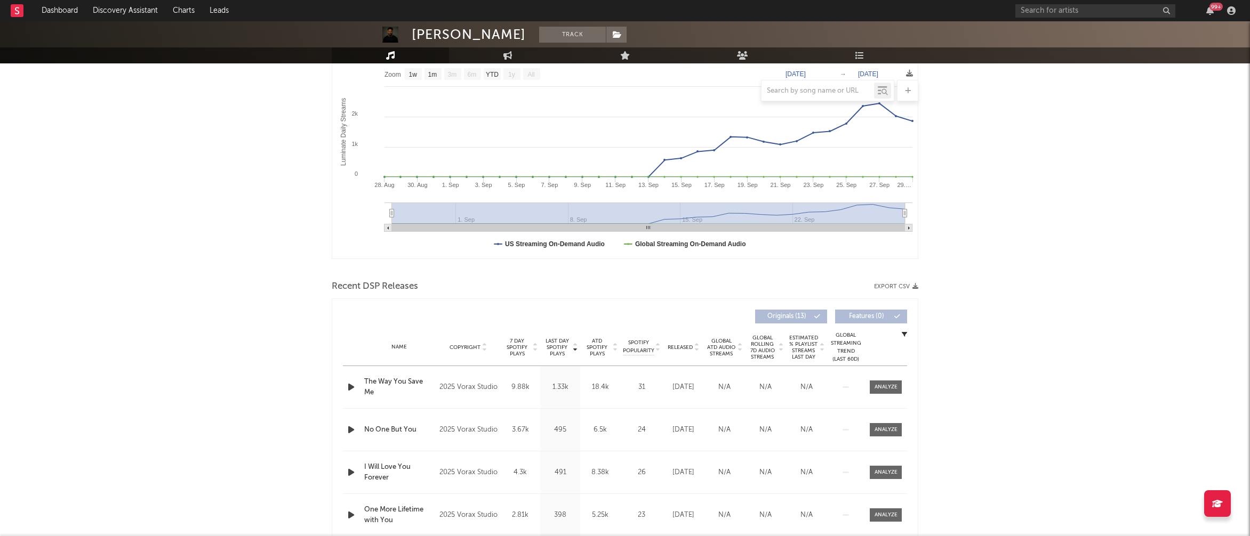
click at [350, 387] on icon "button" at bounding box center [350, 387] width 11 height 13
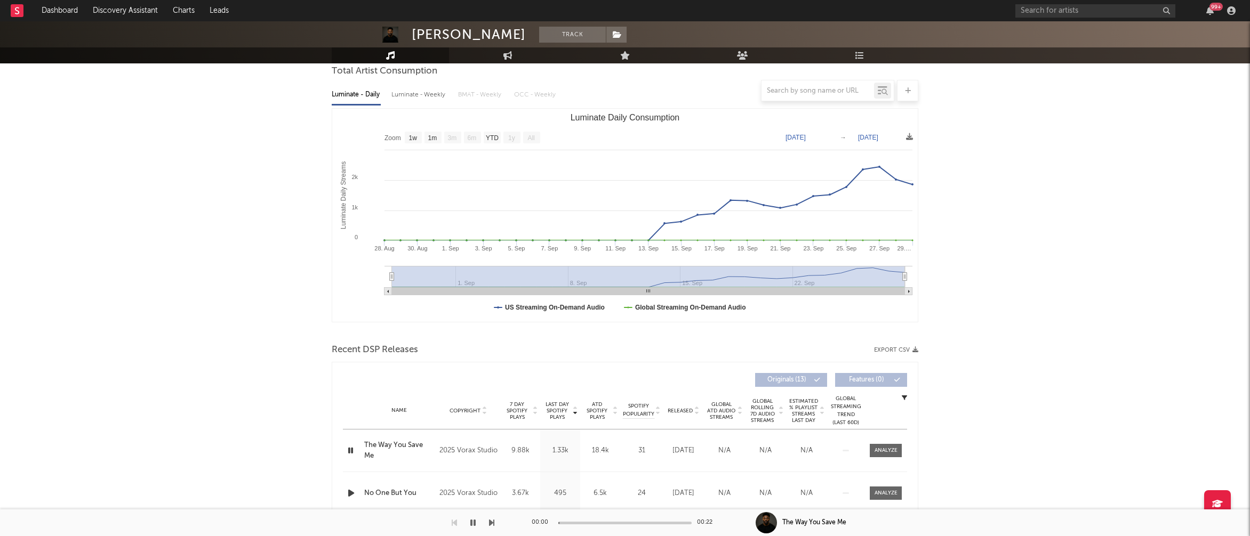
scroll to position [0, 0]
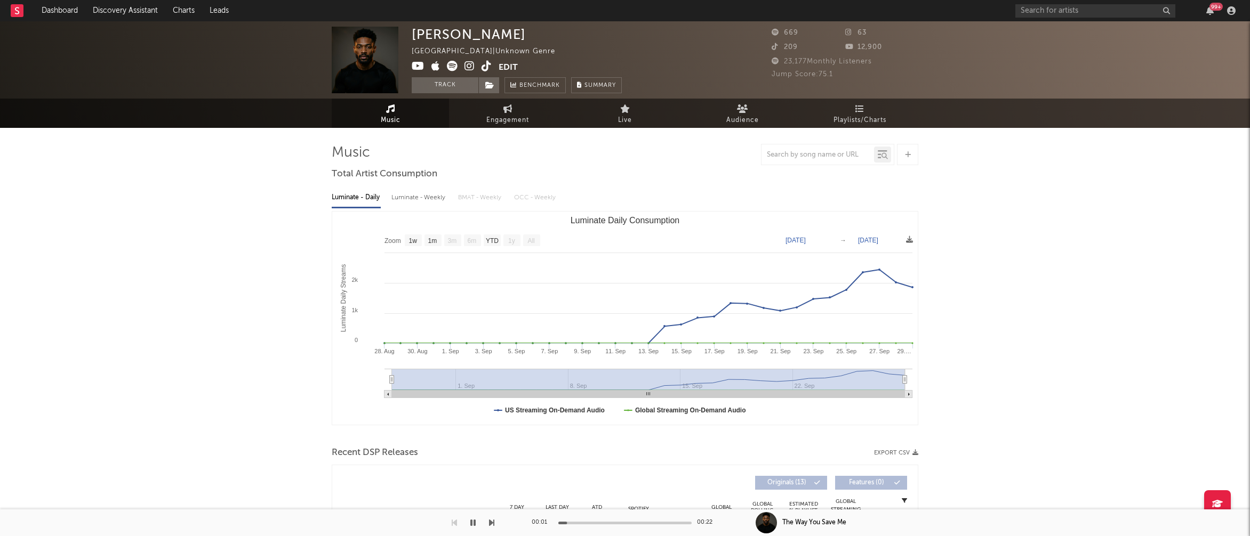
click at [469, 68] on icon at bounding box center [469, 66] width 10 height 11
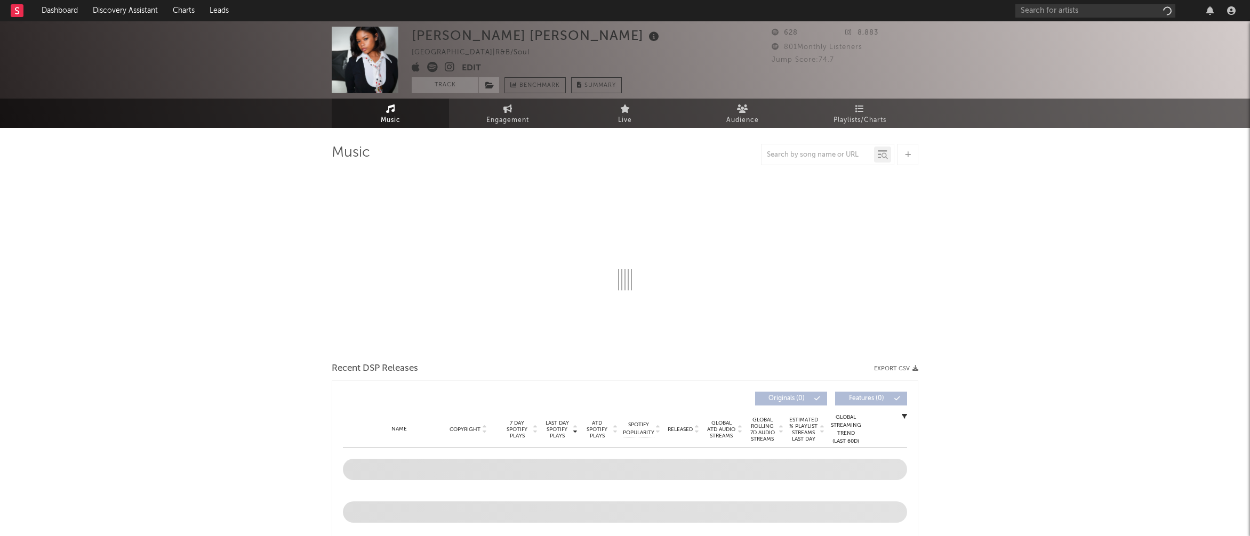
select select "1w"
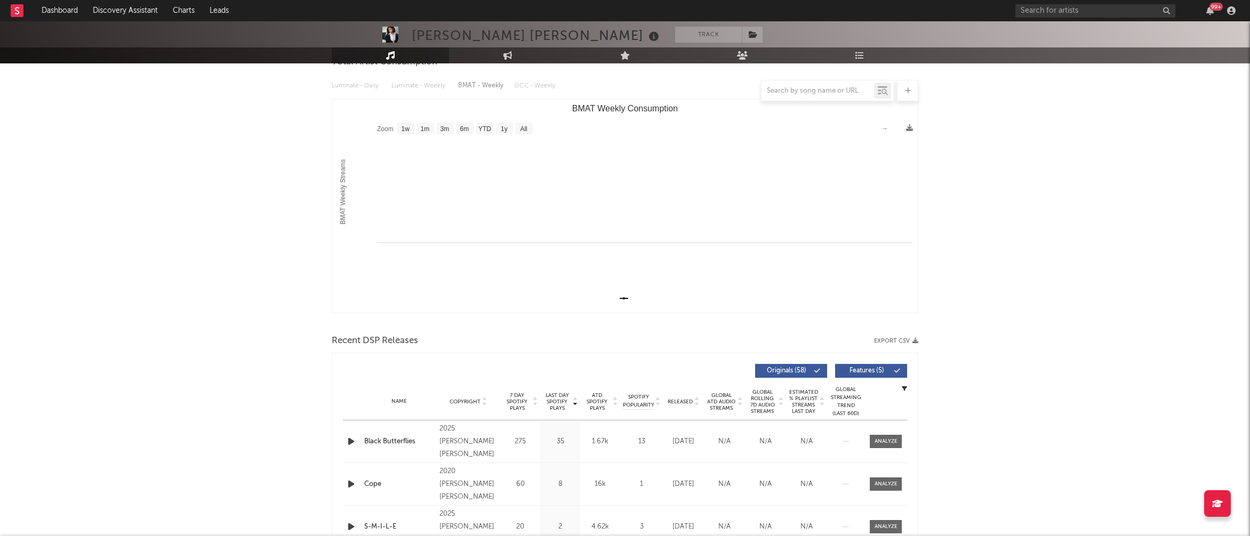
scroll to position [144, 0]
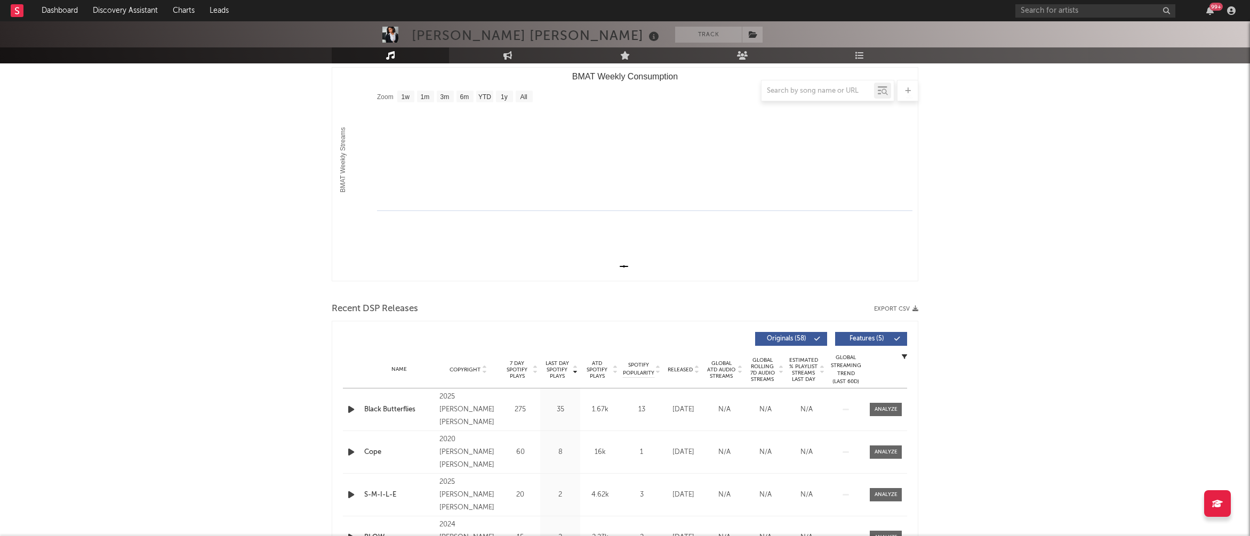
click at [350, 408] on icon "button" at bounding box center [350, 409] width 11 height 13
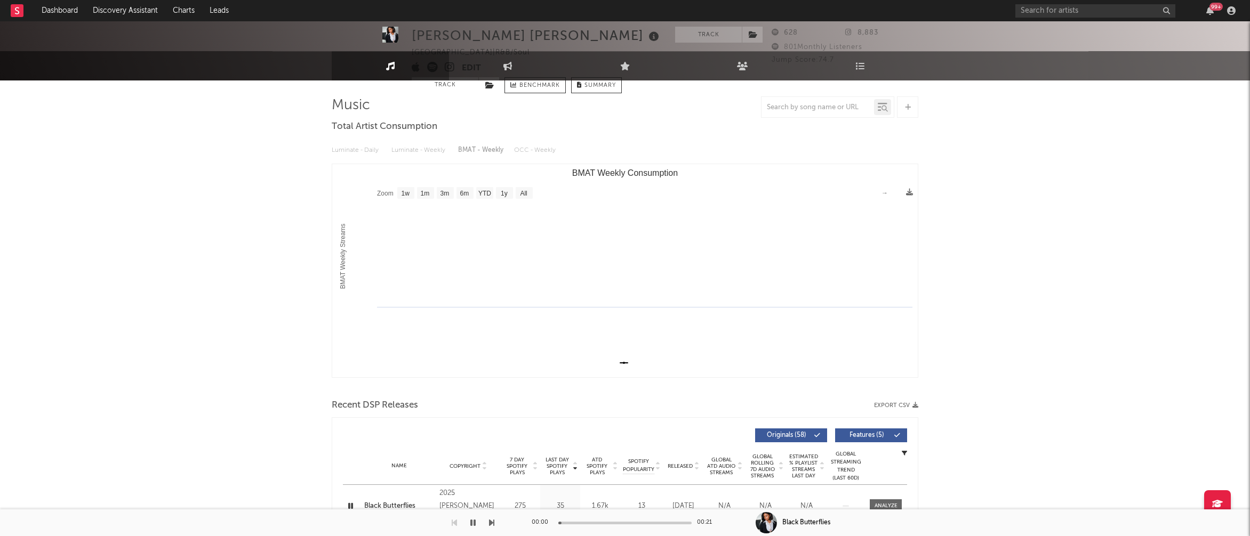
scroll to position [0, 0]
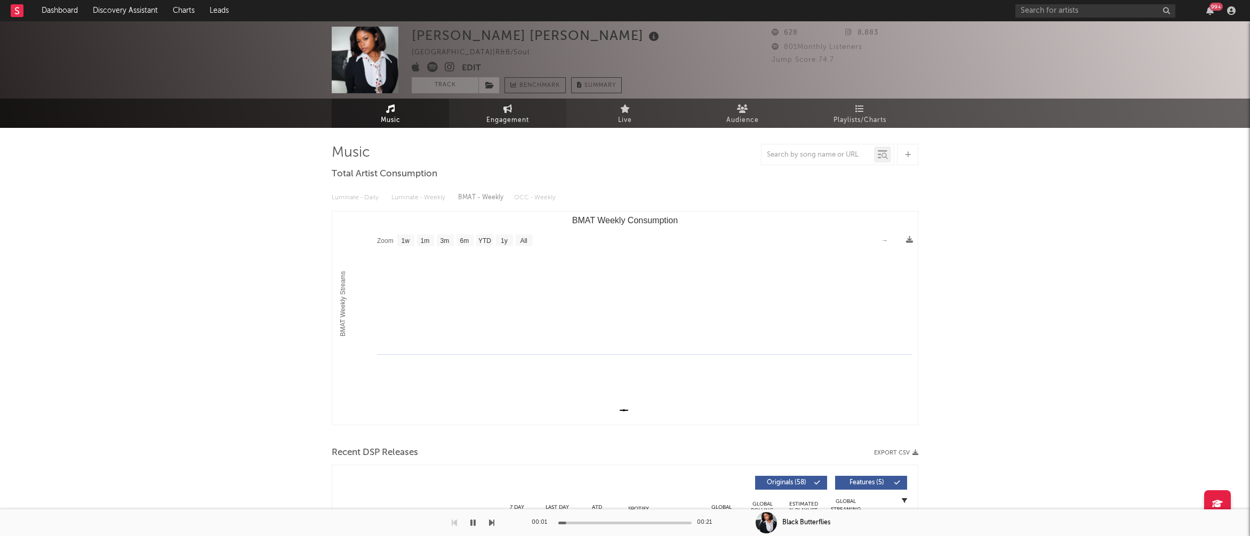
click at [524, 117] on span "Engagement" at bounding box center [507, 120] width 43 height 13
select select "1w"
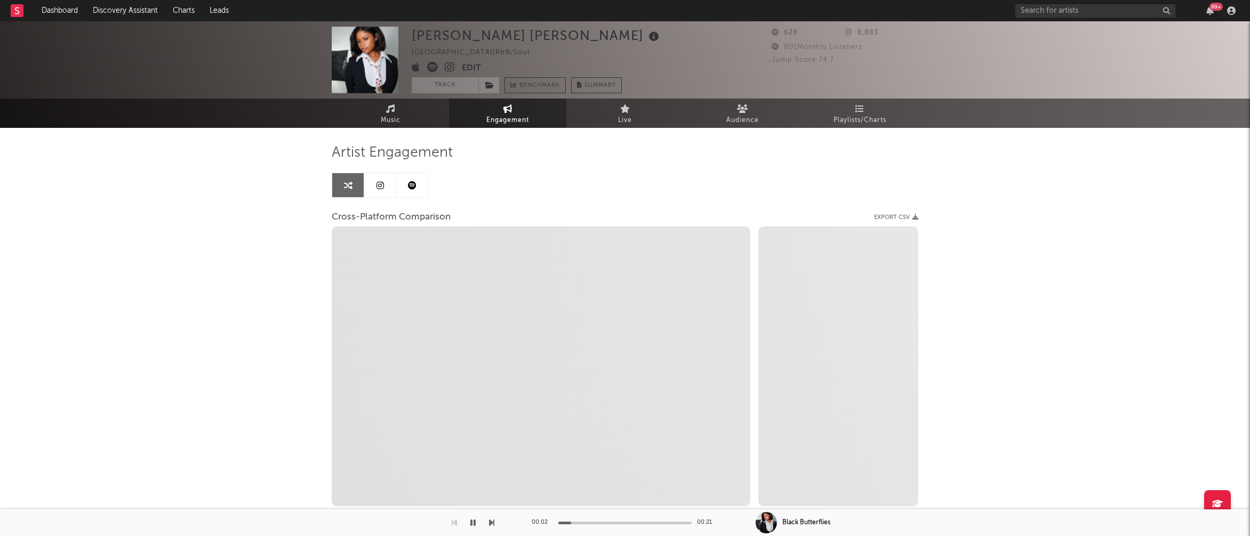
click at [452, 68] on icon at bounding box center [450, 67] width 10 height 11
select select "1m"
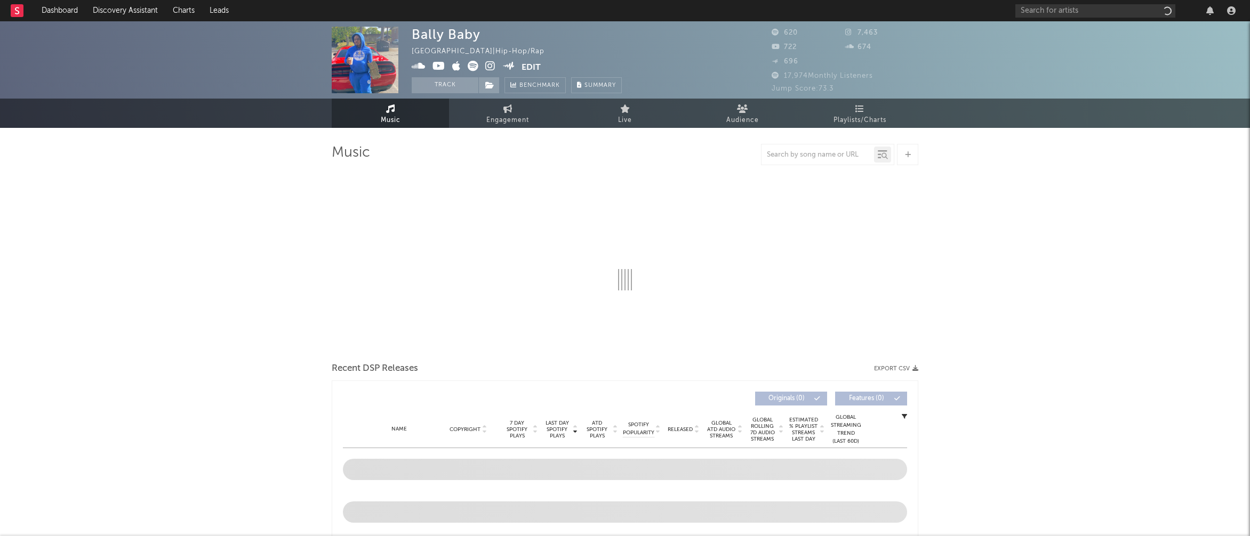
select select "6m"
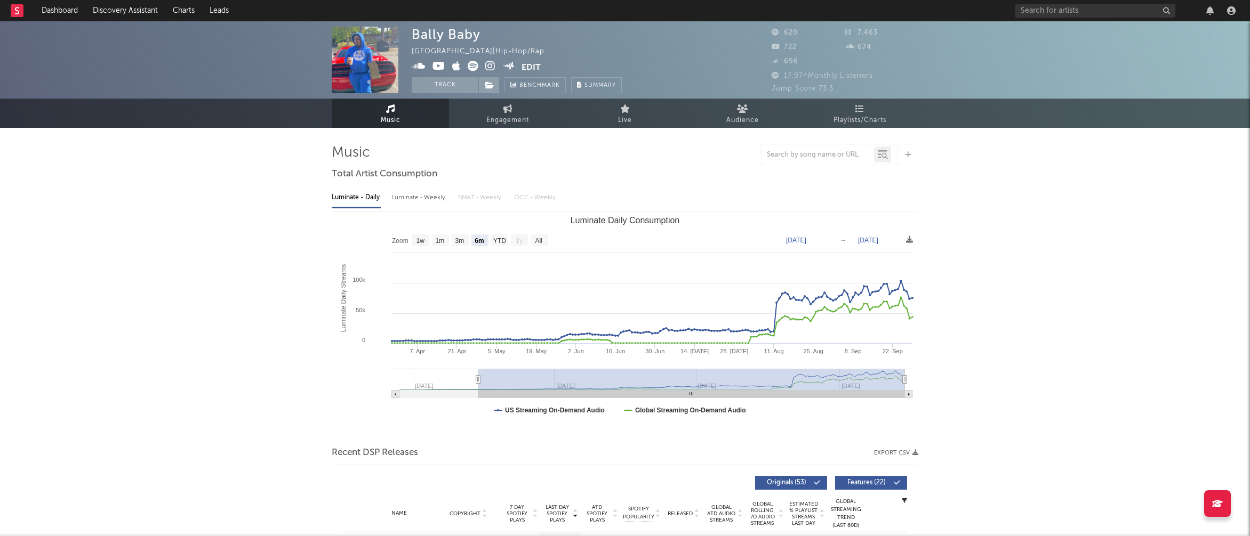
click at [415, 203] on div "Luminate - Weekly" at bounding box center [419, 198] width 56 height 18
select select "6m"
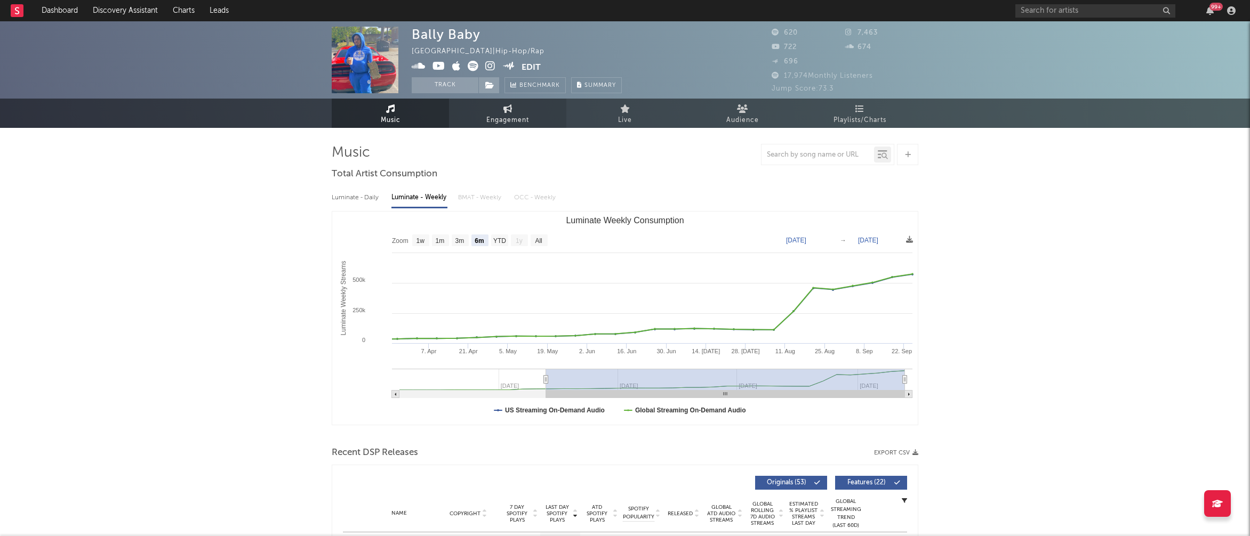
click at [501, 118] on span "Engagement" at bounding box center [507, 120] width 43 height 13
select select "1w"
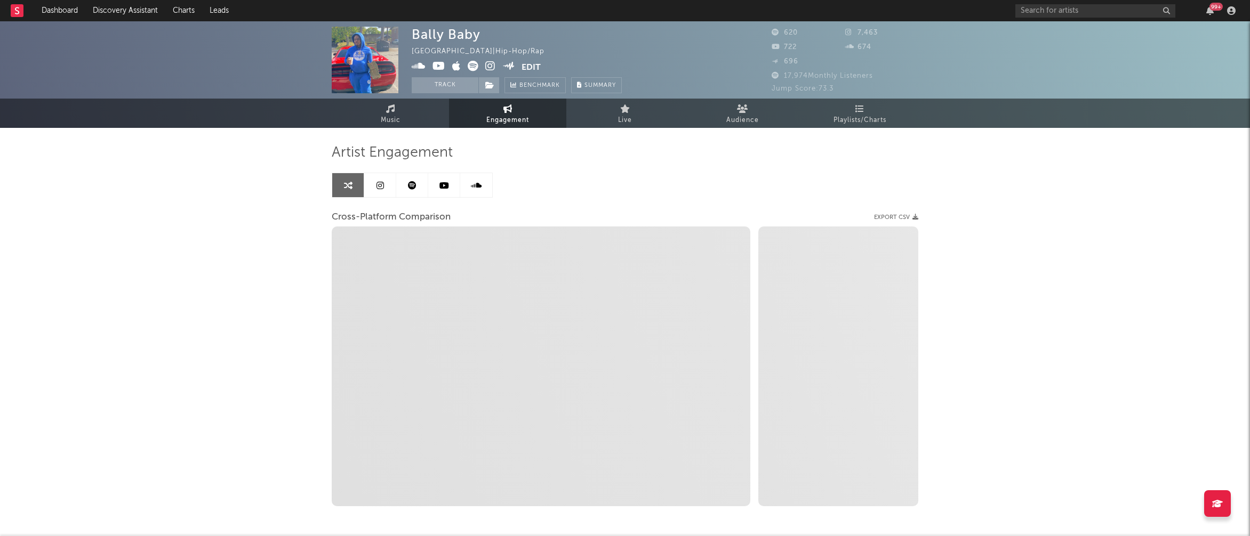
select select "1m"
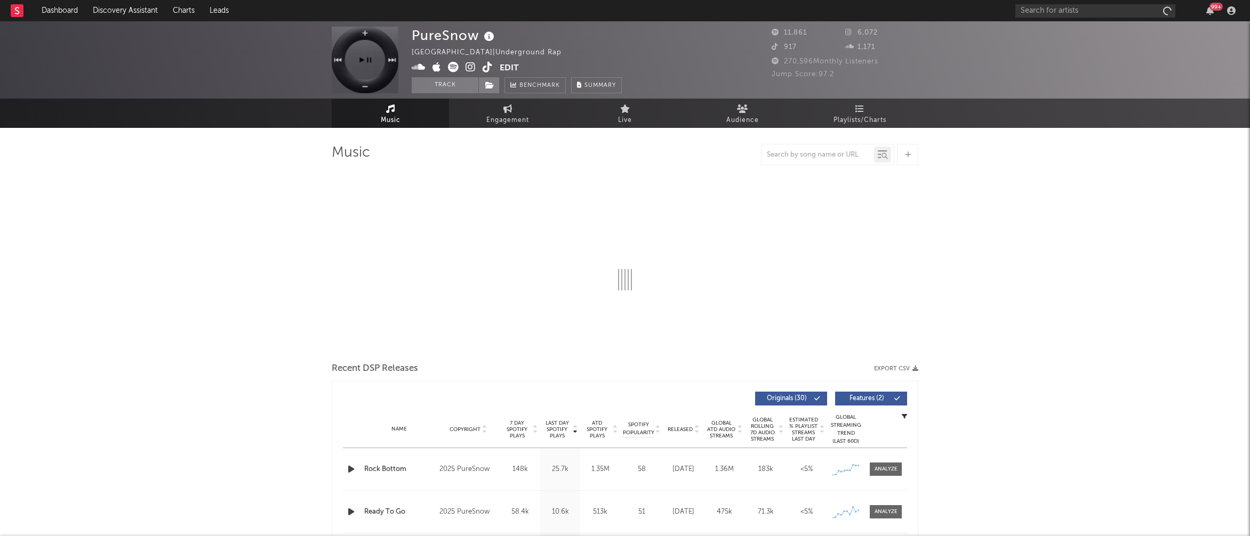
select select "1w"
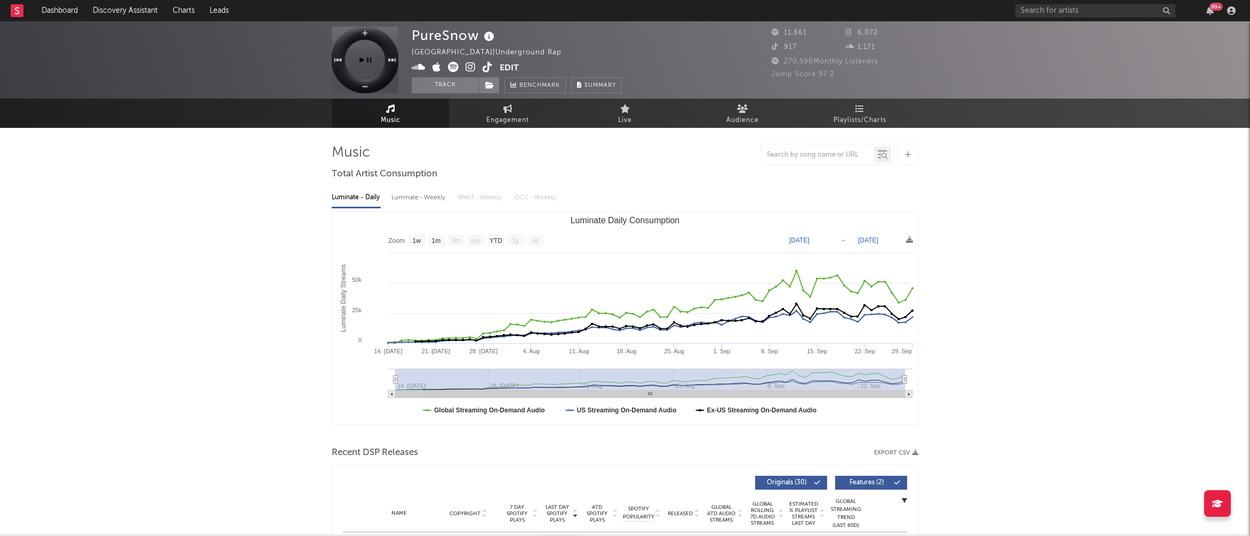
click at [411, 197] on div "Luminate - Weekly" at bounding box center [419, 198] width 56 height 18
select select "1w"
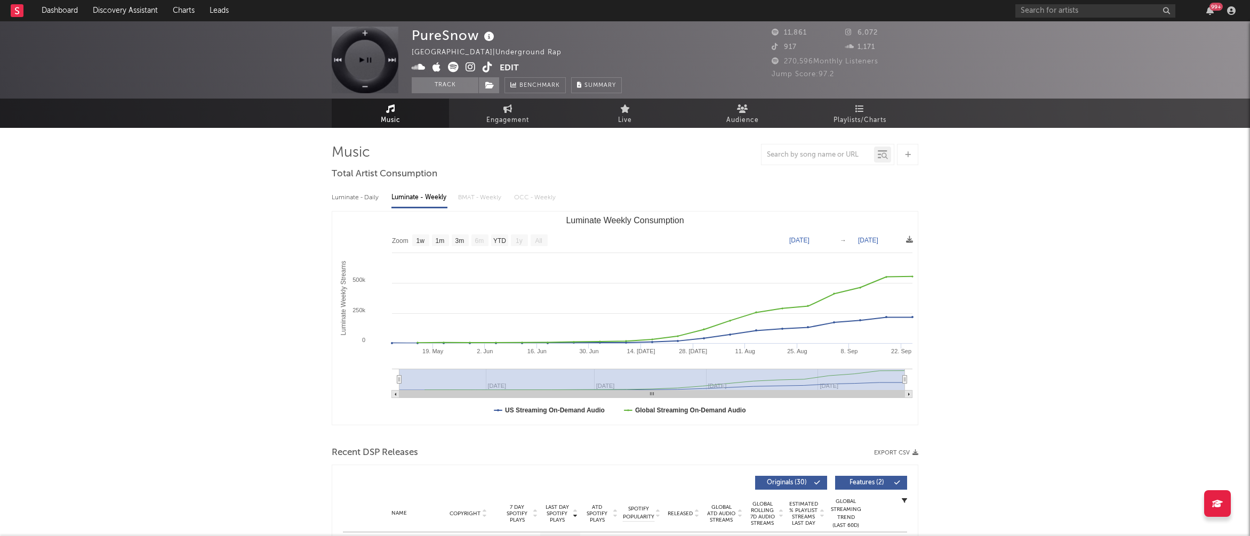
click at [468, 69] on icon at bounding box center [470, 67] width 10 height 11
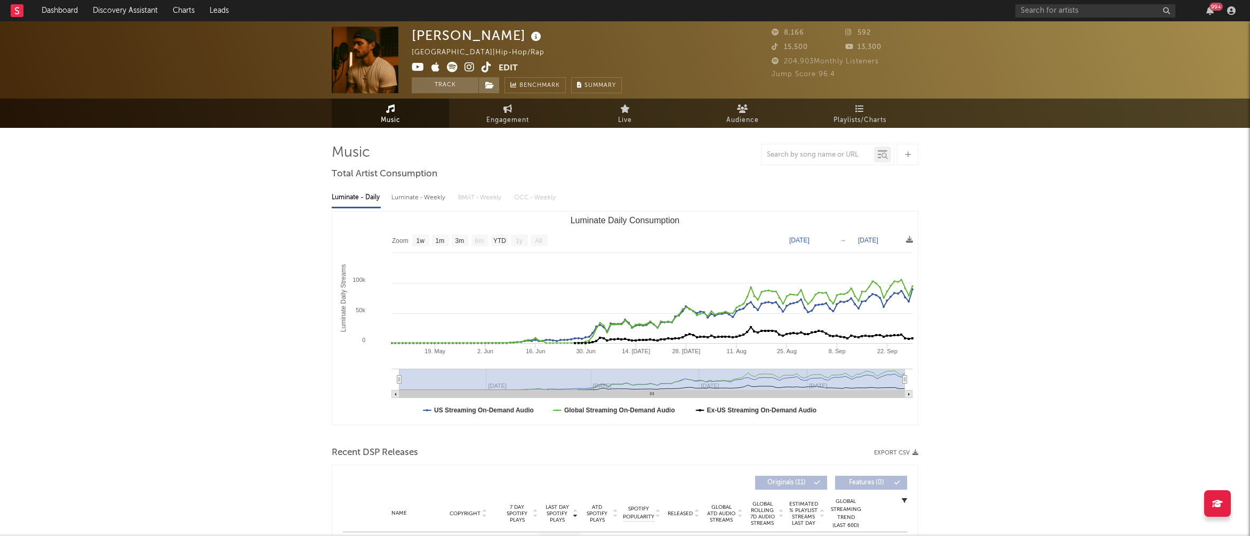
select select "1w"
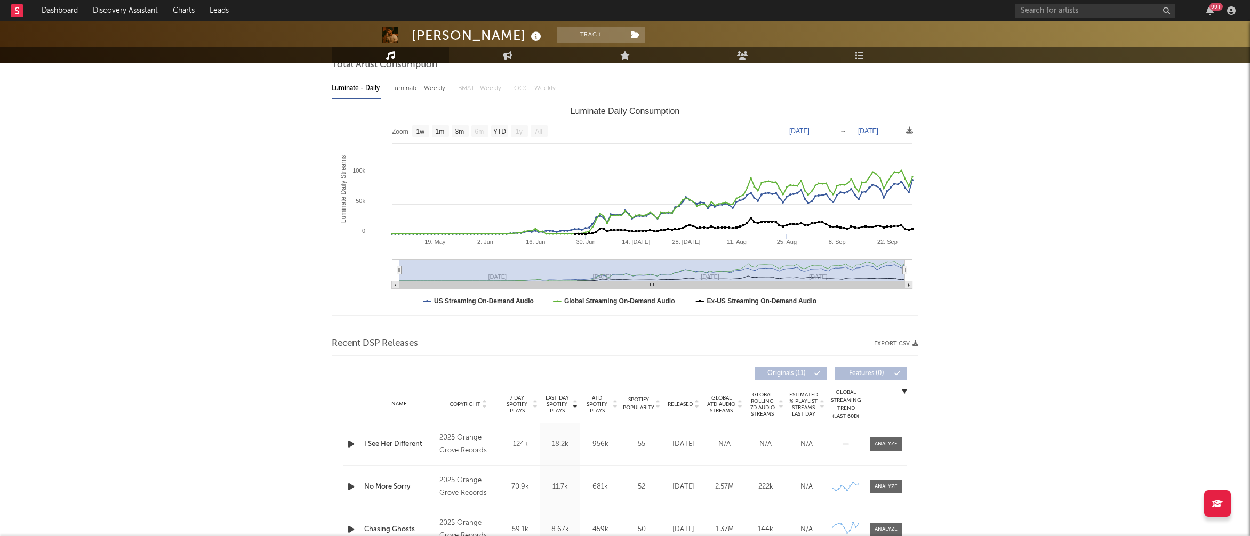
scroll to position [116, 0]
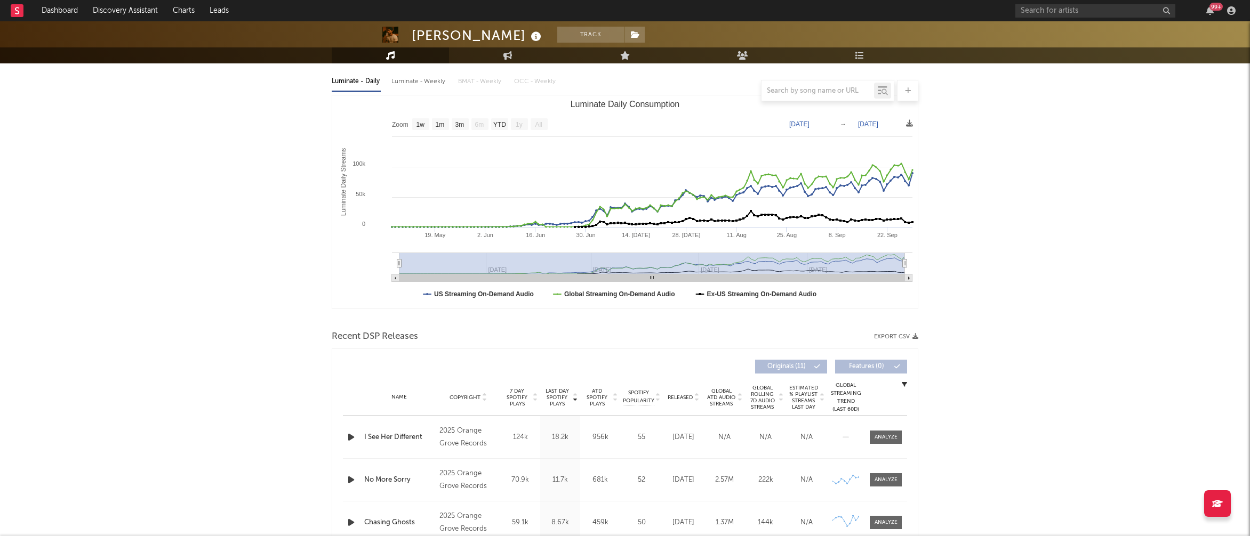
click at [351, 435] on icon "button" at bounding box center [350, 437] width 11 height 13
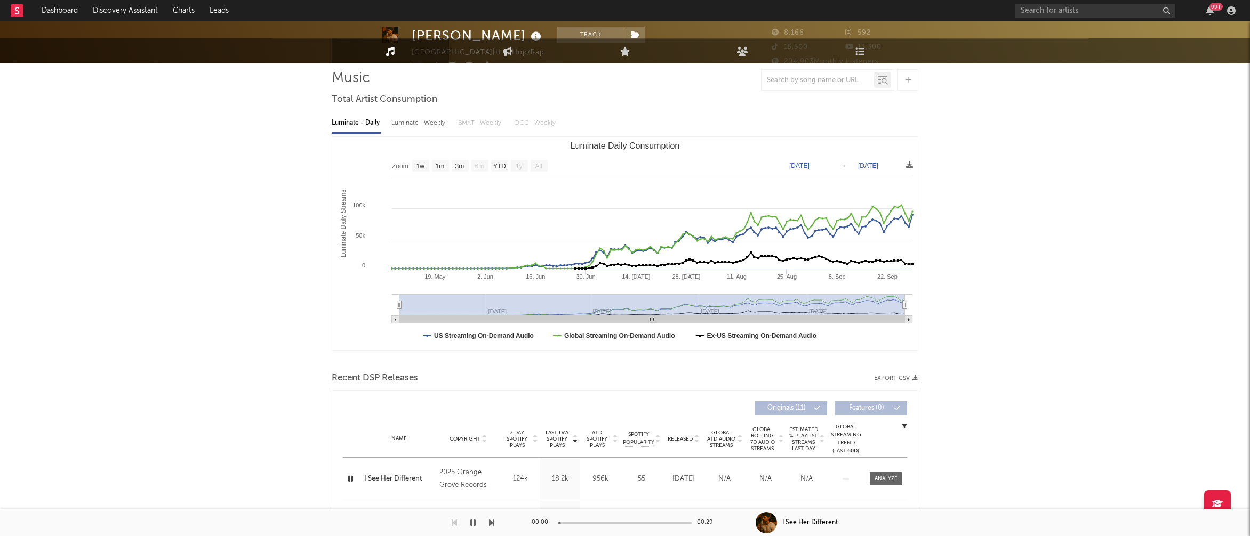
scroll to position [0, 0]
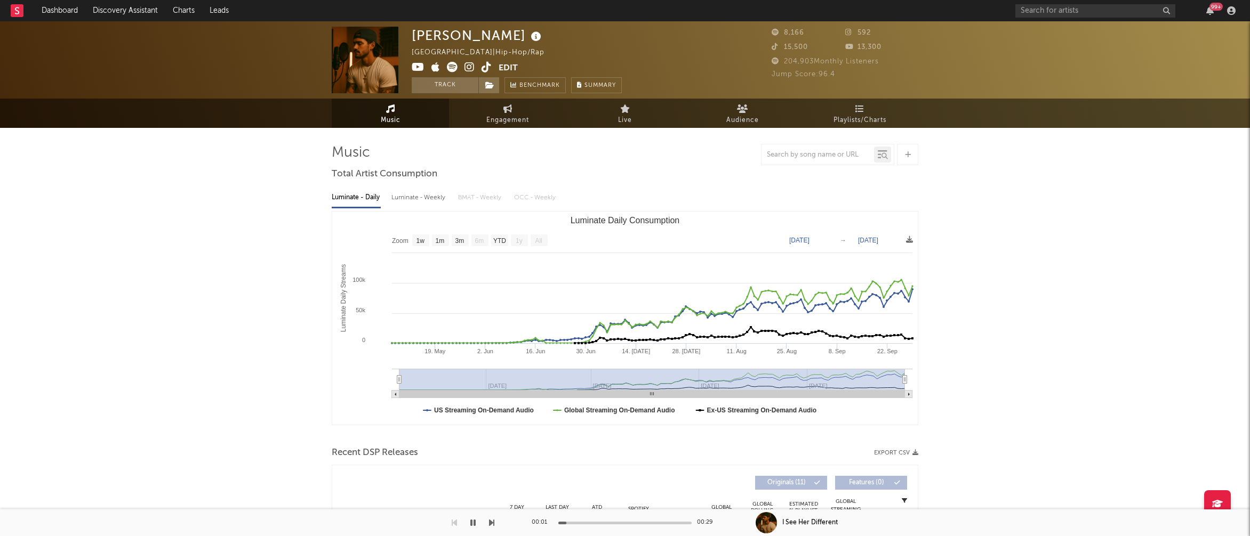
click at [470, 65] on icon at bounding box center [469, 67] width 10 height 11
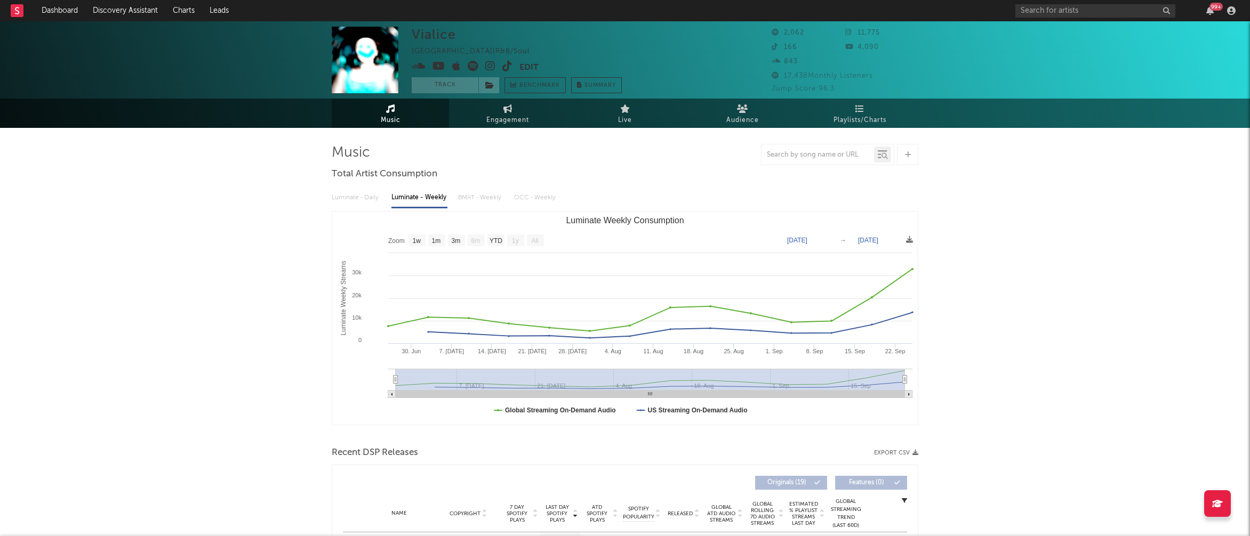
select select "1w"
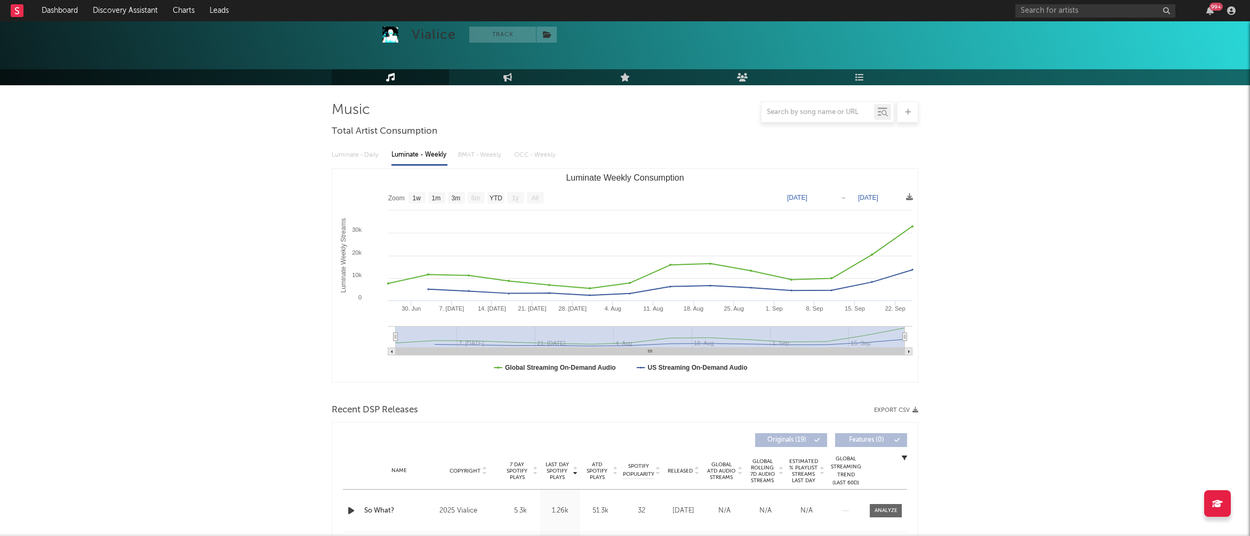
scroll to position [171, 0]
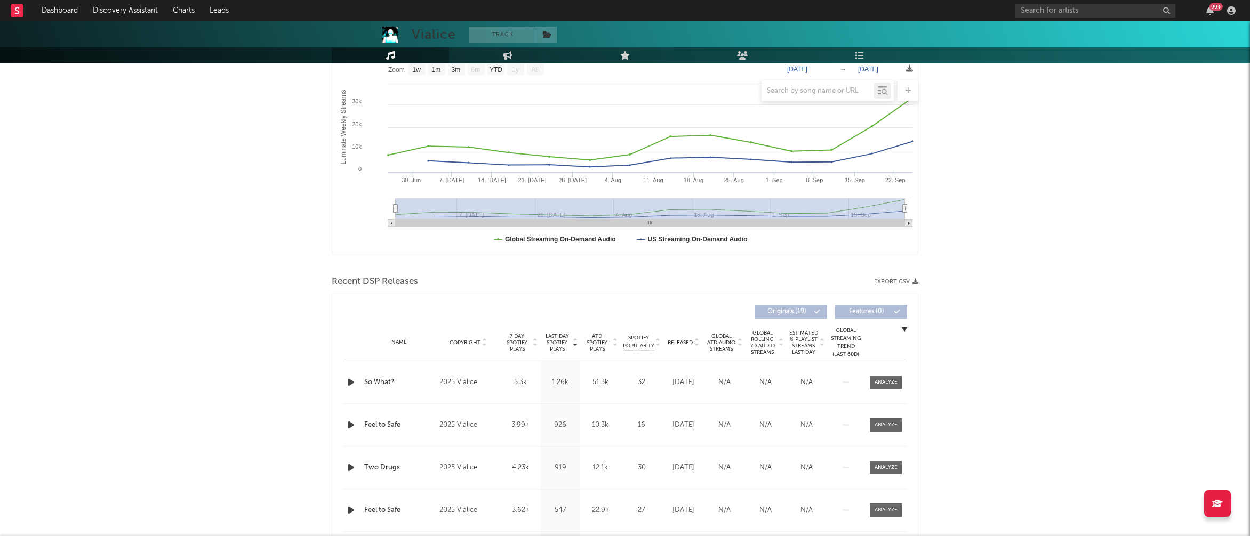
click at [352, 382] on icon "button" at bounding box center [350, 382] width 11 height 13
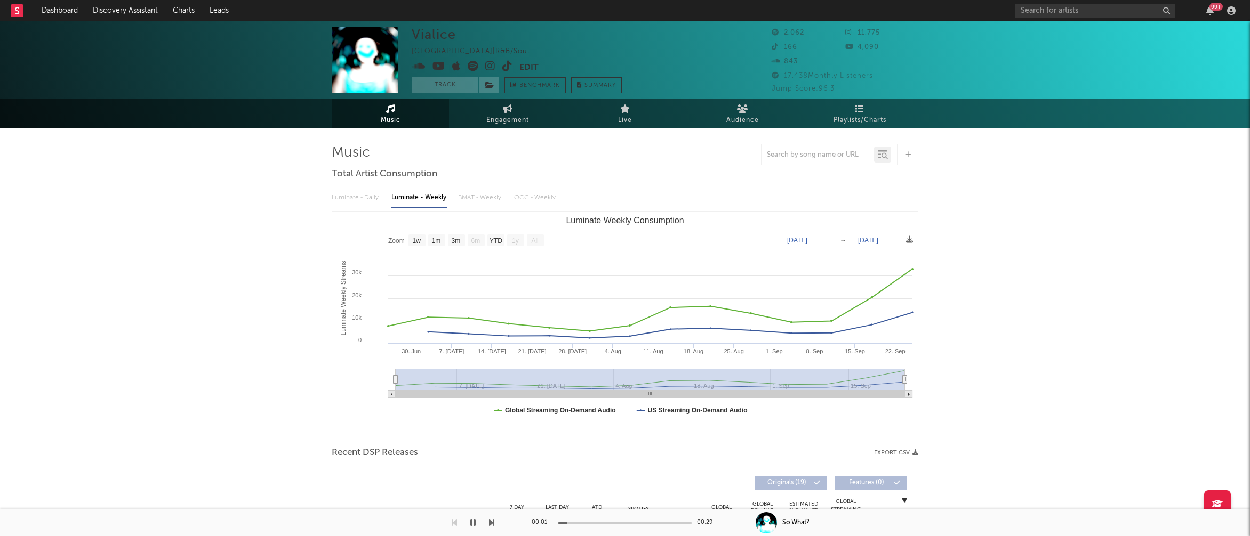
click at [490, 69] on icon at bounding box center [490, 66] width 10 height 11
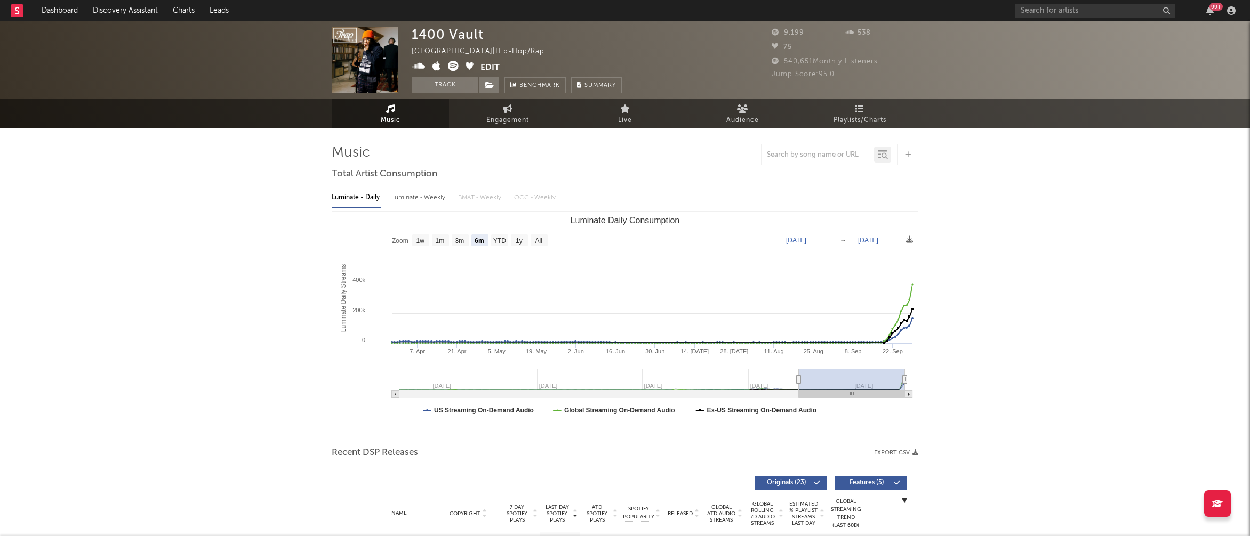
select select "6m"
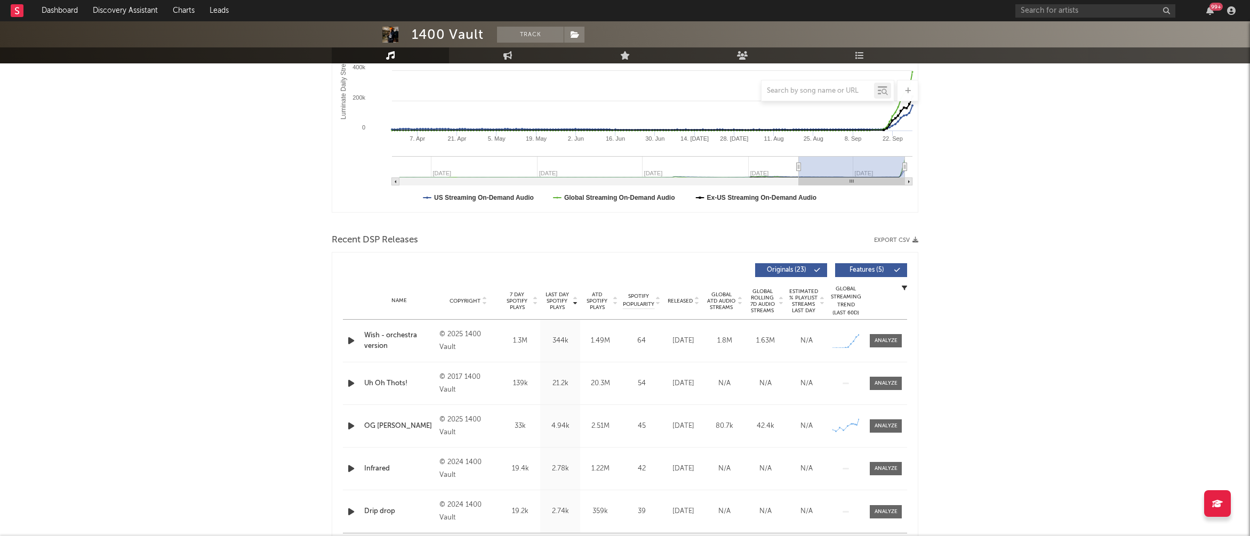
scroll to position [216, 0]
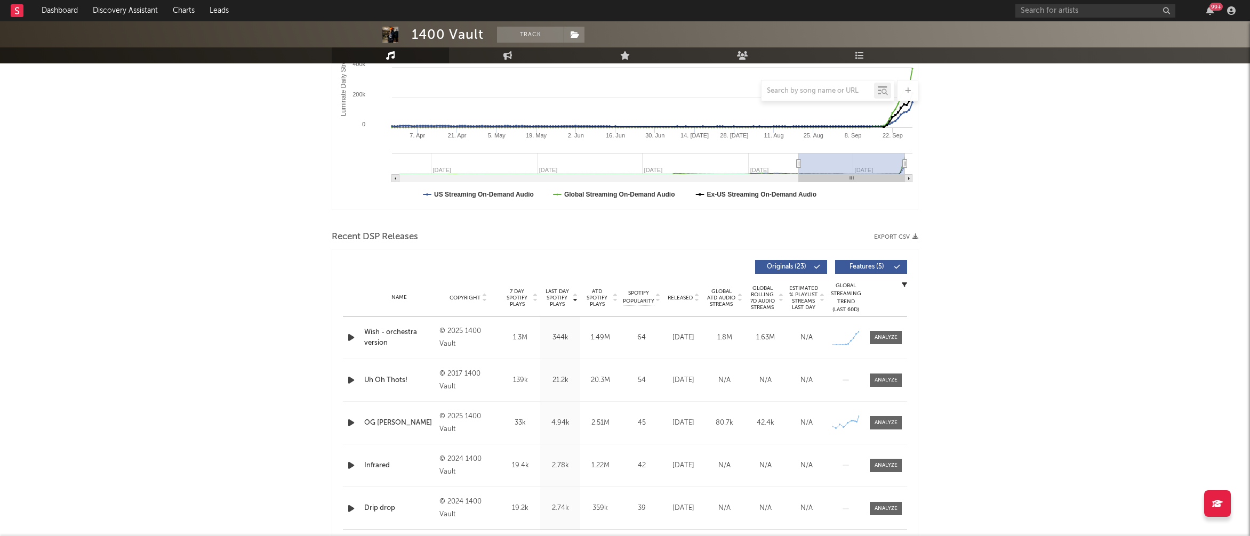
click at [348, 339] on icon "button" at bounding box center [350, 337] width 11 height 13
click at [353, 380] on icon "button" at bounding box center [350, 380] width 11 height 13
click at [353, 423] on icon "button" at bounding box center [350, 422] width 11 height 13
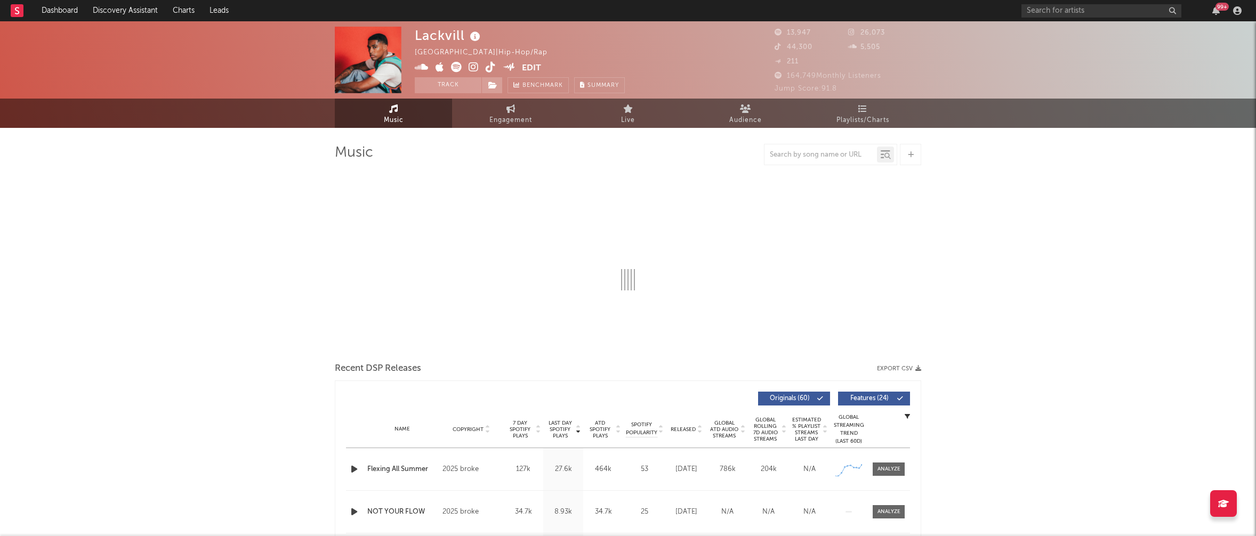
select select "6m"
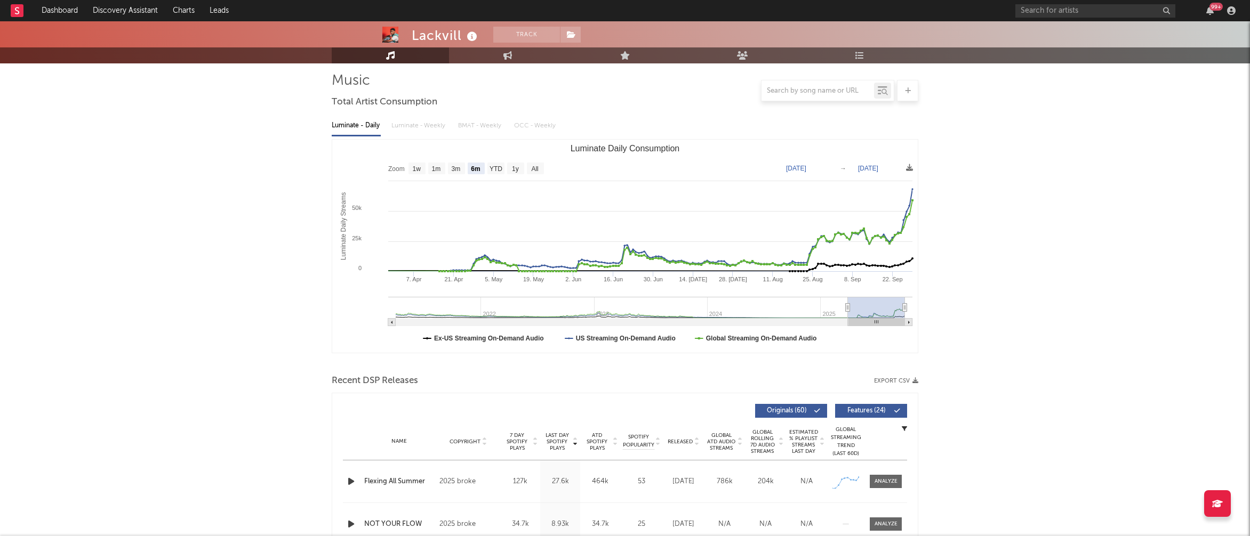
scroll to position [129, 0]
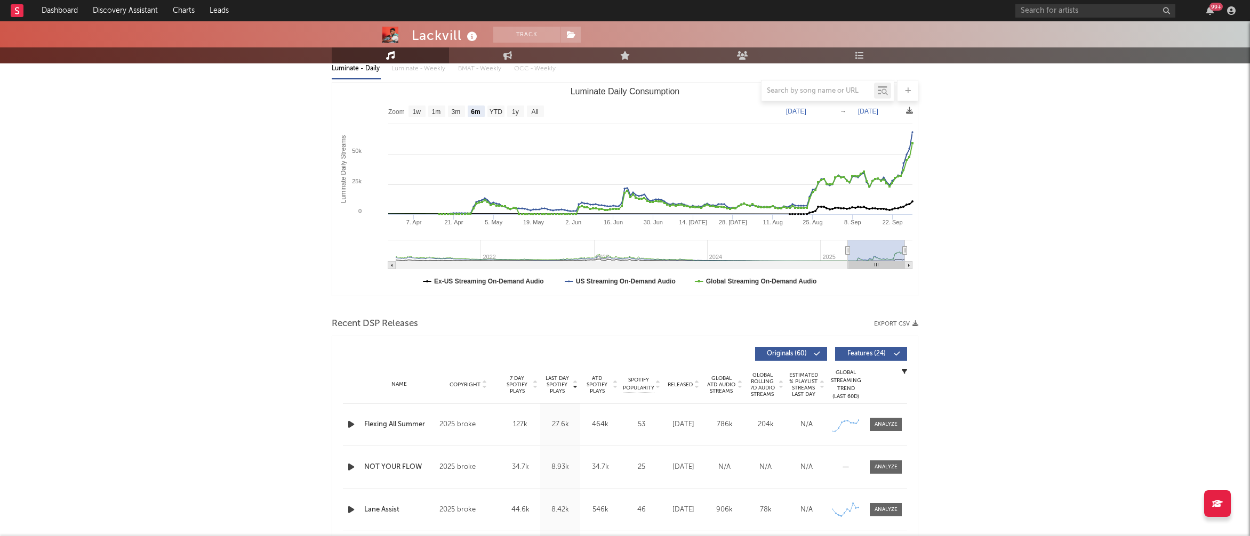
click at [351, 422] on icon "button" at bounding box center [350, 424] width 11 height 13
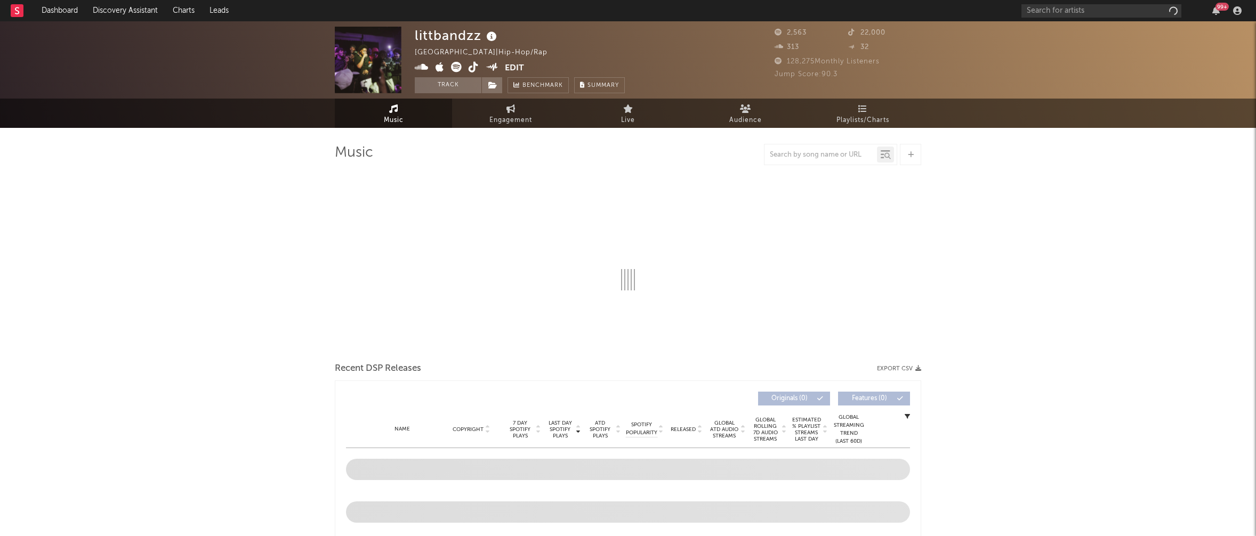
select select "1w"
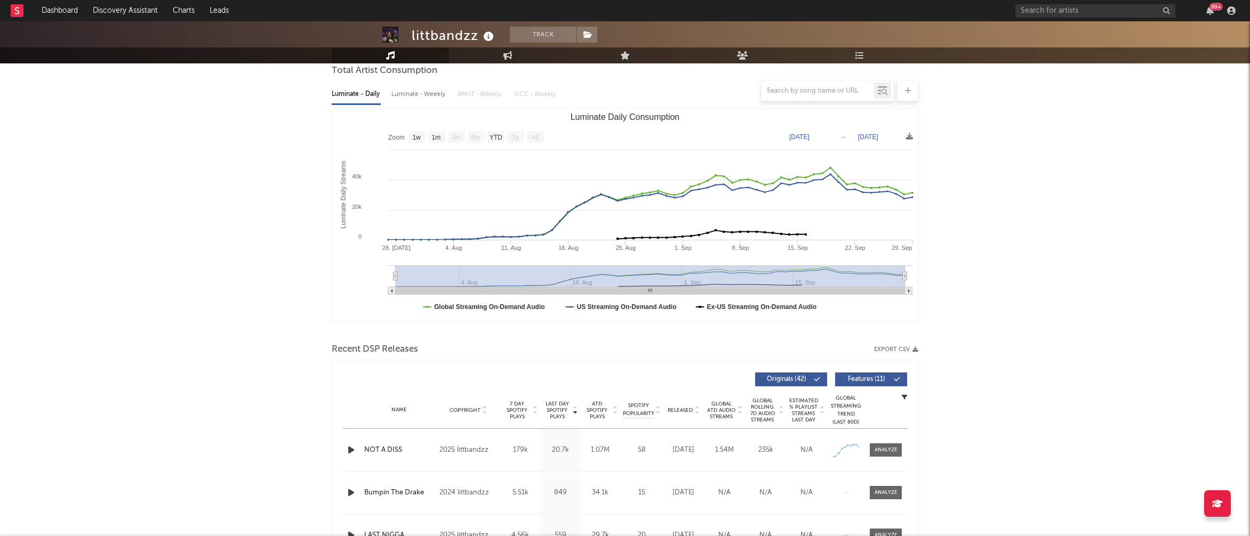
scroll to position [277, 0]
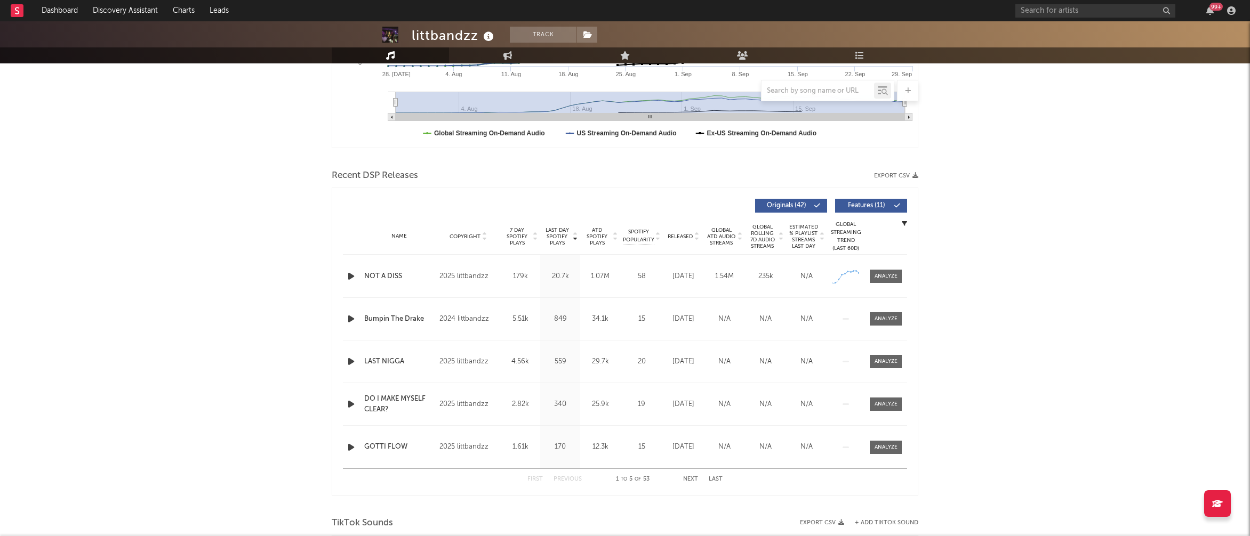
click at [352, 276] on icon "button" at bounding box center [350, 276] width 11 height 13
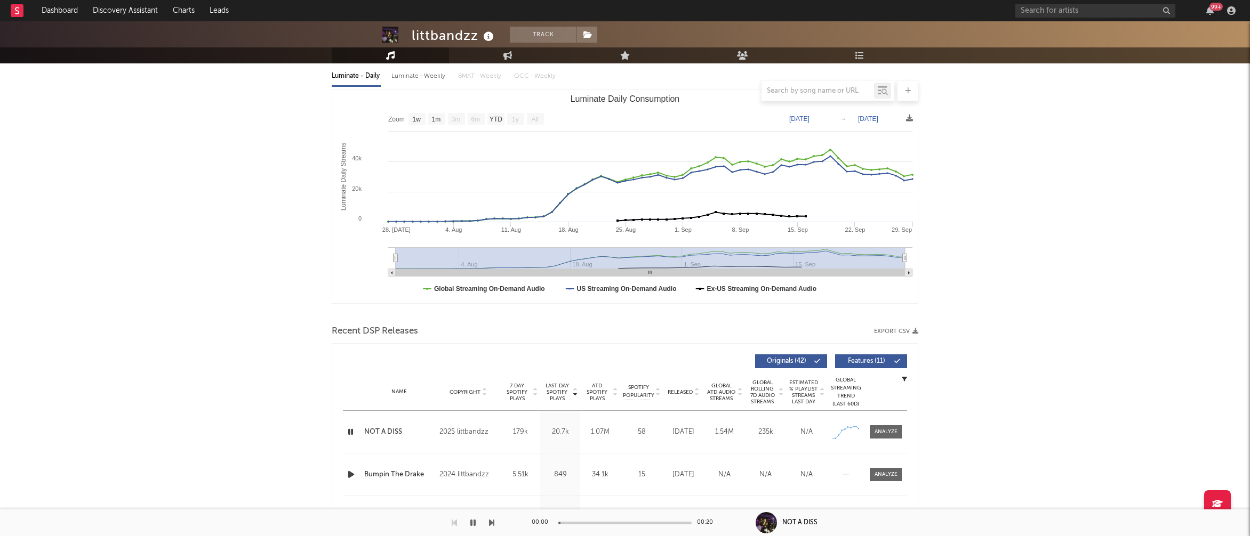
scroll to position [0, 0]
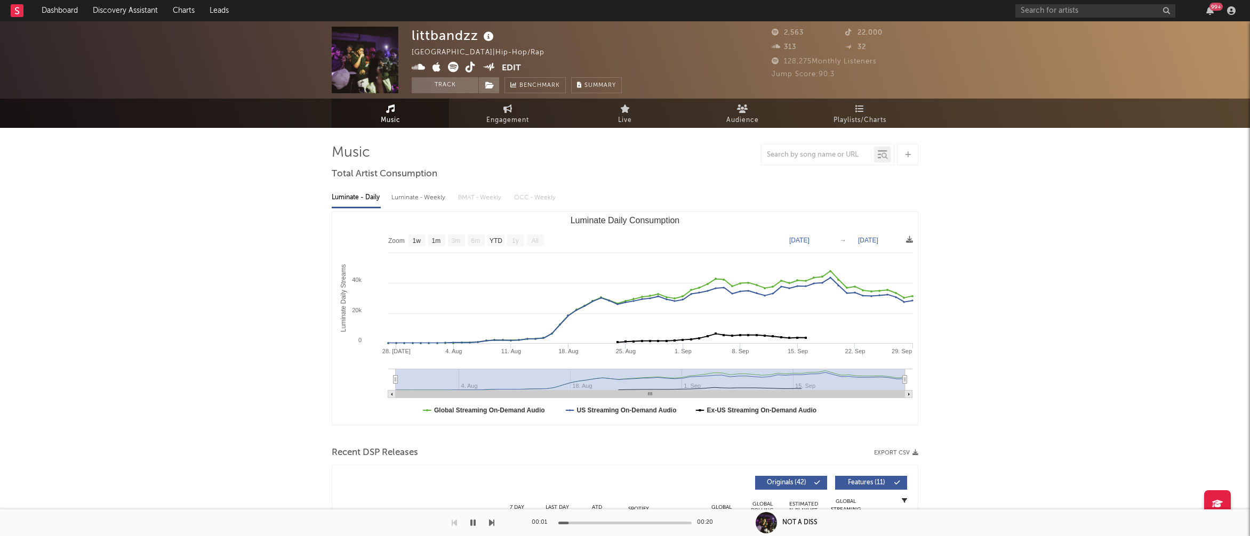
click at [424, 200] on div "Luminate - Weekly" at bounding box center [419, 198] width 56 height 18
select select "1w"
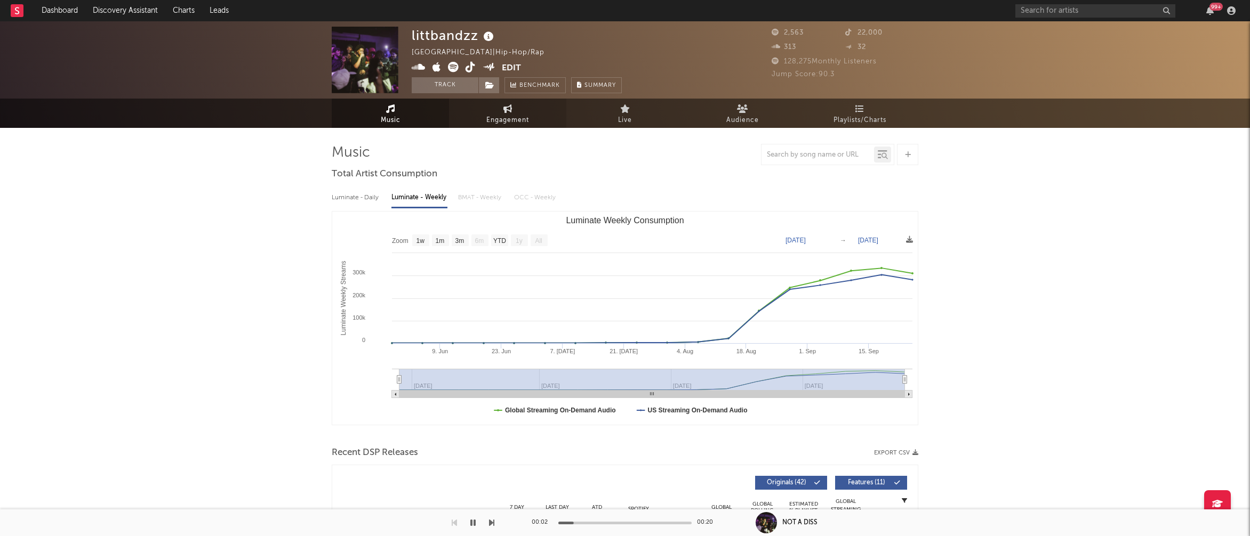
click at [520, 123] on span "Engagement" at bounding box center [507, 120] width 43 height 13
select select "1w"
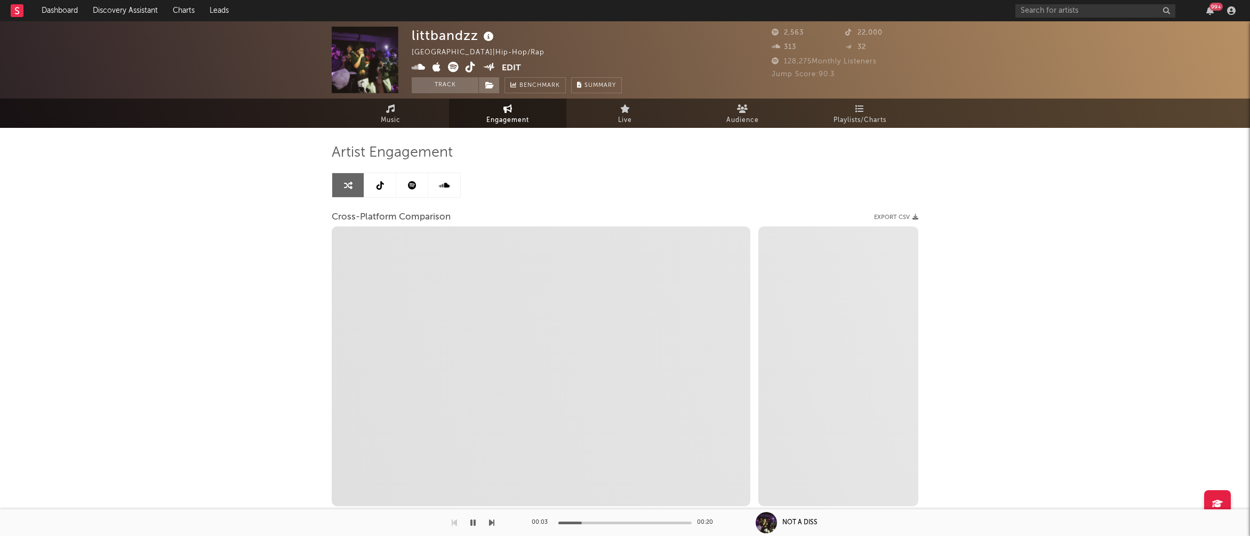
select select "1m"
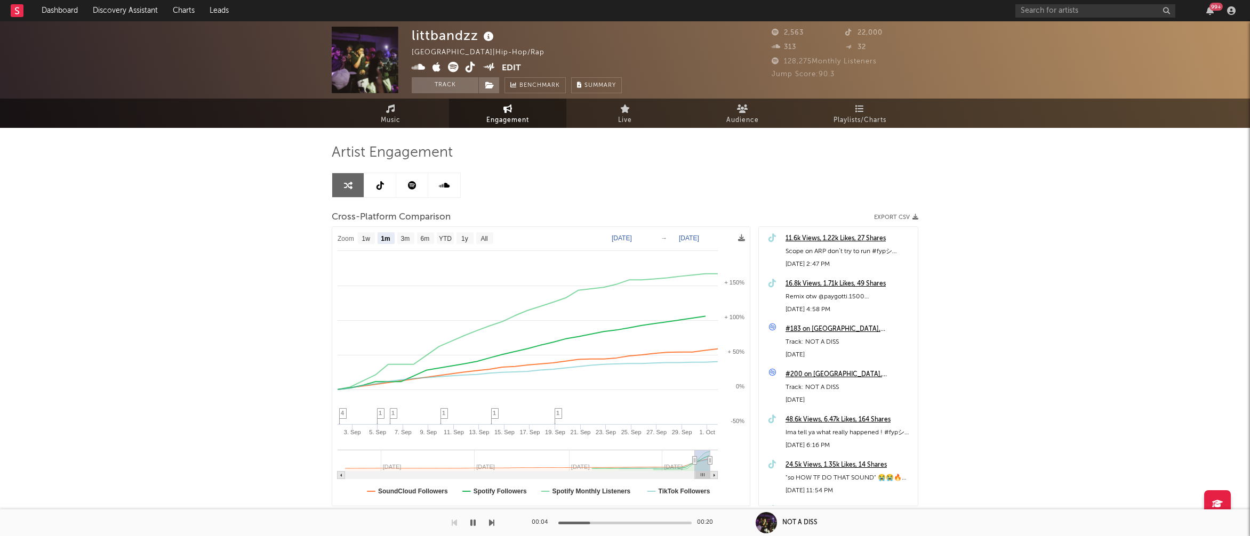
click at [422, 68] on icon at bounding box center [419, 67] width 14 height 11
drag, startPoint x: 411, startPoint y: 32, endPoint x: 476, endPoint y: 34, distance: 64.5
click at [476, 34] on div "littbandzz" at bounding box center [454, 36] width 85 height 18
copy div "littbandzz"
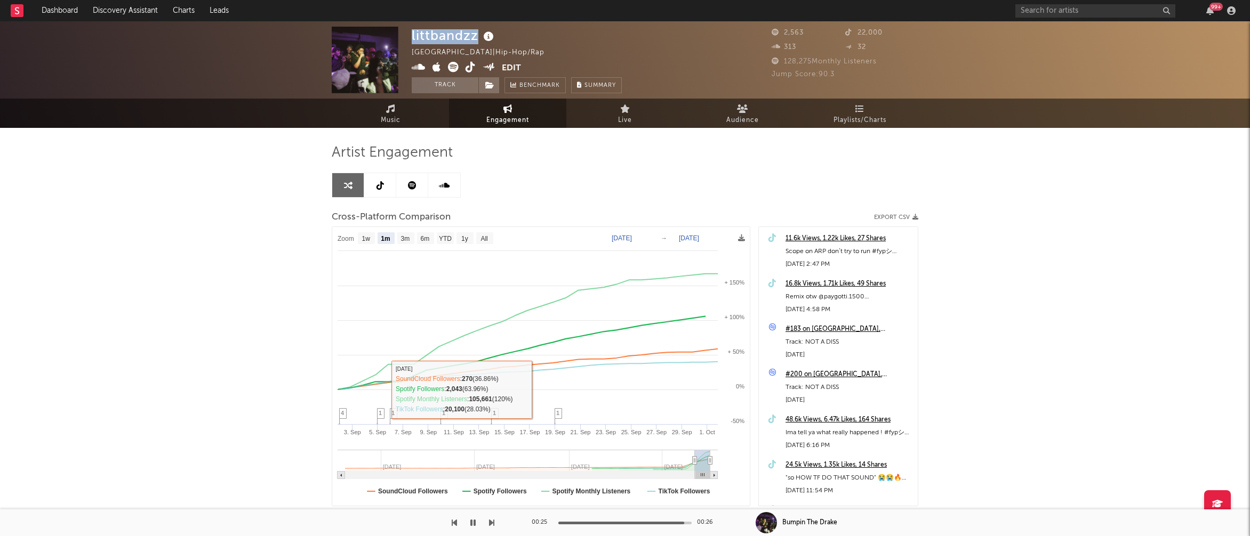
drag, startPoint x: 471, startPoint y: 519, endPoint x: 477, endPoint y: 516, distance: 6.7
click at [471, 519] on icon "button" at bounding box center [472, 523] width 5 height 9
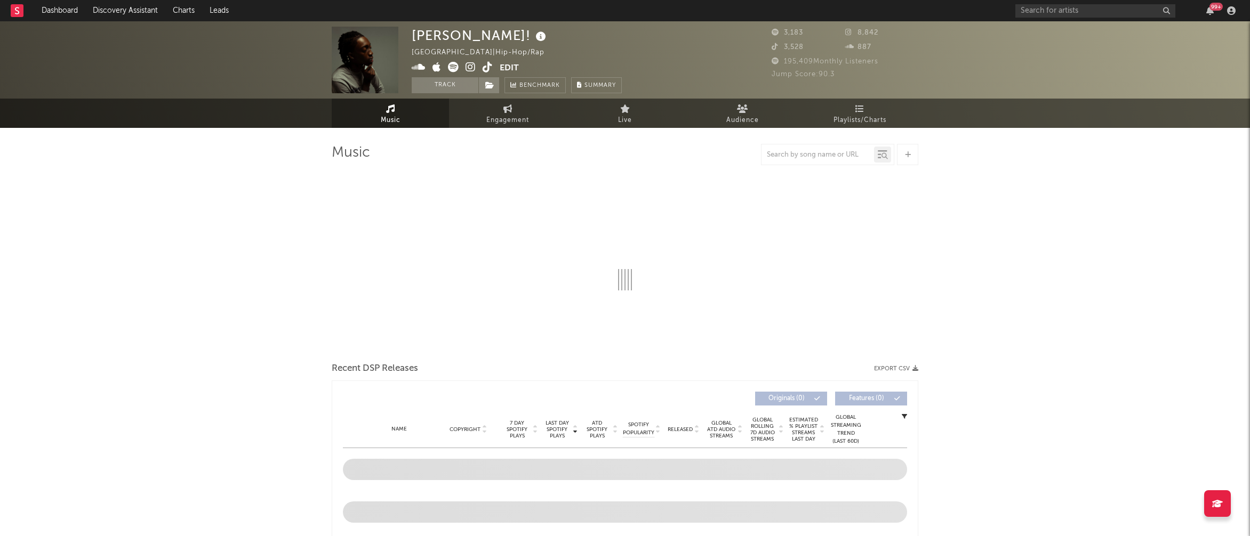
select select "1w"
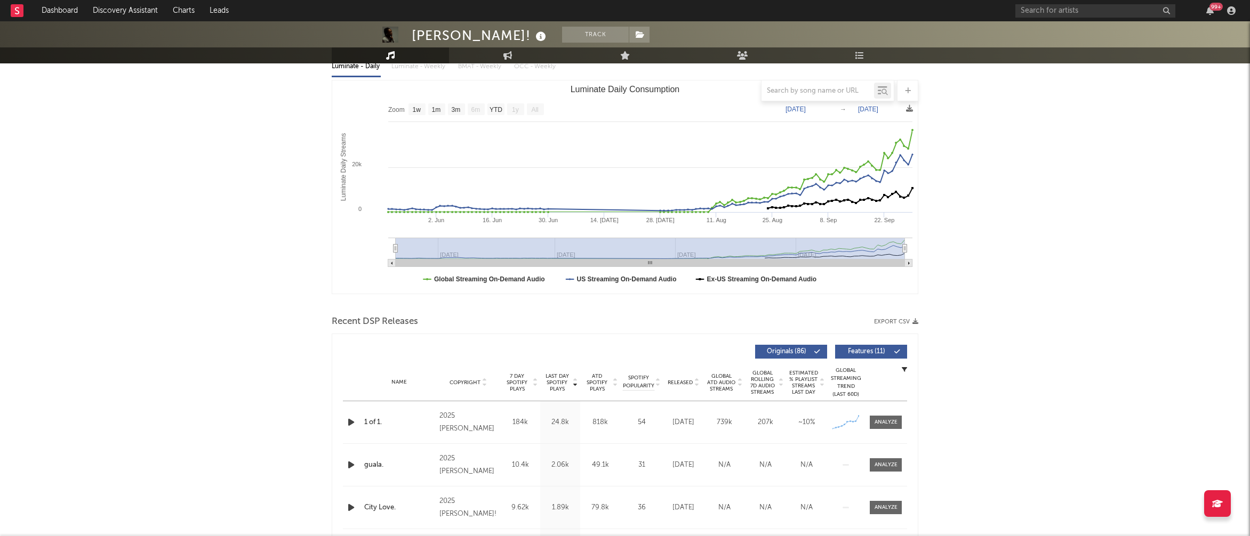
scroll to position [162, 0]
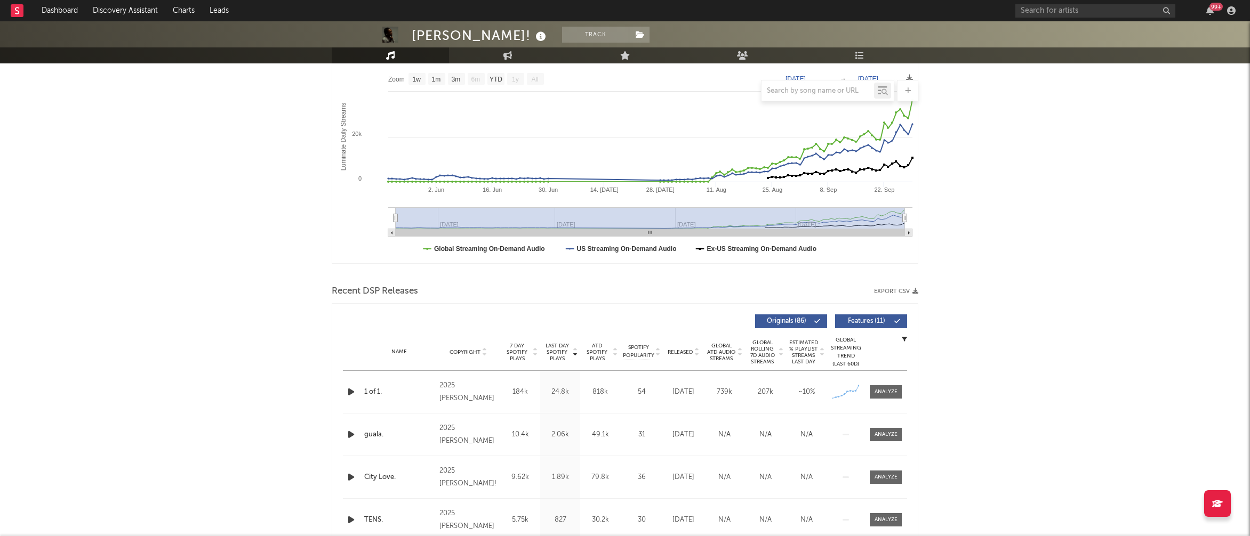
click at [348, 390] on icon "button" at bounding box center [350, 391] width 11 height 13
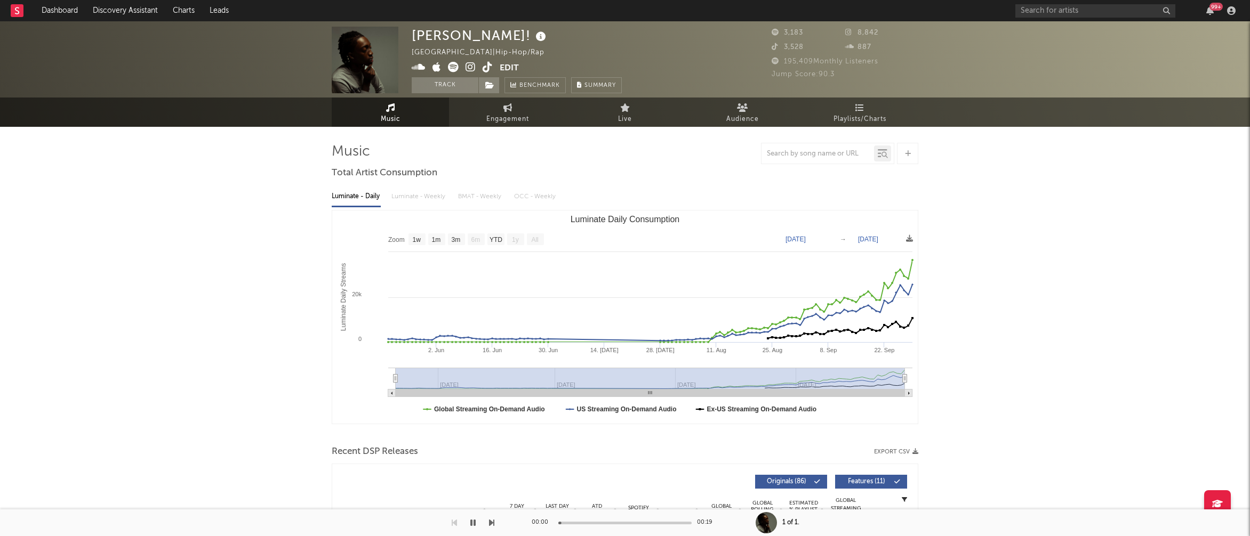
scroll to position [0, 0]
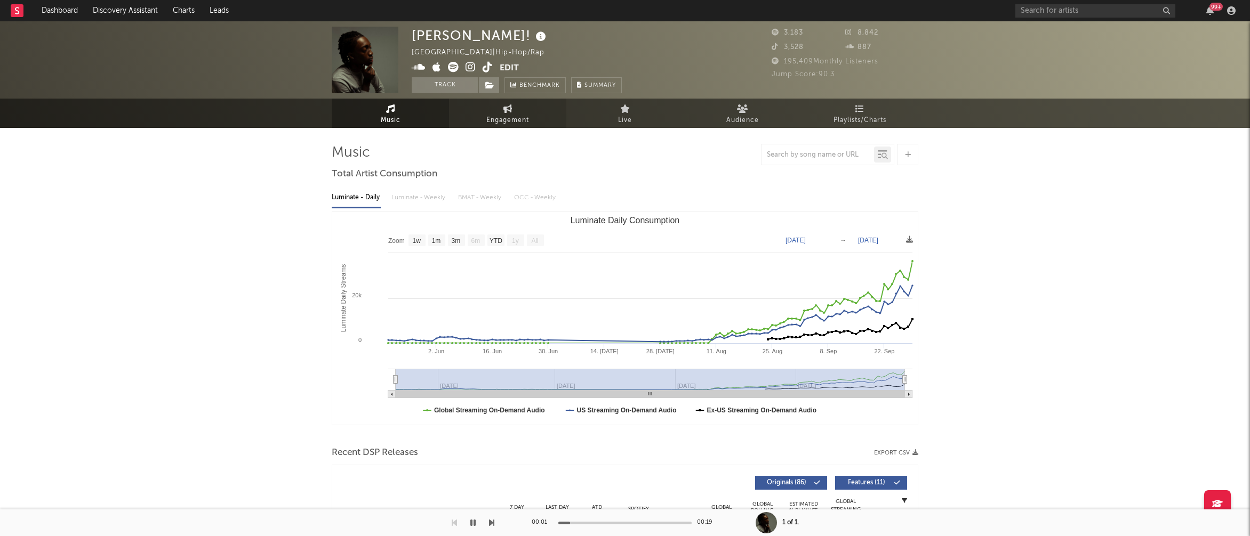
click at [509, 114] on span "Engagement" at bounding box center [507, 120] width 43 height 13
select select "1w"
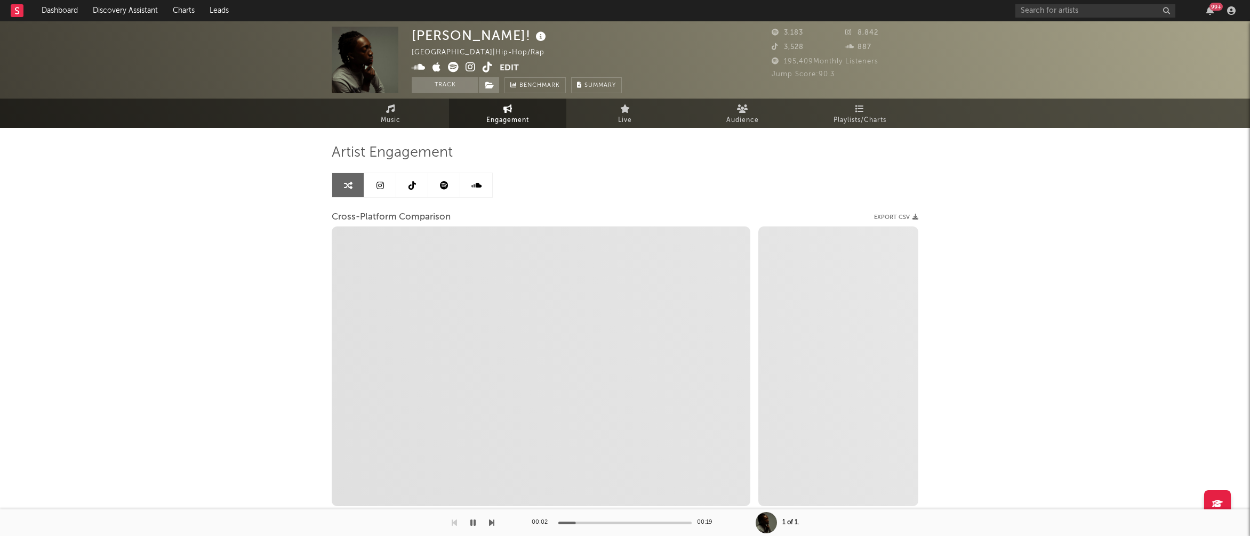
click at [471, 69] on icon at bounding box center [470, 67] width 10 height 11
select select "1m"
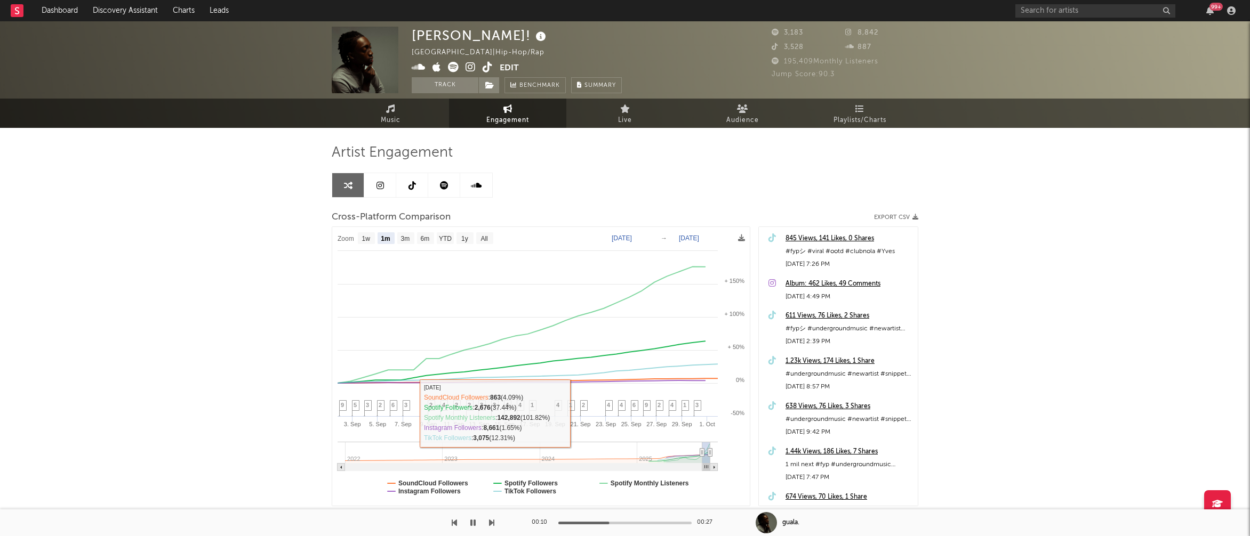
click at [471, 521] on icon "button" at bounding box center [472, 523] width 5 height 9
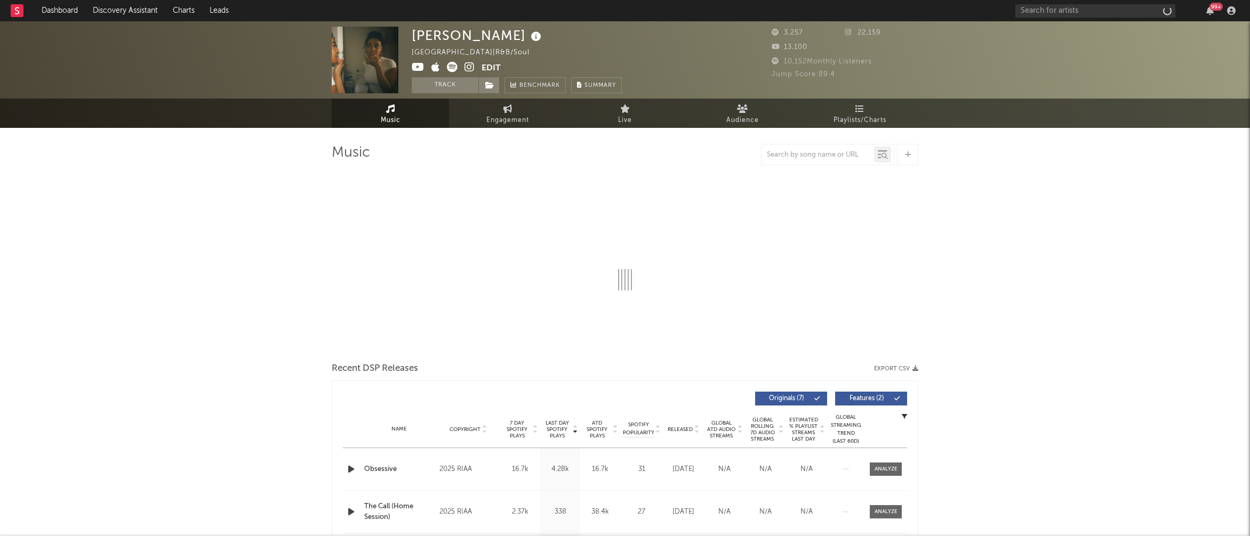
select select "1w"
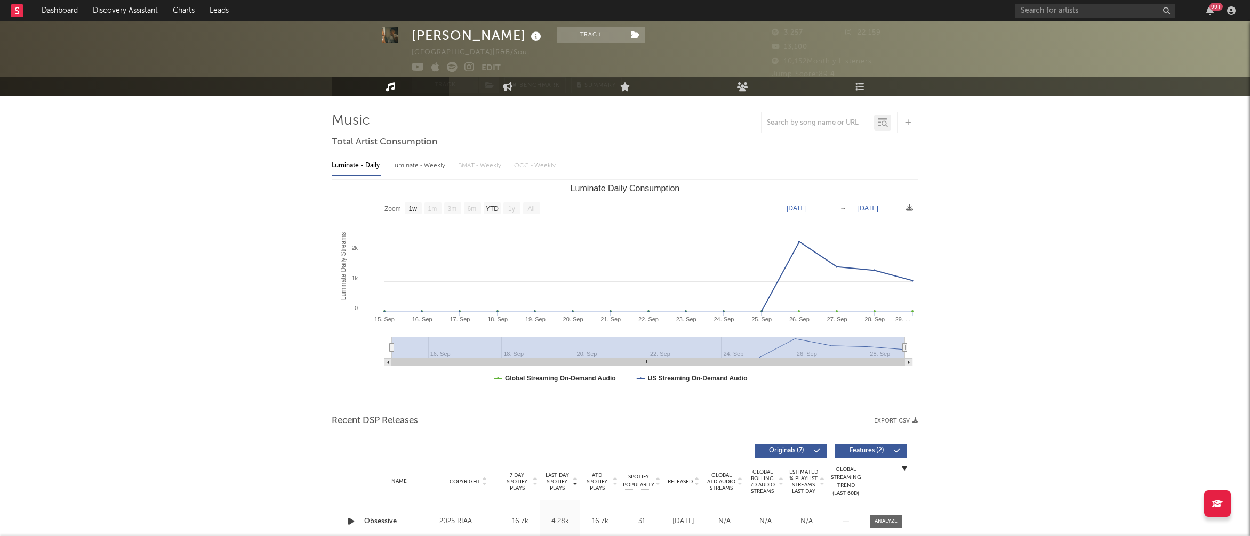
scroll to position [41, 0]
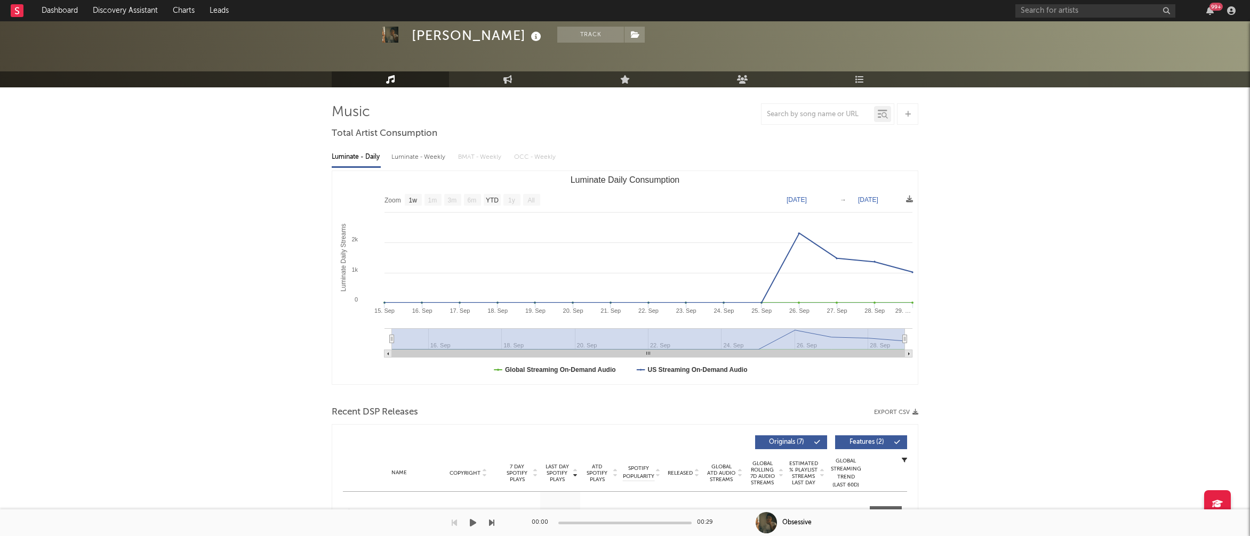
drag, startPoint x: 350, startPoint y: 513, endPoint x: 353, endPoint y: 503, distance: 10.8
click at [350, 513] on div at bounding box center [247, 523] width 494 height 27
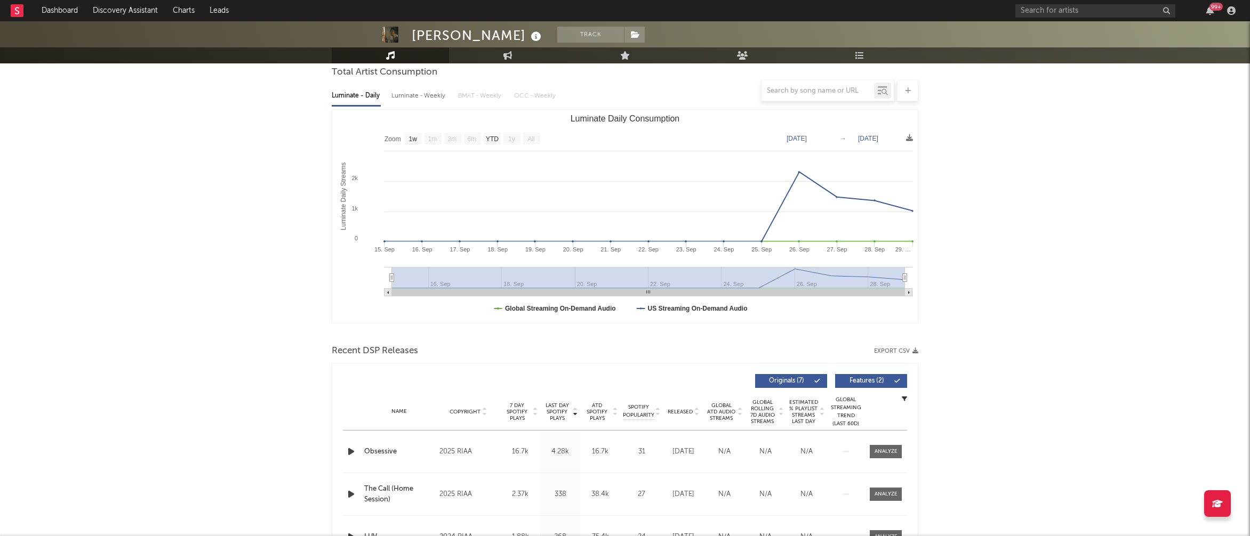
scroll to position [110, 0]
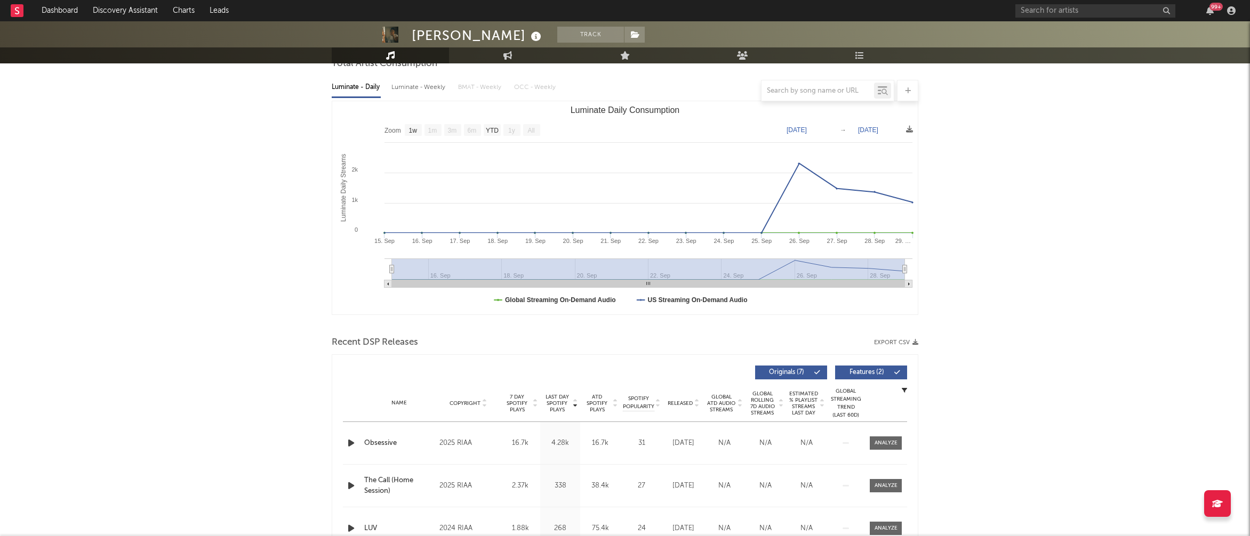
click at [351, 442] on icon "button" at bounding box center [350, 443] width 11 height 13
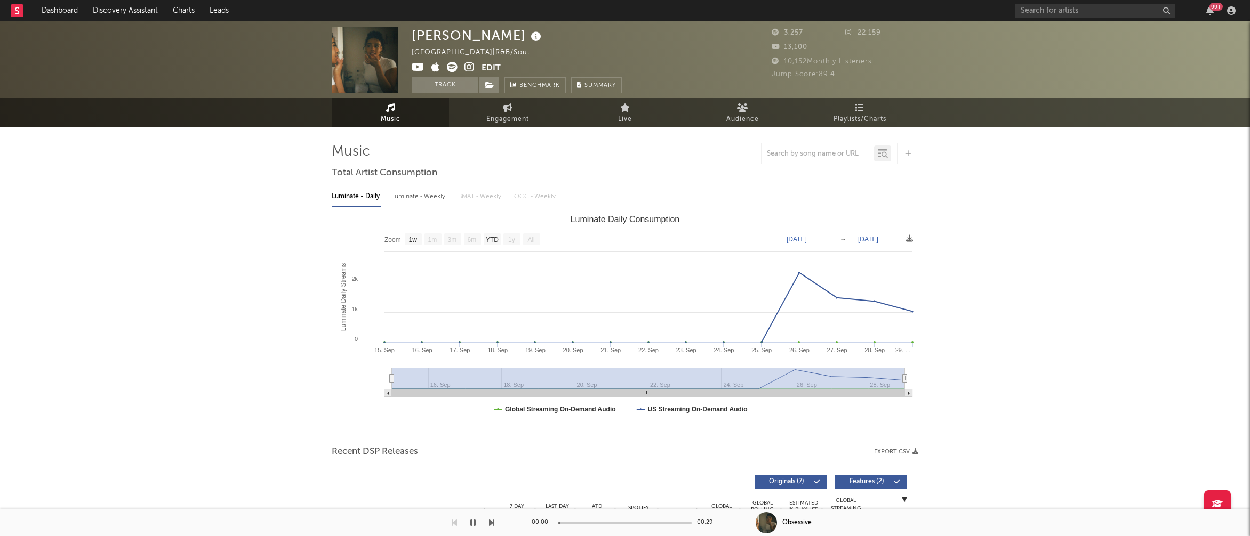
scroll to position [0, 0]
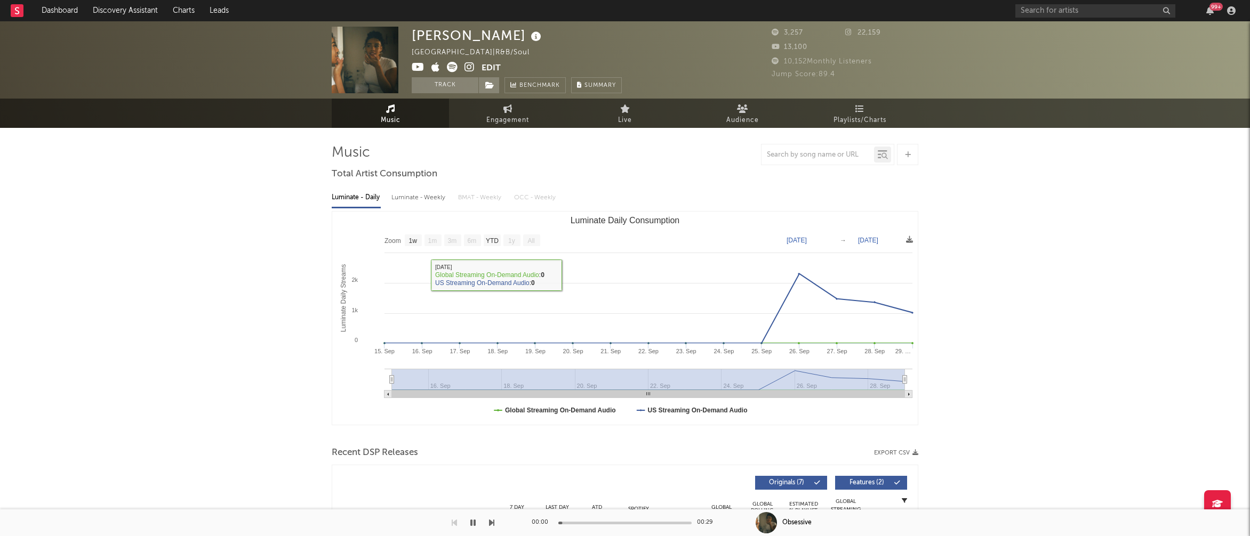
click at [414, 200] on div "Luminate - Weekly" at bounding box center [419, 198] width 56 height 18
select select "1w"
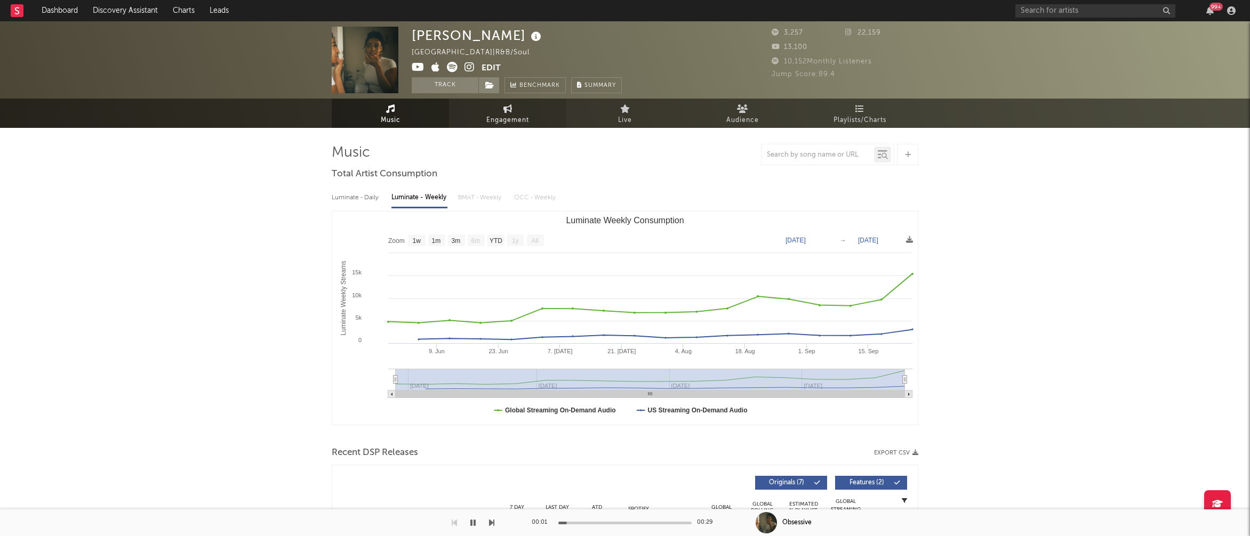
click at [526, 111] on link "Engagement" at bounding box center [507, 113] width 117 height 29
select select "1w"
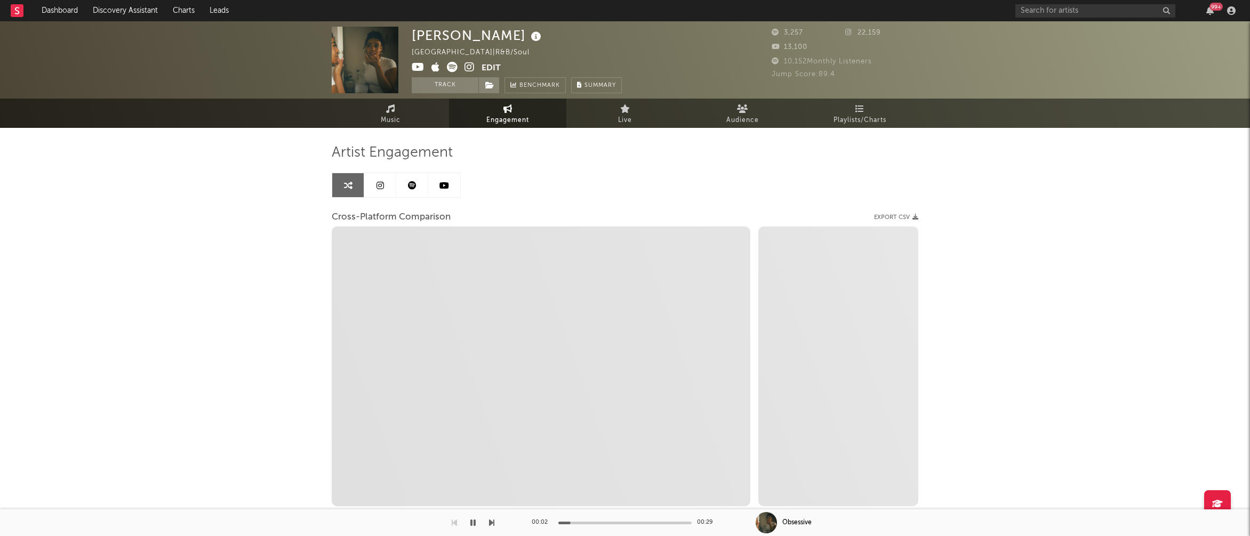
click at [466, 69] on icon at bounding box center [469, 67] width 10 height 11
select select "1m"
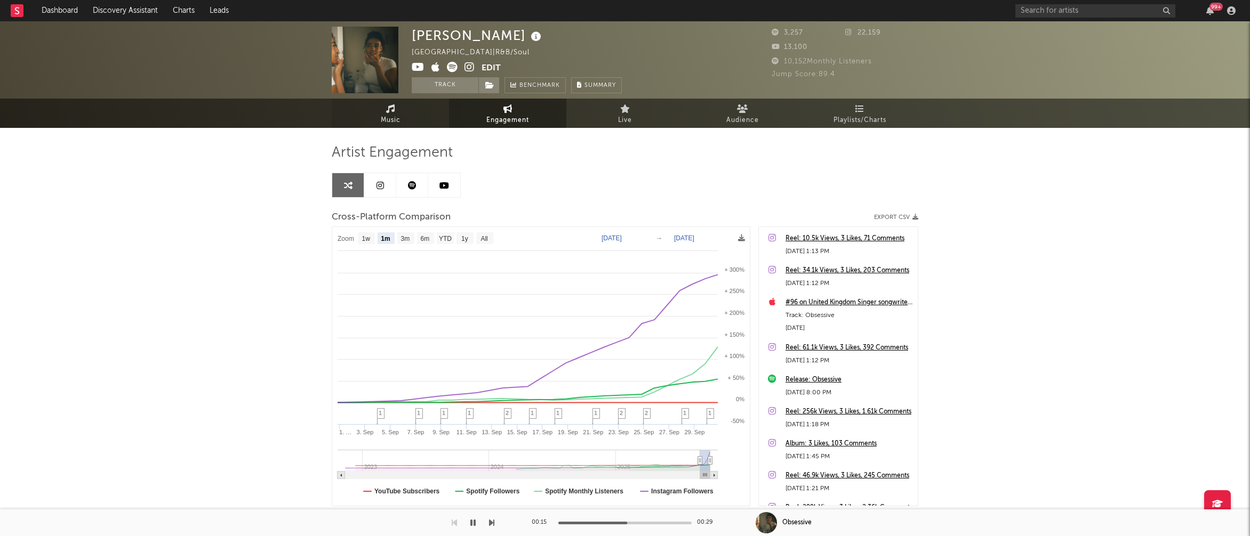
click at [403, 123] on link "Music" at bounding box center [390, 113] width 117 height 29
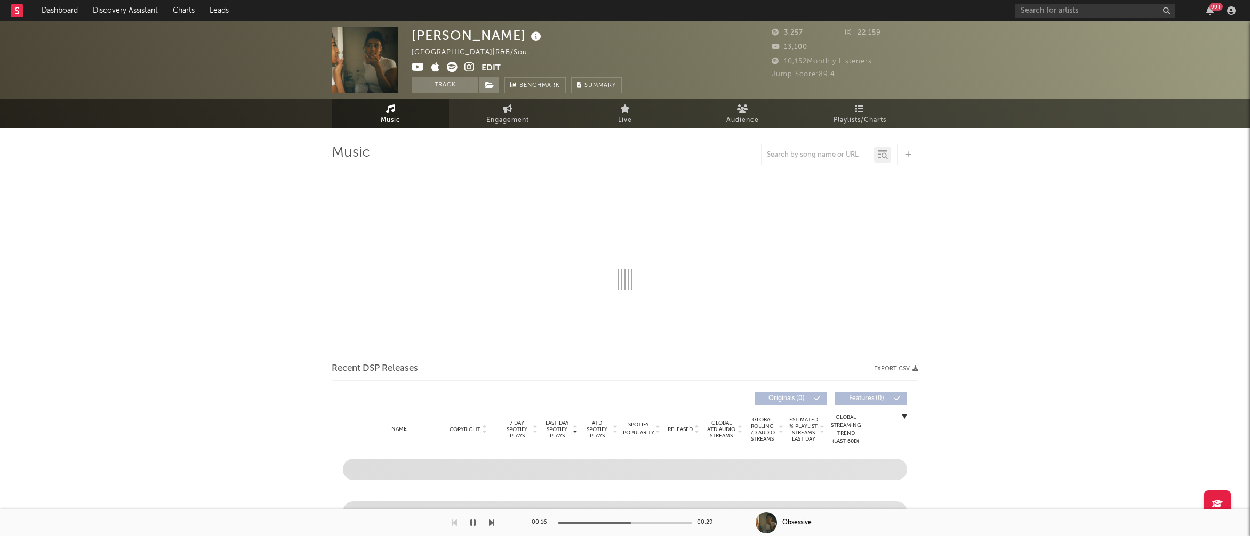
select select "1w"
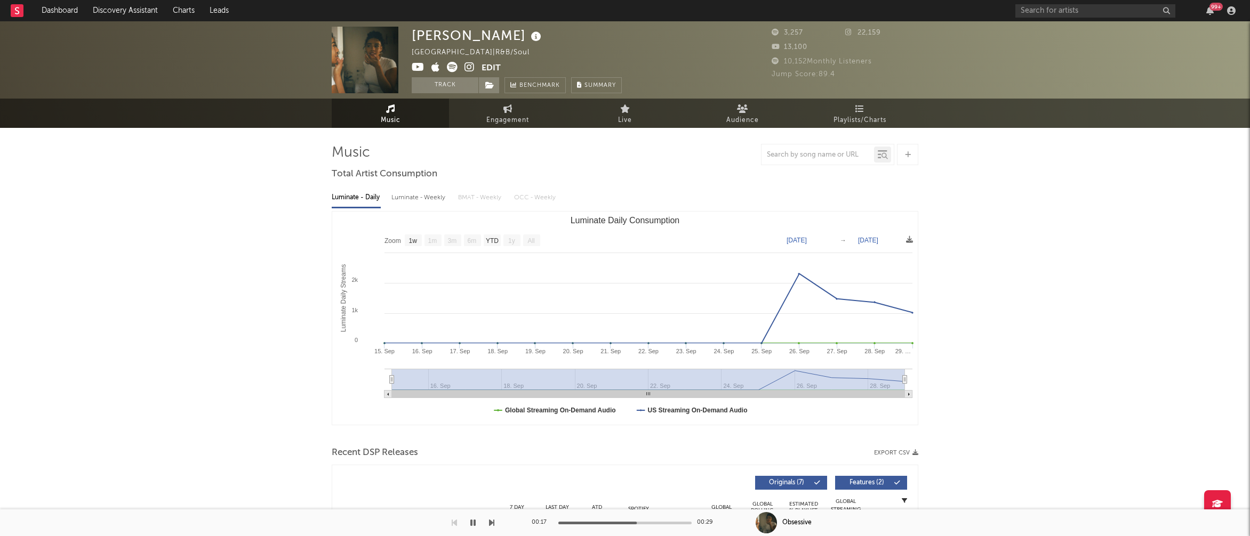
drag, startPoint x: 474, startPoint y: 521, endPoint x: 478, endPoint y: 515, distance: 7.7
click at [474, 521] on icon "button" at bounding box center [472, 523] width 5 height 9
